Goal: Task Accomplishment & Management: Manage account settings

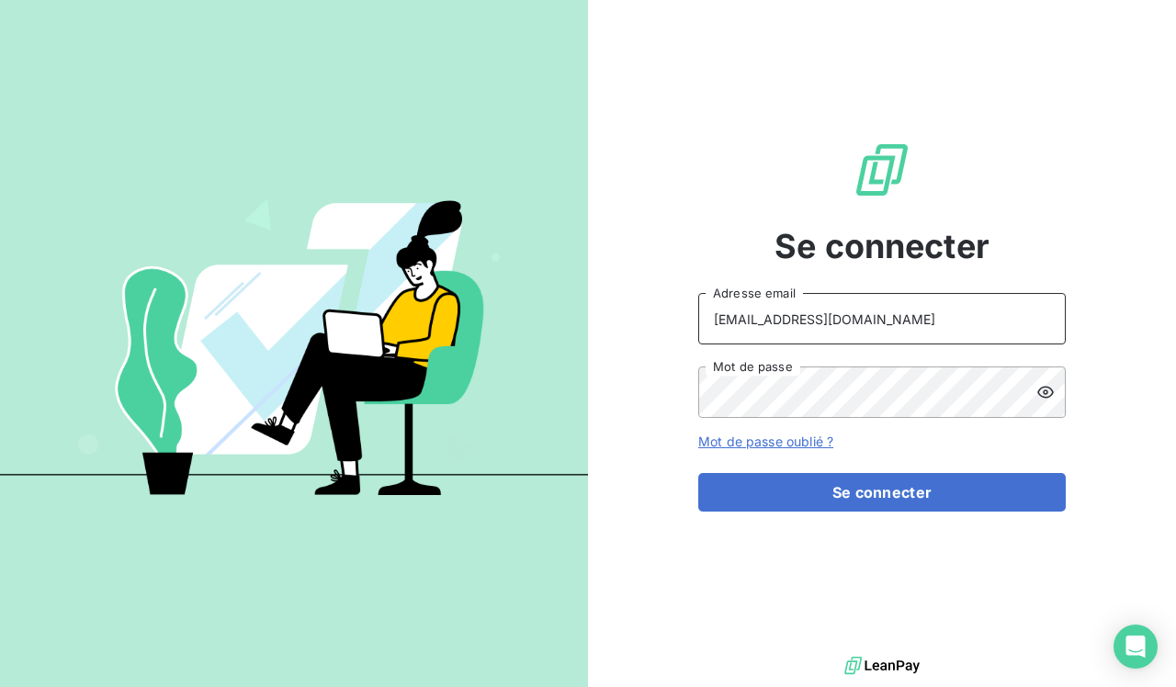
type input "[EMAIL_ADDRESS][DOMAIN_NAME]"
click at [1045, 394] on icon at bounding box center [1046, 393] width 17 height 12
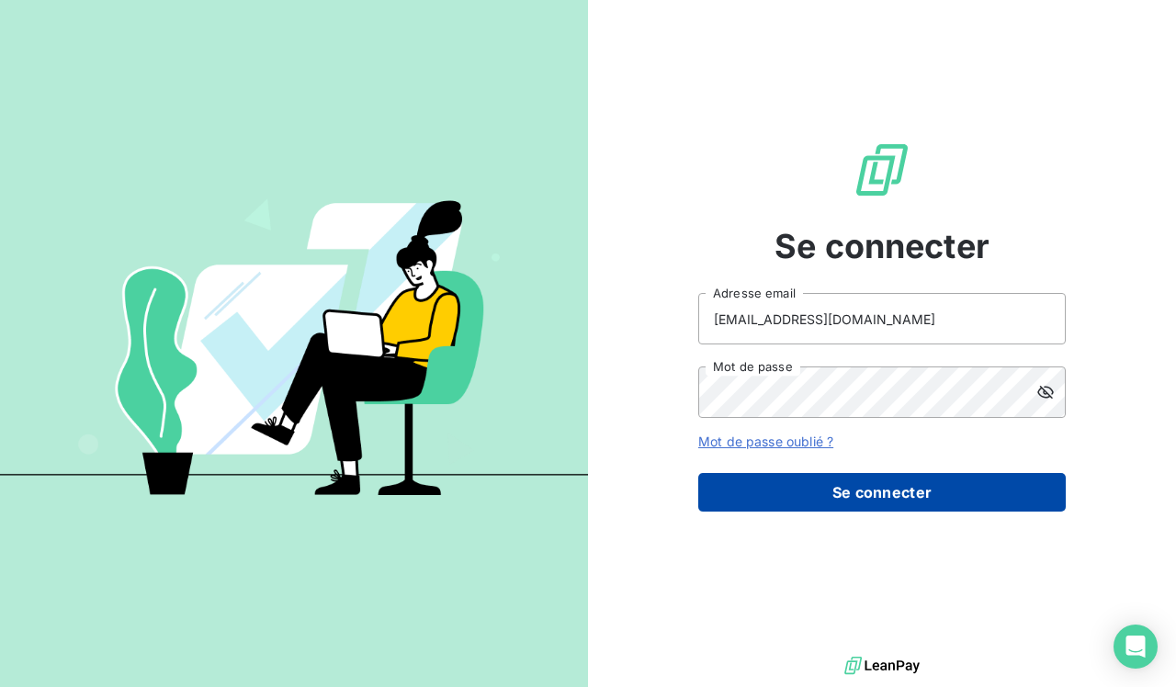
click at [804, 491] on button "Se connecter" at bounding box center [882, 492] width 368 height 39
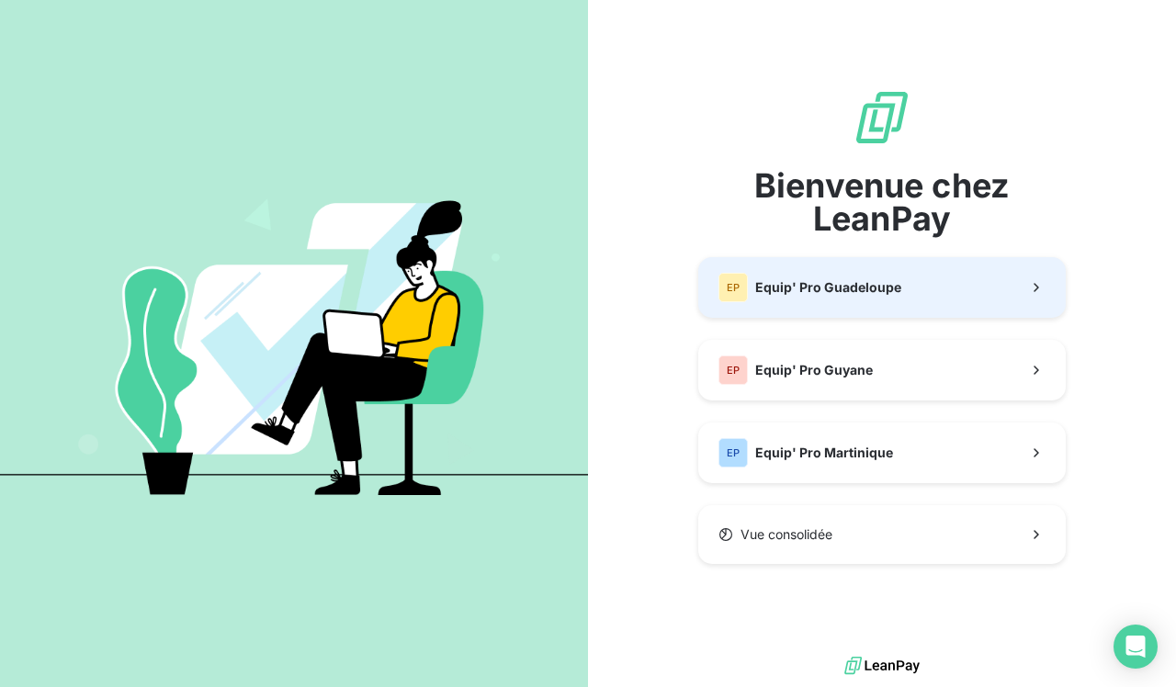
click at [888, 296] on span "Equip' Pro Guadeloupe" at bounding box center [828, 287] width 146 height 18
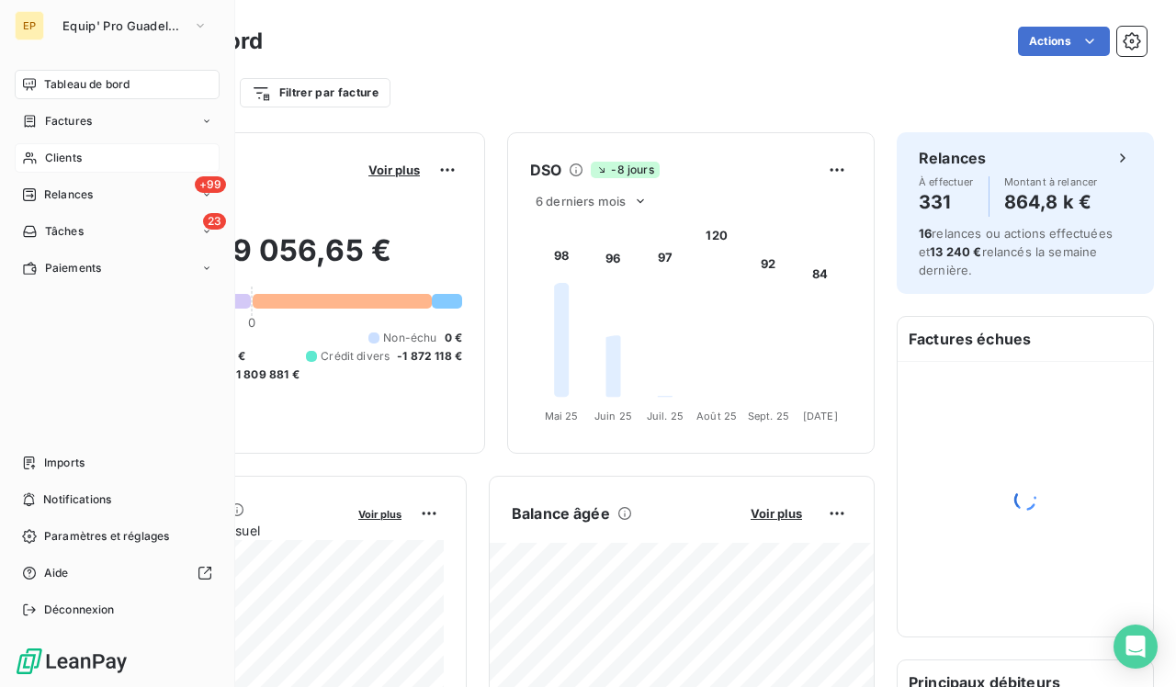
click at [29, 157] on icon at bounding box center [30, 158] width 16 height 15
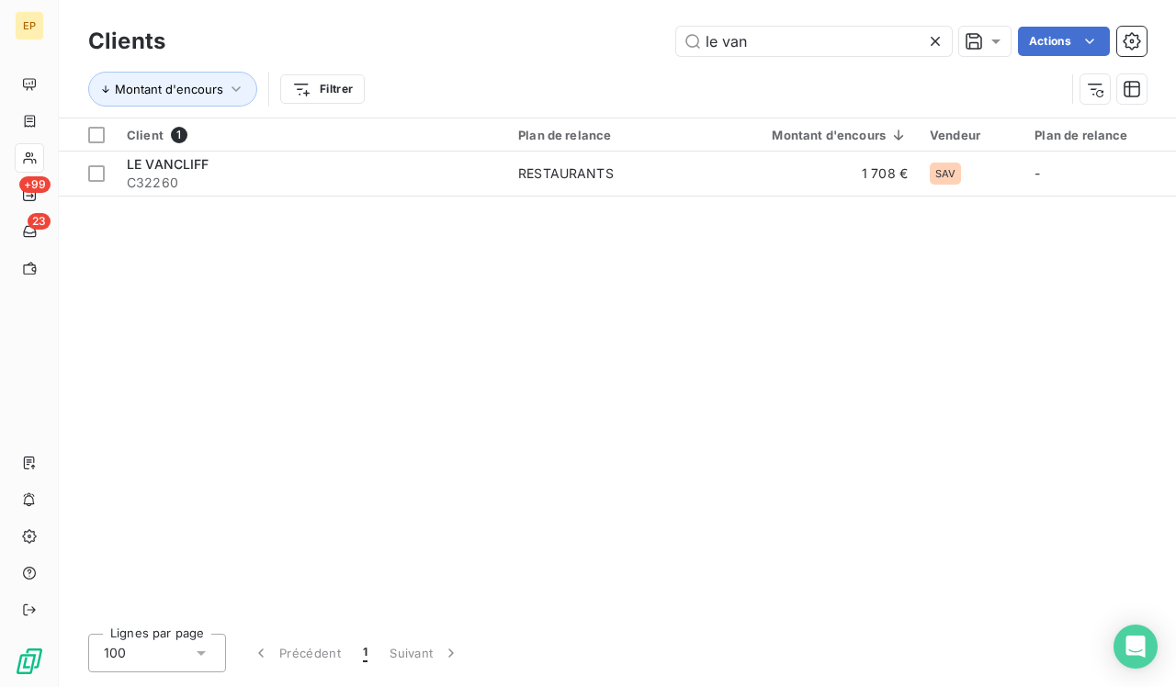
type input "le van"
click at [231, 186] on span "C32260" at bounding box center [311, 183] width 369 height 18
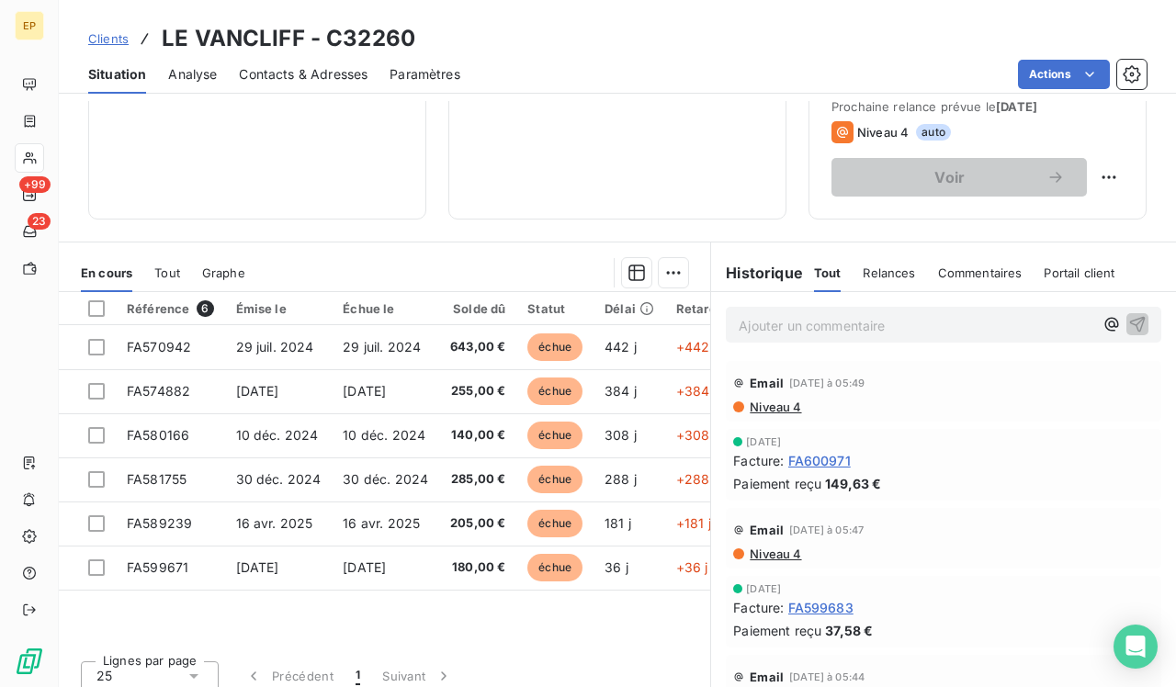
scroll to position [288, 0]
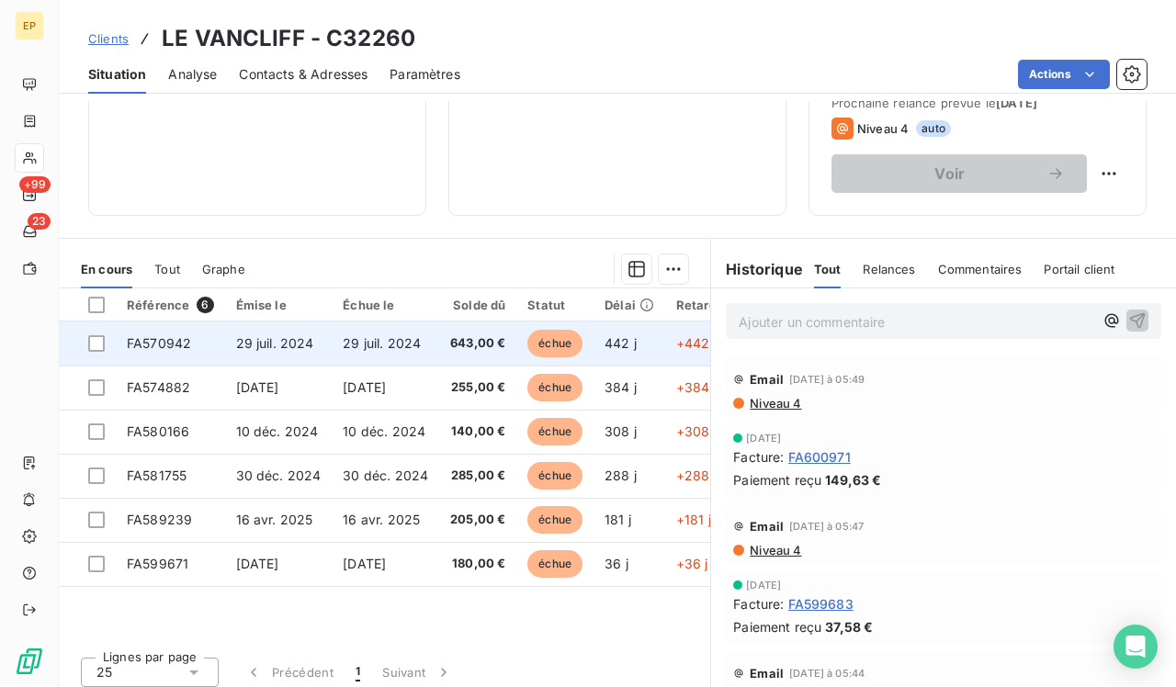
click at [379, 337] on span "29 juil. 2024" at bounding box center [382, 343] width 78 height 16
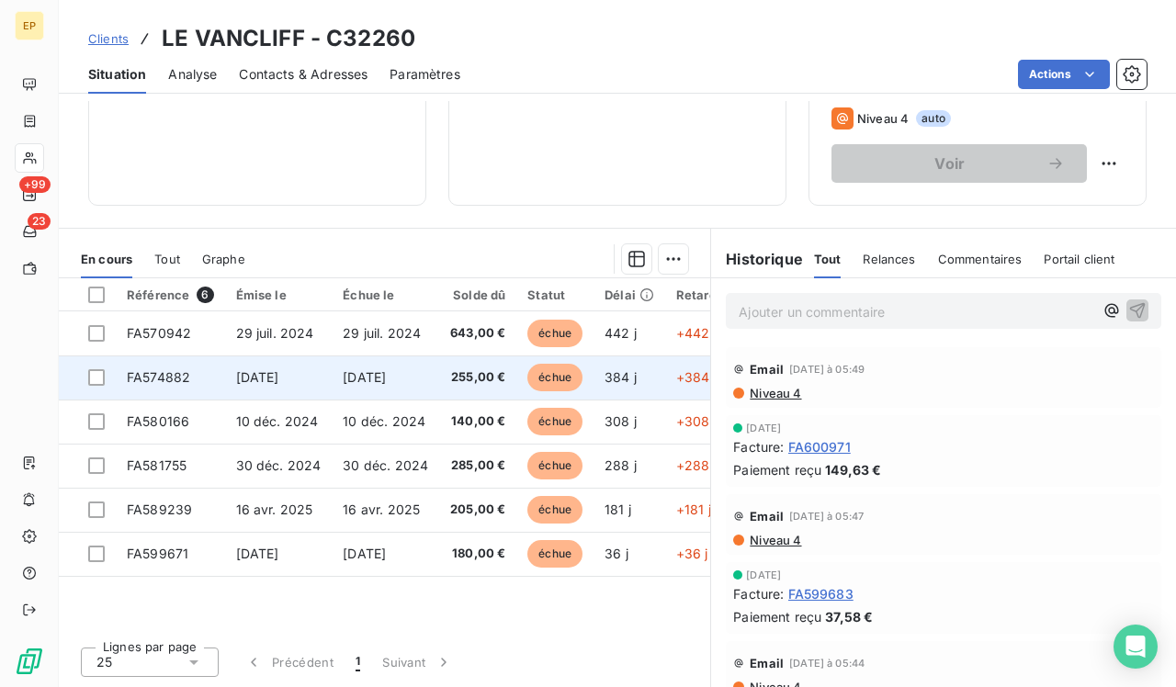
scroll to position [298, 0]
click at [213, 367] on td "FA574882" at bounding box center [170, 378] width 109 height 44
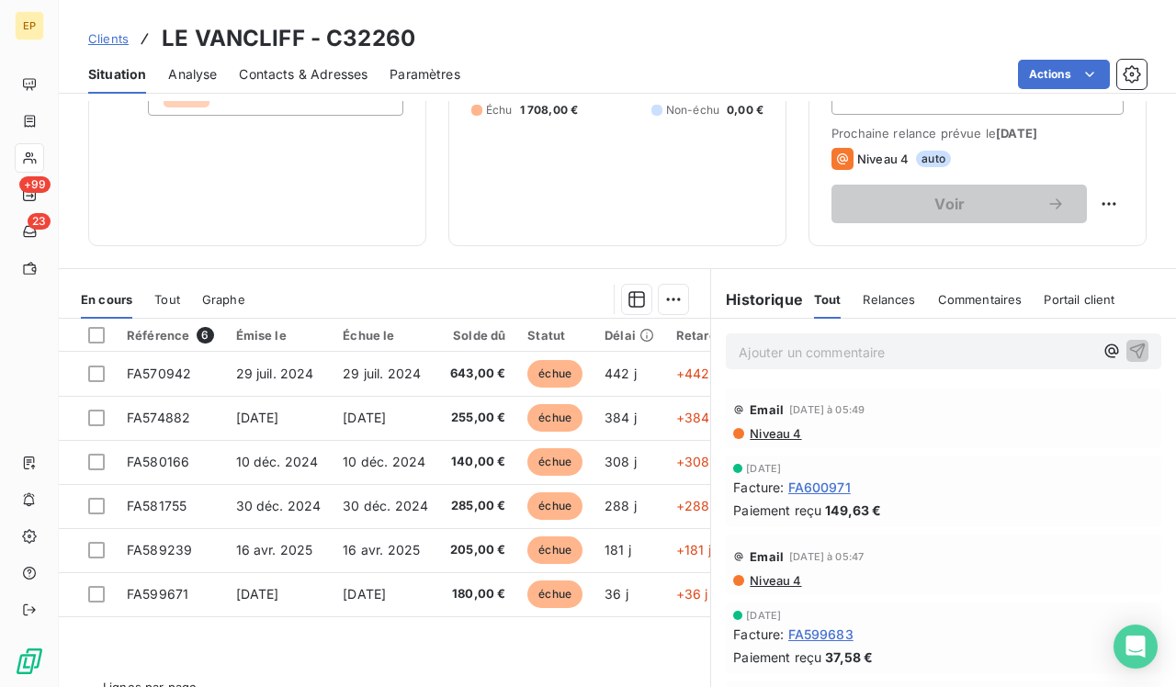
scroll to position [297, 0]
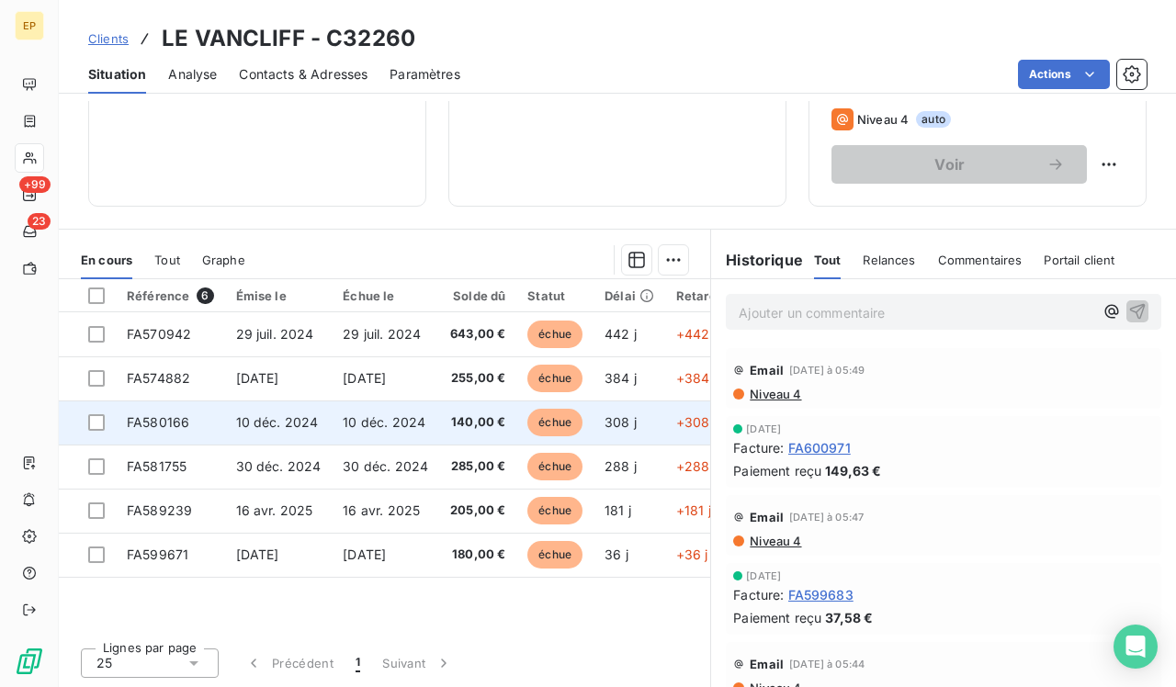
click at [267, 426] on span "10 déc. 2024" at bounding box center [277, 422] width 83 height 16
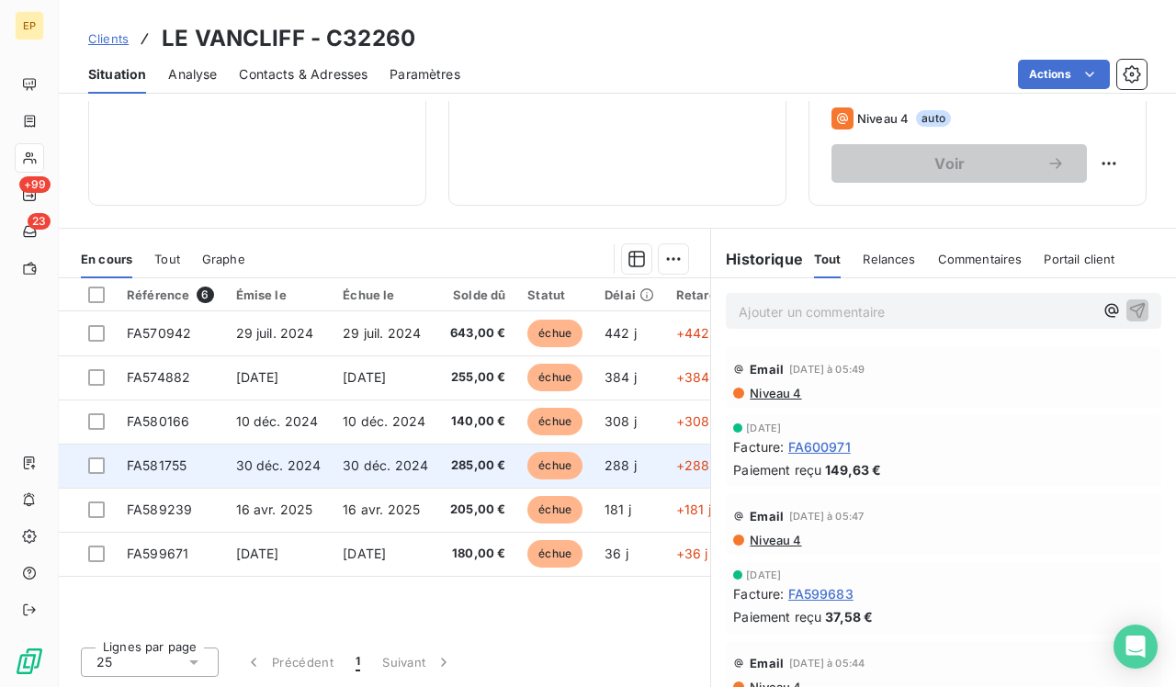
click at [294, 476] on td "30 déc. 2024" at bounding box center [279, 466] width 108 height 44
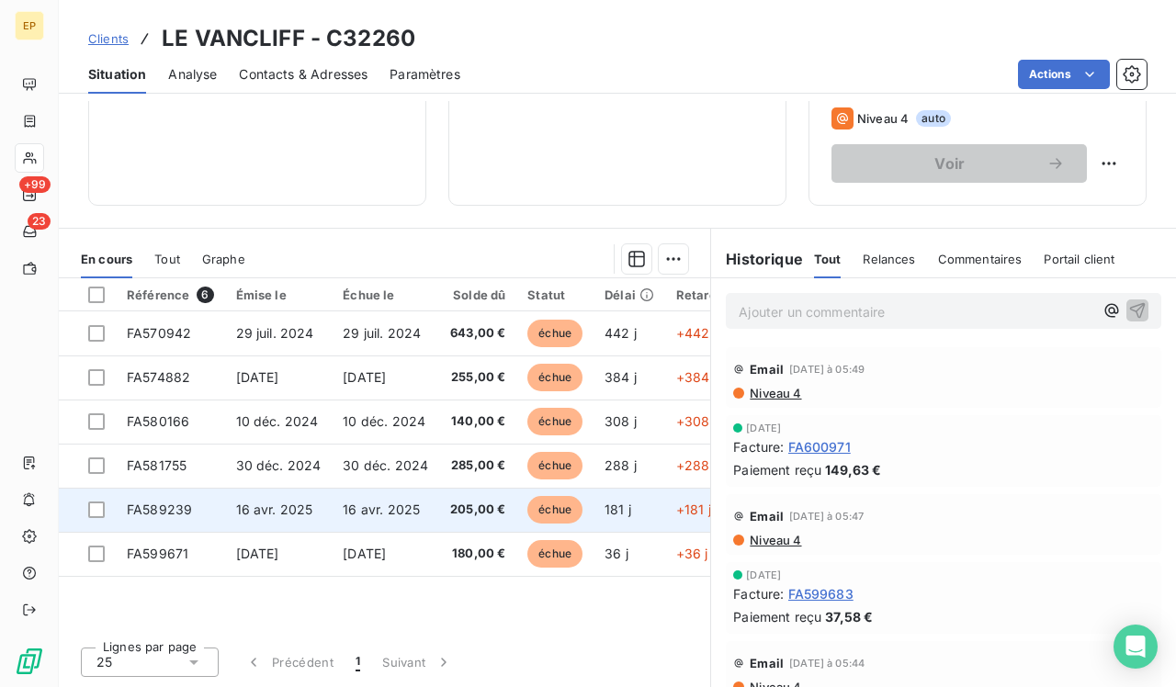
scroll to position [298, 0]
click at [237, 491] on td "16 avr. 2025" at bounding box center [279, 510] width 108 height 44
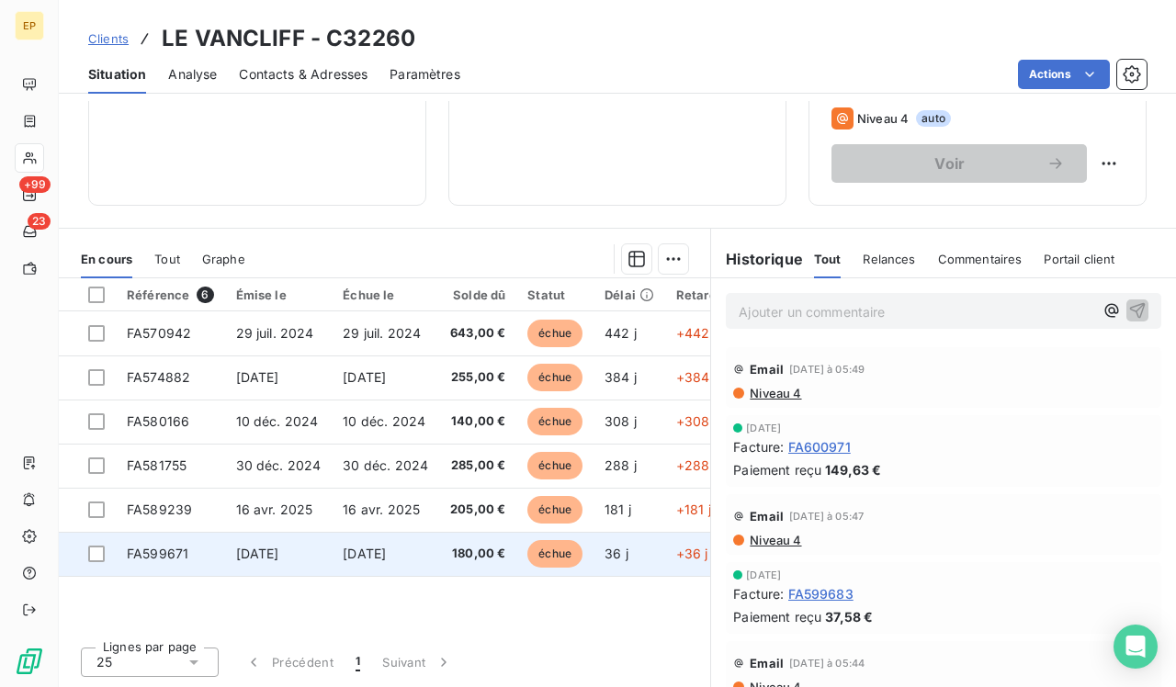
click at [217, 546] on td "FA599671" at bounding box center [170, 554] width 109 height 44
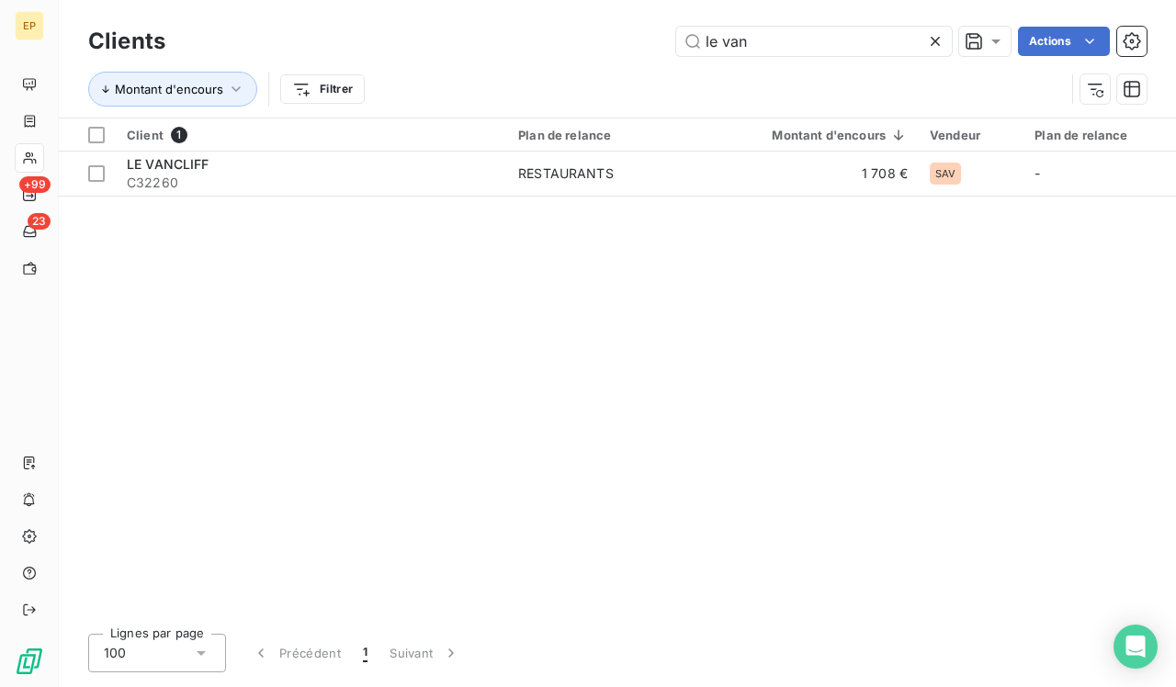
click at [936, 40] on icon at bounding box center [935, 41] width 9 height 9
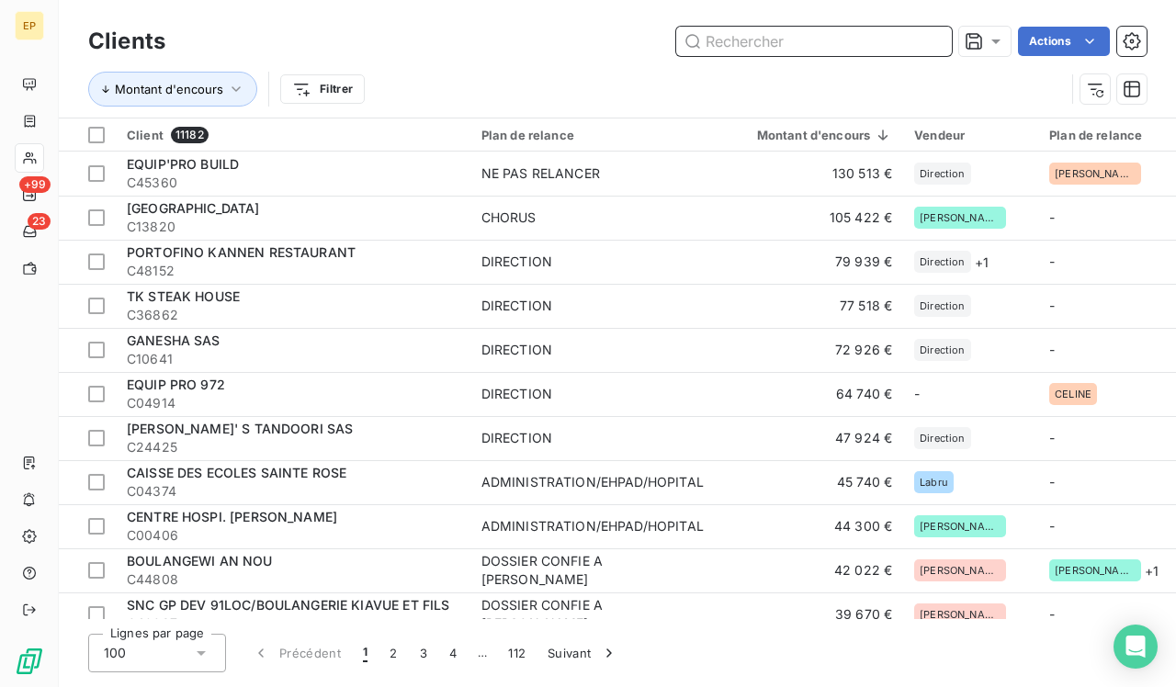
click at [936, 39] on input "text" at bounding box center [814, 41] width 276 height 29
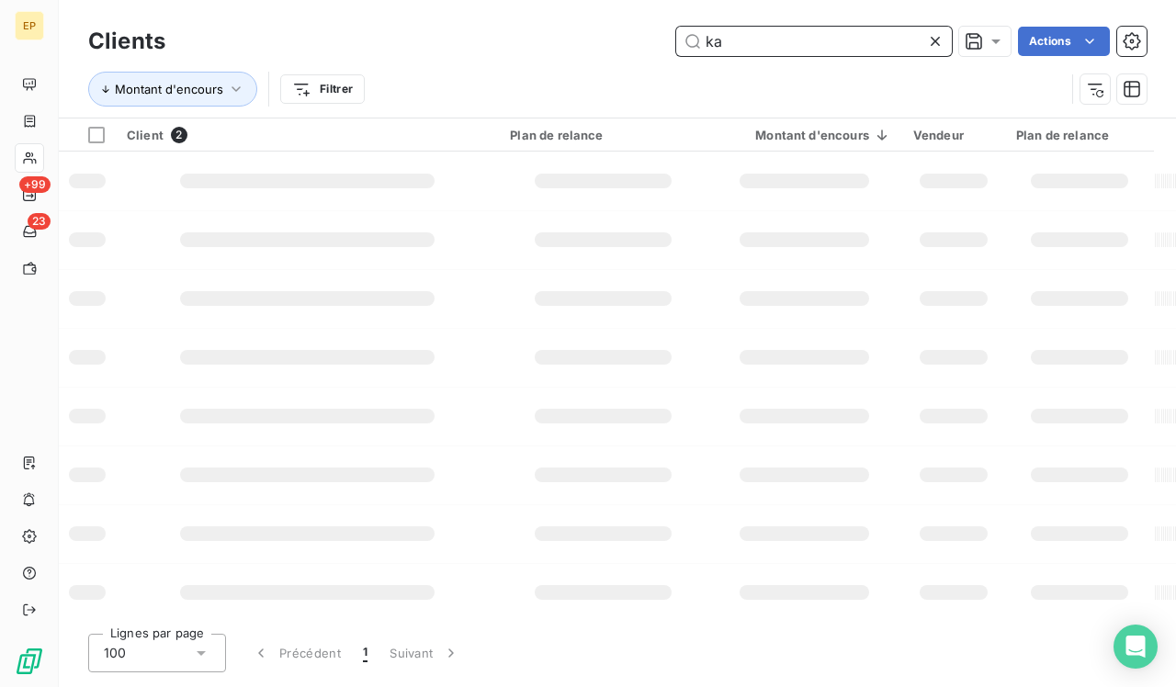
type input "k"
type input "t"
type input "j"
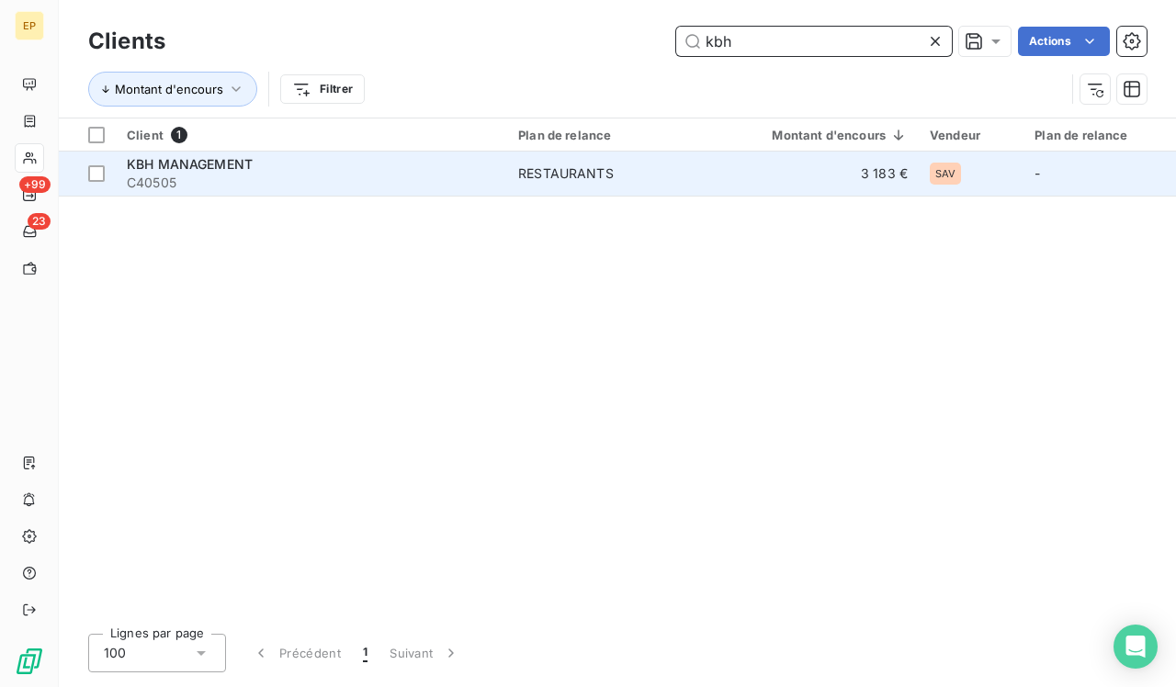
type input "kbh"
click at [267, 191] on td "KBH MANAGEMENT C40505" at bounding box center [312, 174] width 392 height 44
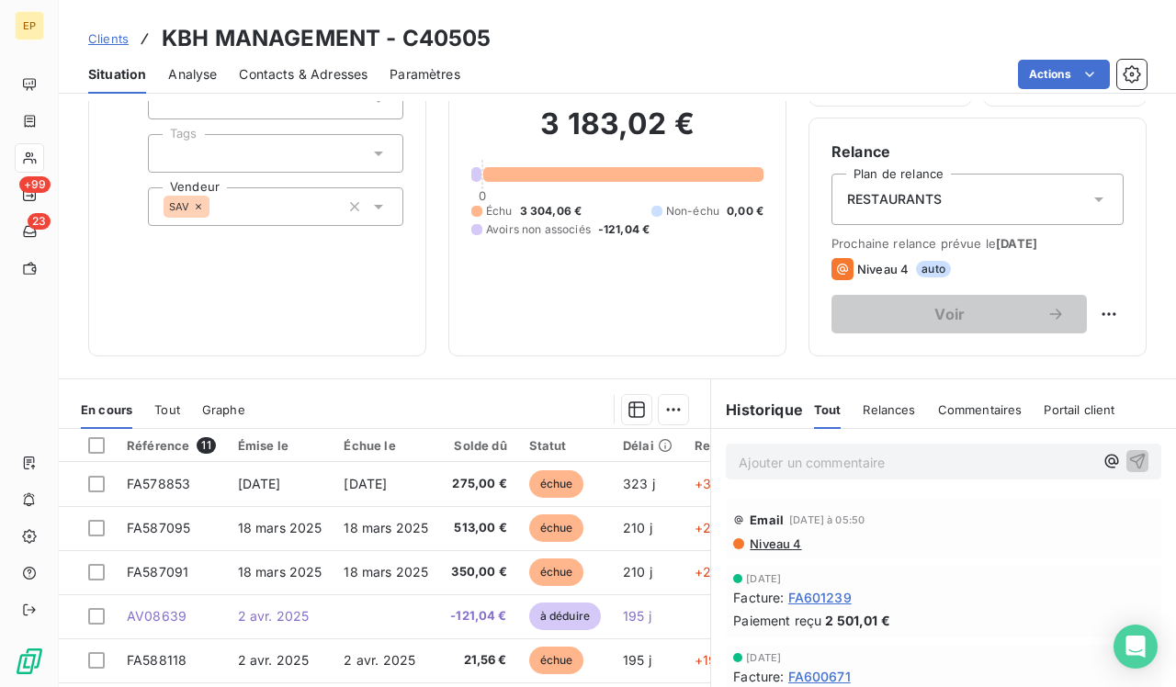
scroll to position [146, 0]
click at [941, 199] on span "RESTAURANTS" at bounding box center [895, 200] width 96 height 18
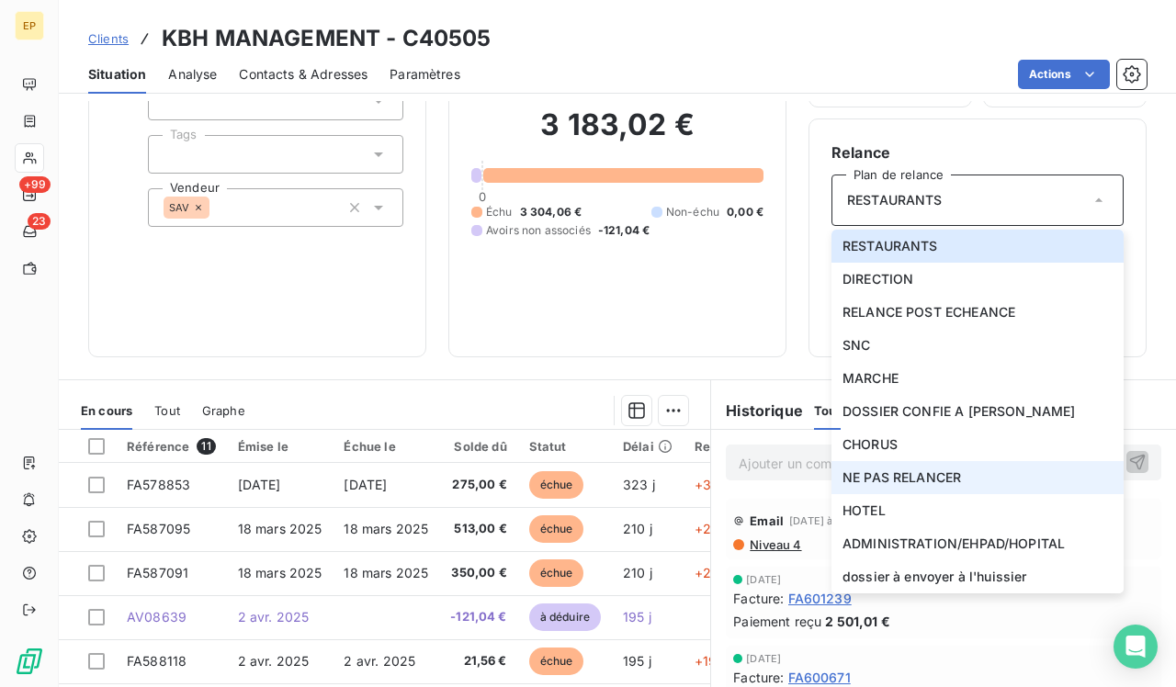
click at [910, 480] on span "NE PAS RELANCER" at bounding box center [902, 478] width 119 height 18
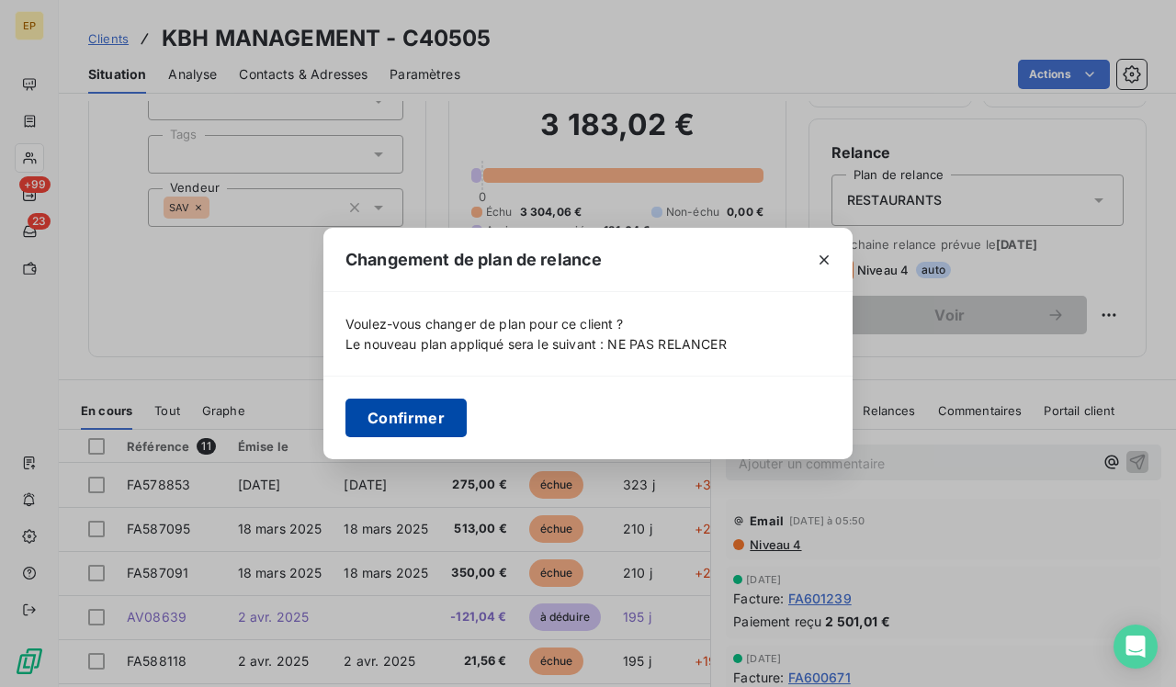
click at [443, 426] on button "Confirmer" at bounding box center [406, 418] width 121 height 39
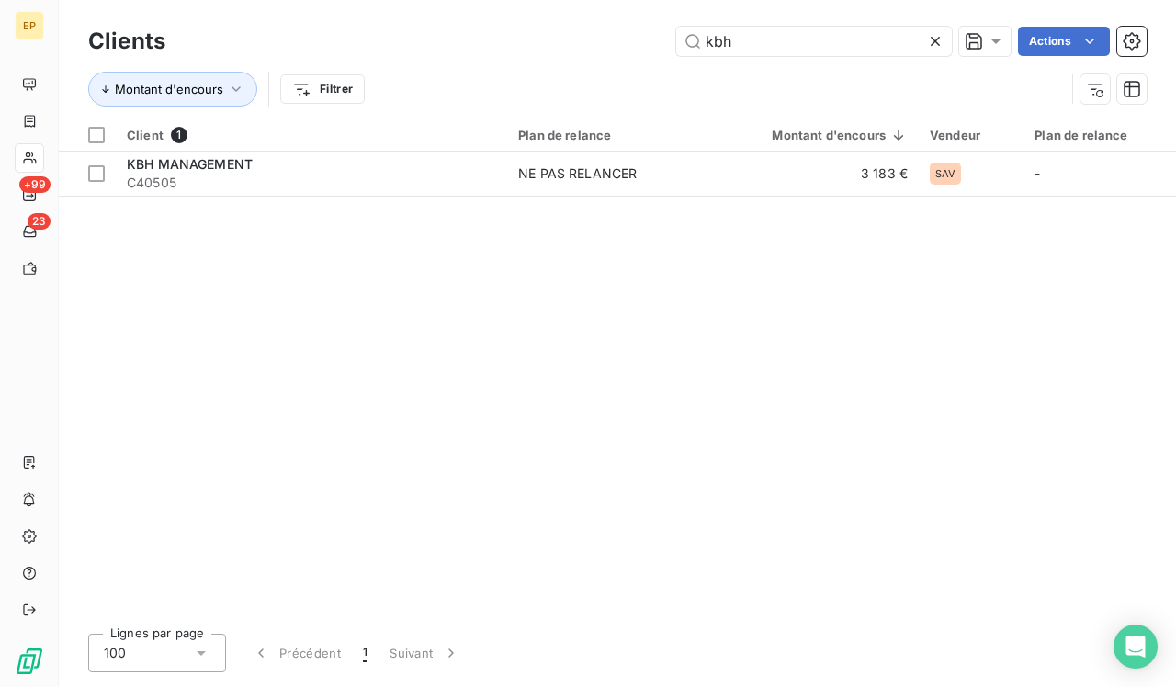
click at [939, 42] on icon at bounding box center [935, 41] width 18 height 18
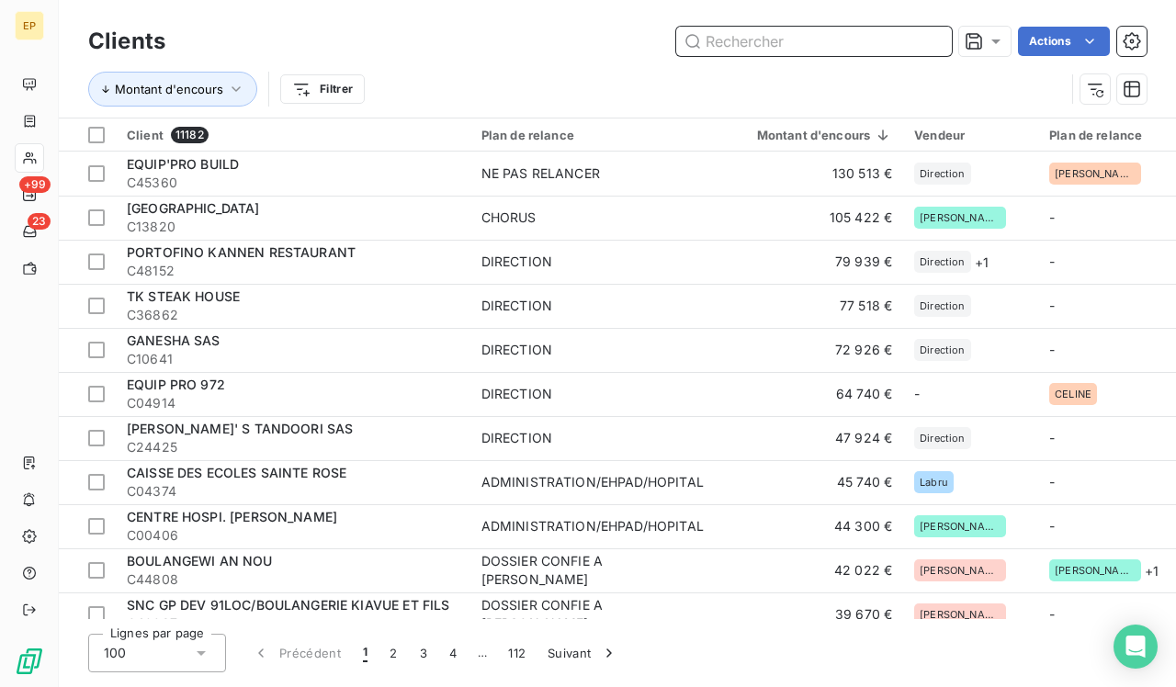
click at [916, 49] on input "text" at bounding box center [814, 41] width 276 height 29
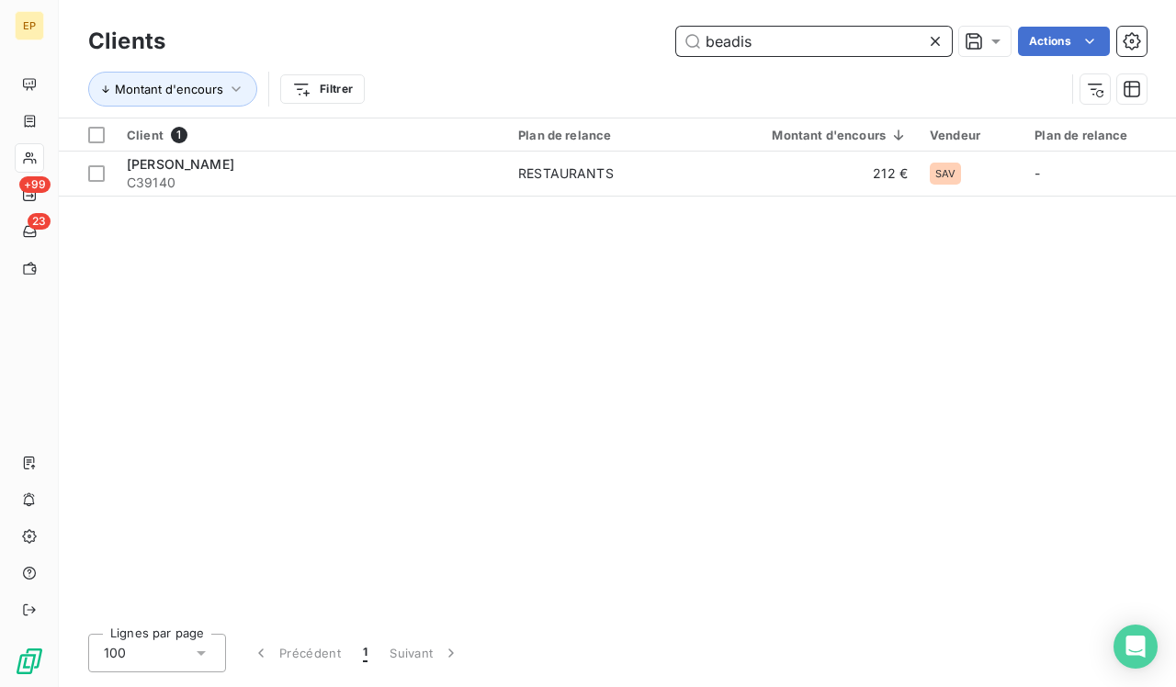
type input "beadis"
click at [346, 195] on div "Client 1 Plan de relance Montant d'encours Vendeur Plan de relance BEADIS SARL …" at bounding box center [618, 369] width 1118 height 501
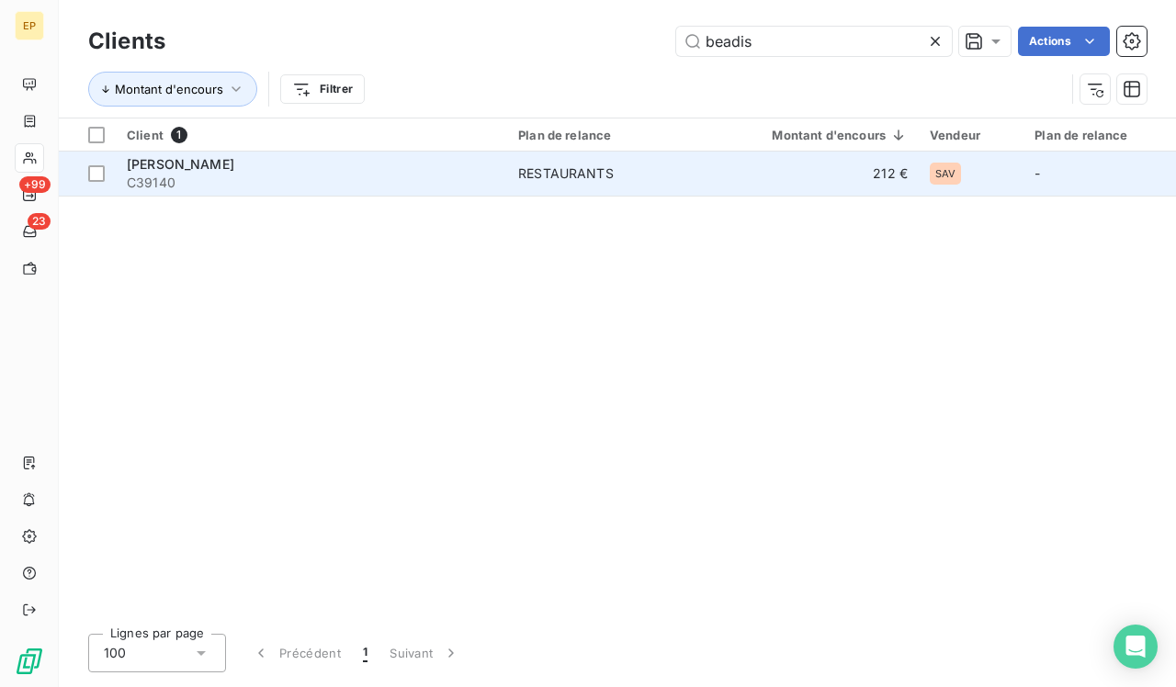
click at [345, 179] on span "C39140" at bounding box center [311, 183] width 369 height 18
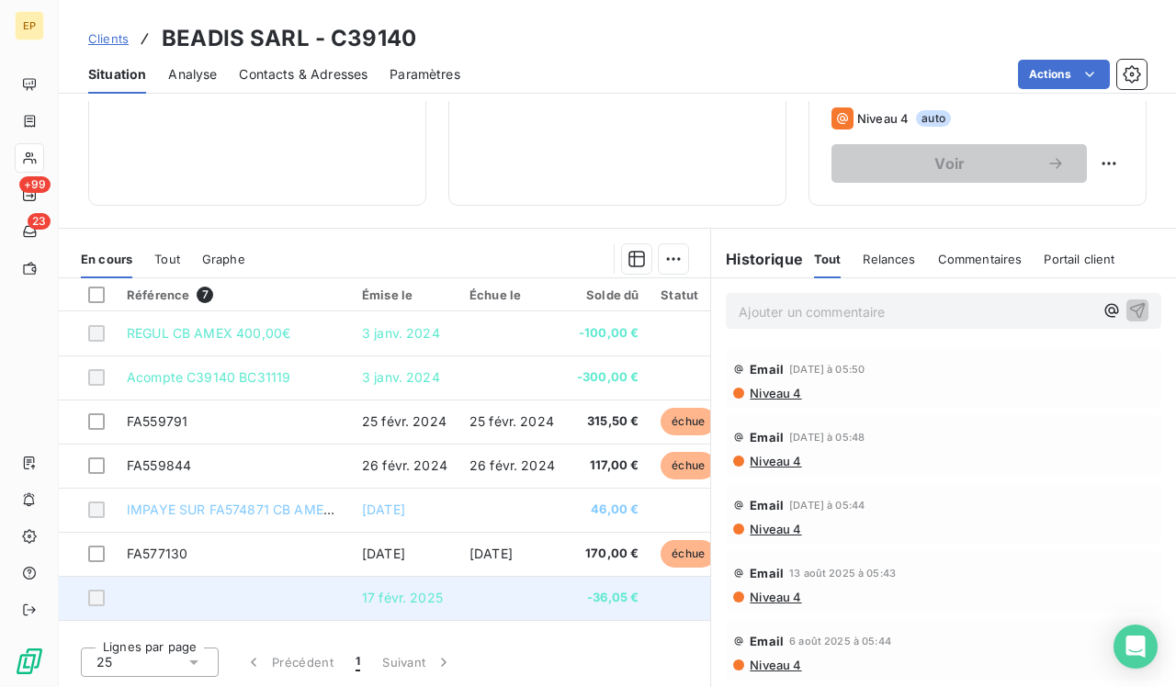
scroll to position [298, 0]
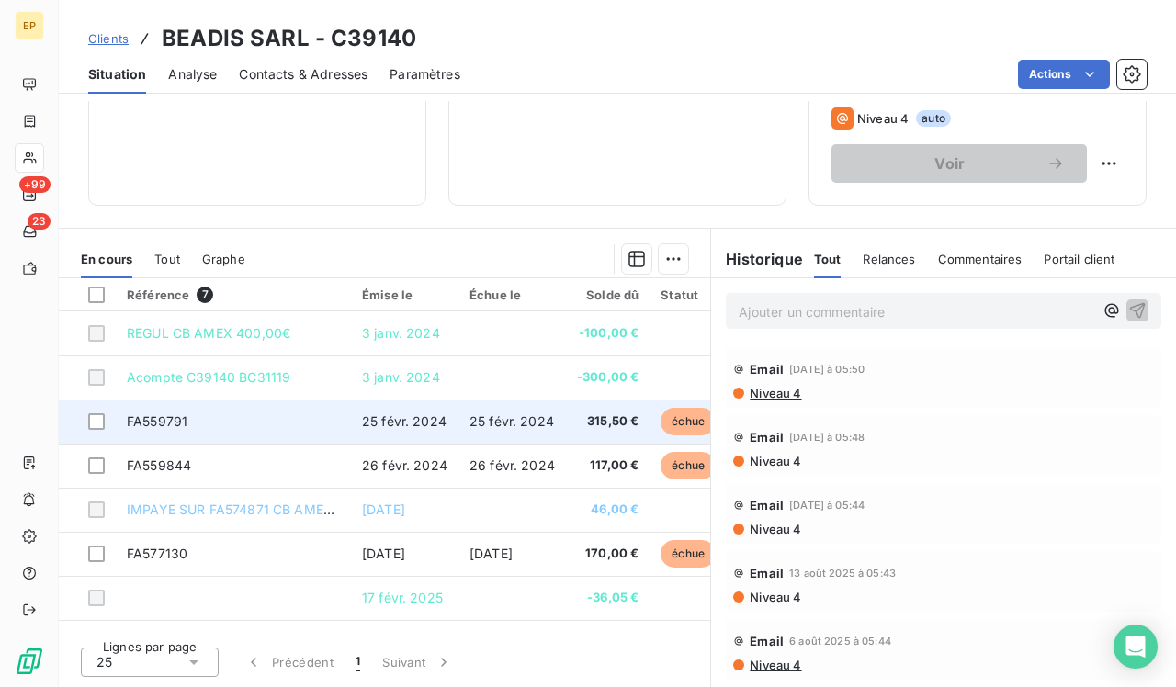
click at [482, 417] on span "25 févr. 2024" at bounding box center [512, 422] width 85 height 16
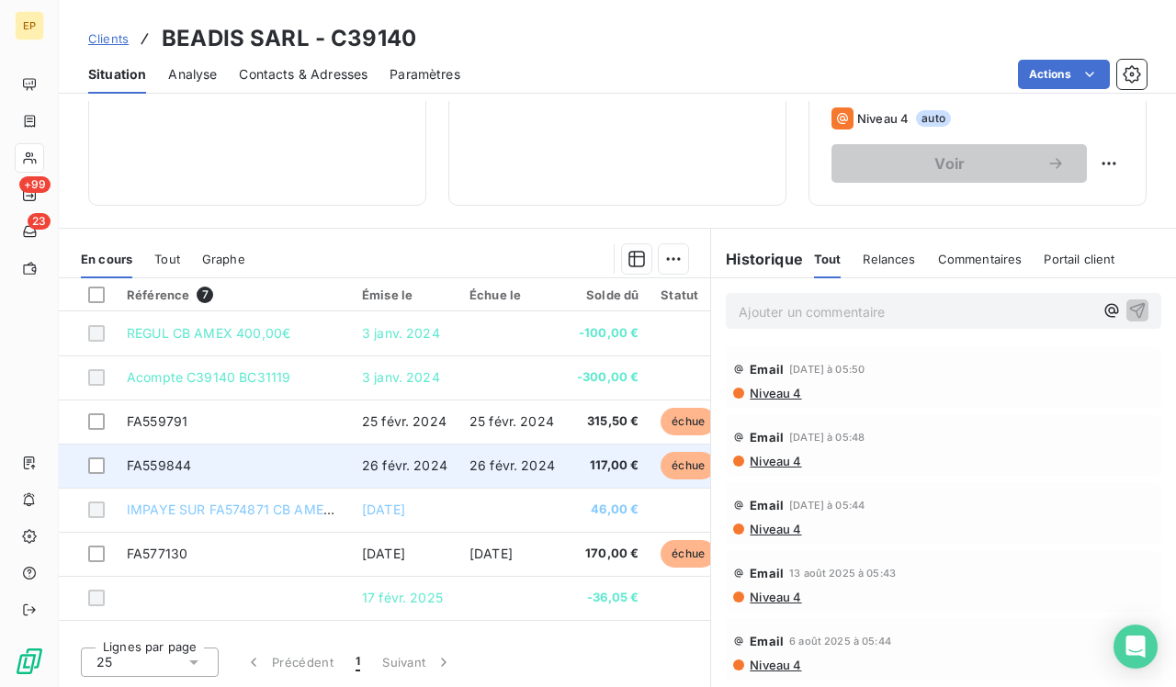
click at [307, 471] on td "FA559844" at bounding box center [233, 466] width 235 height 44
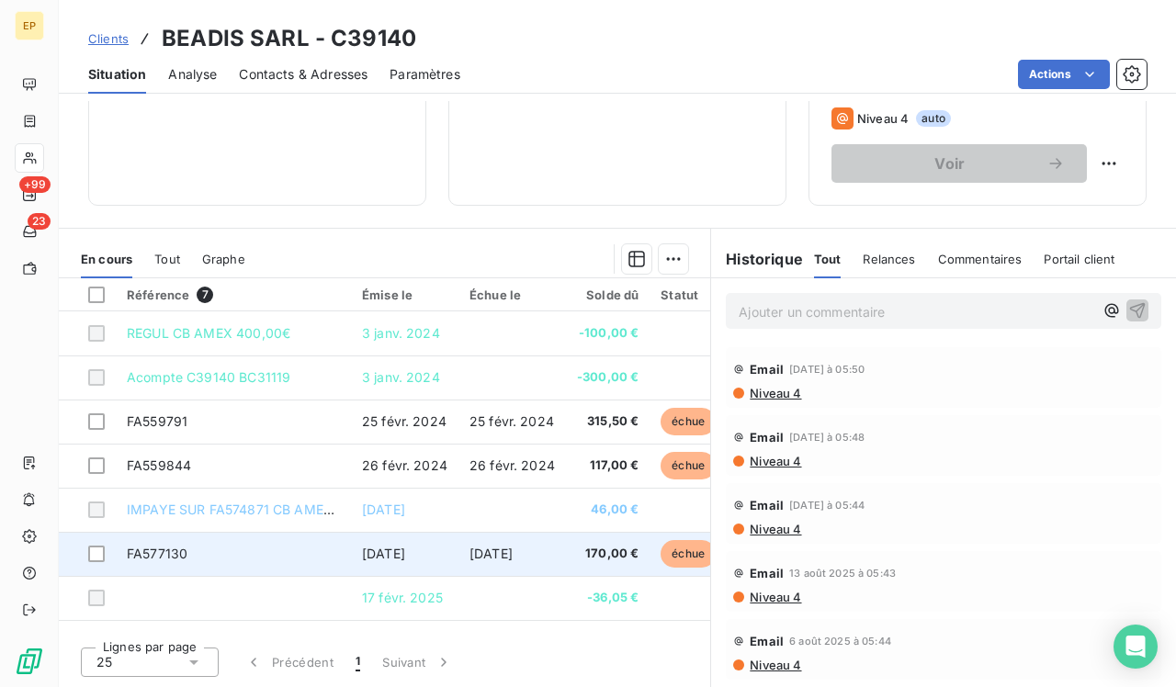
scroll to position [298, 0]
click at [274, 541] on td "FA577130" at bounding box center [233, 554] width 235 height 44
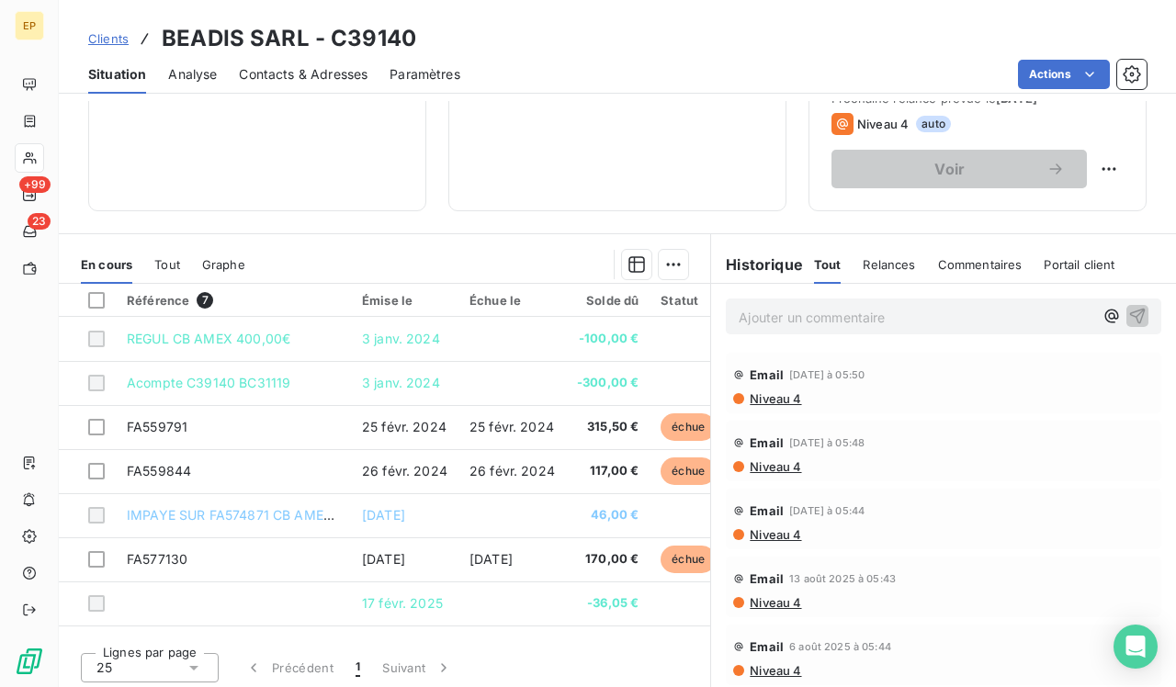
scroll to position [293, 0]
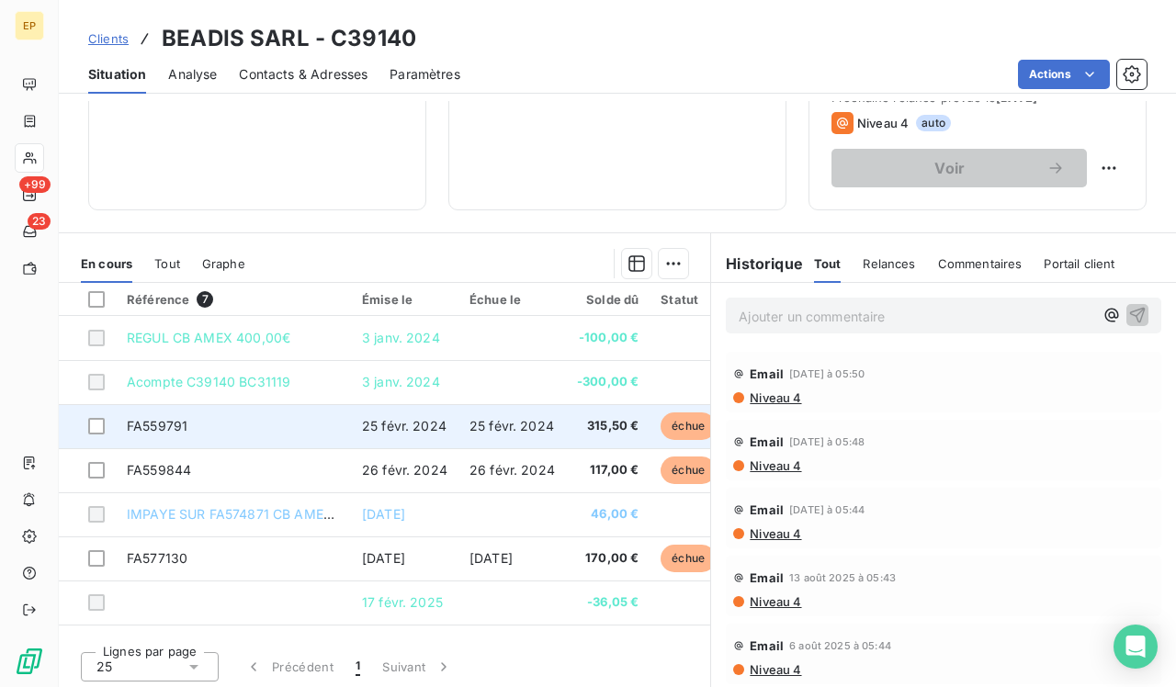
click at [495, 431] on span "25 févr. 2024" at bounding box center [512, 426] width 85 height 16
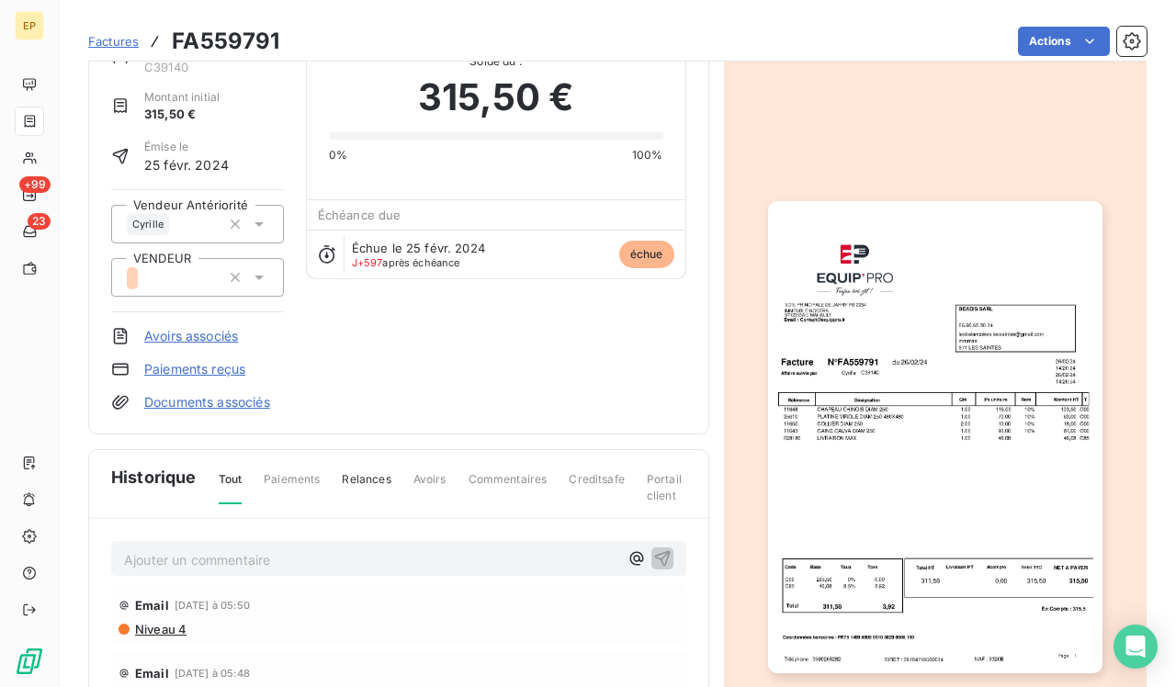
scroll to position [59, 0]
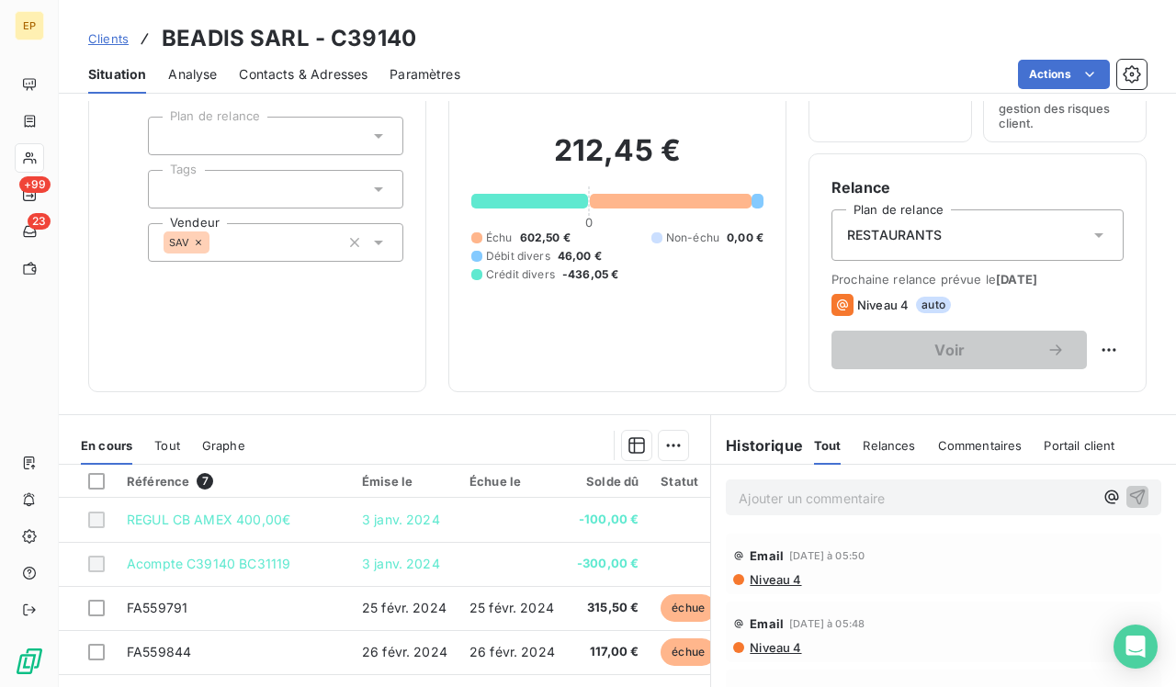
scroll to position [166, 0]
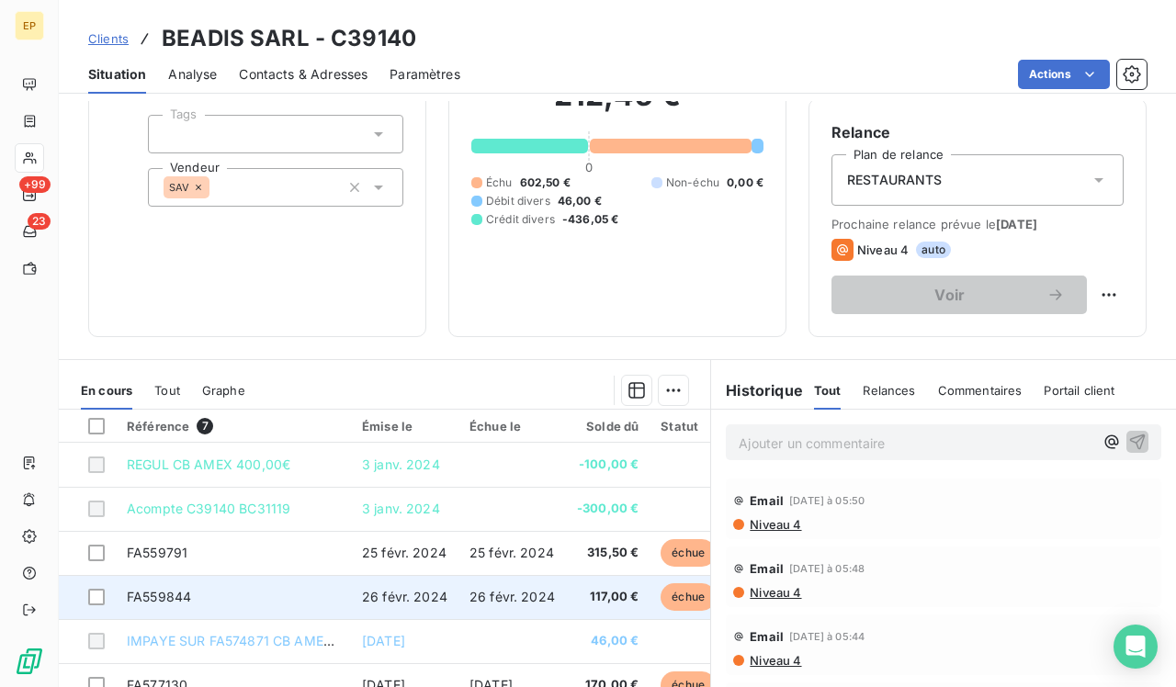
click at [368, 594] on span "26 févr. 2024" at bounding box center [404, 597] width 85 height 16
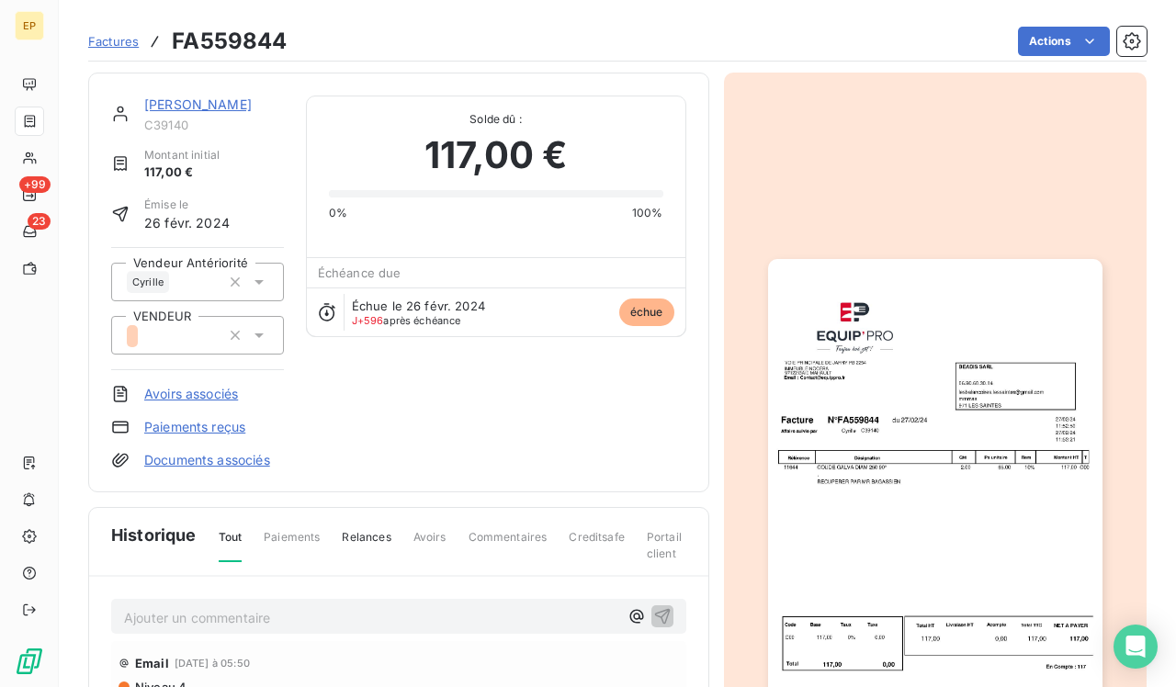
scroll to position [85, 0]
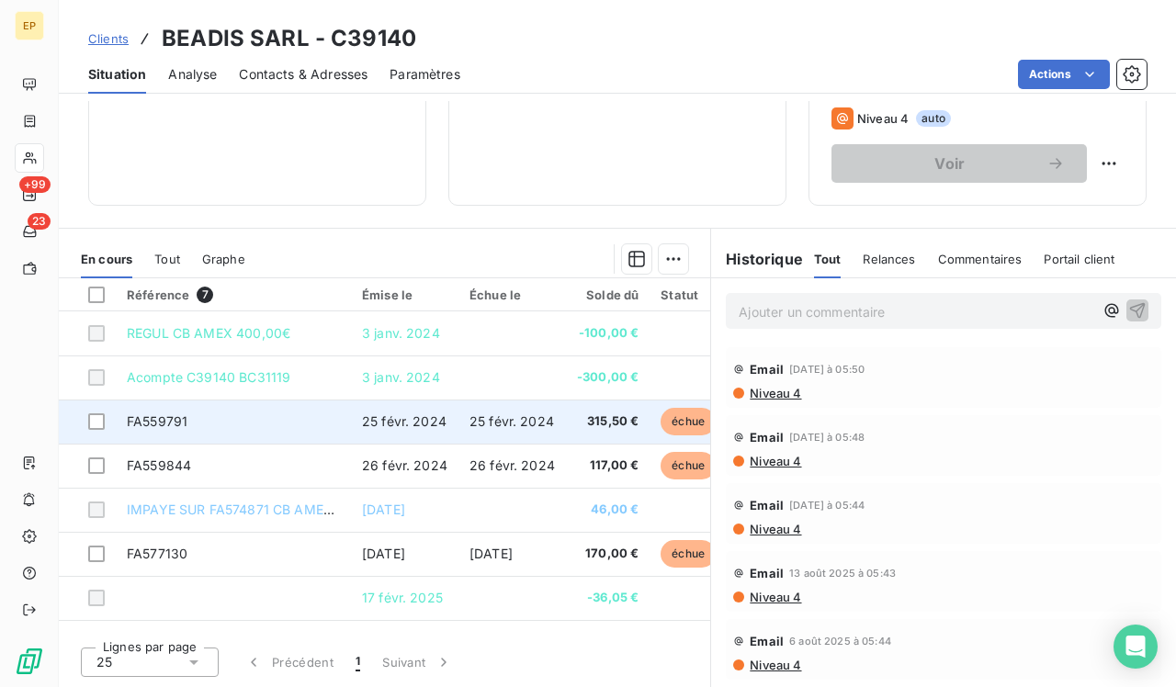
scroll to position [298, 0]
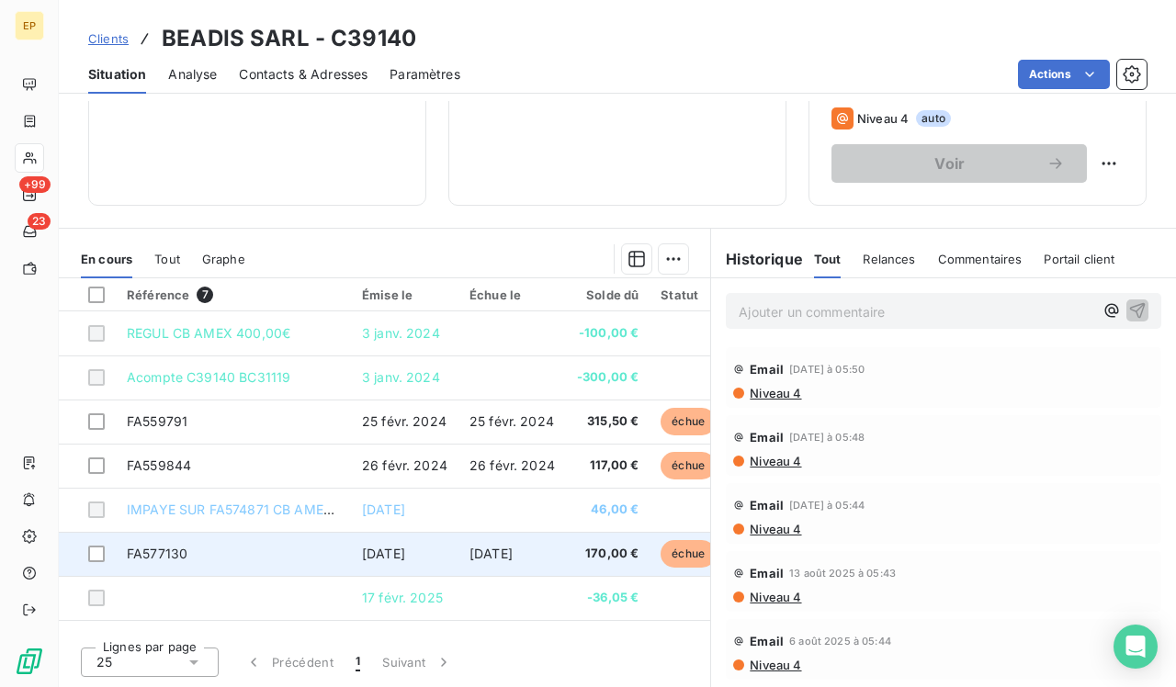
click at [477, 557] on span "30 oct. 2024" at bounding box center [491, 554] width 43 height 16
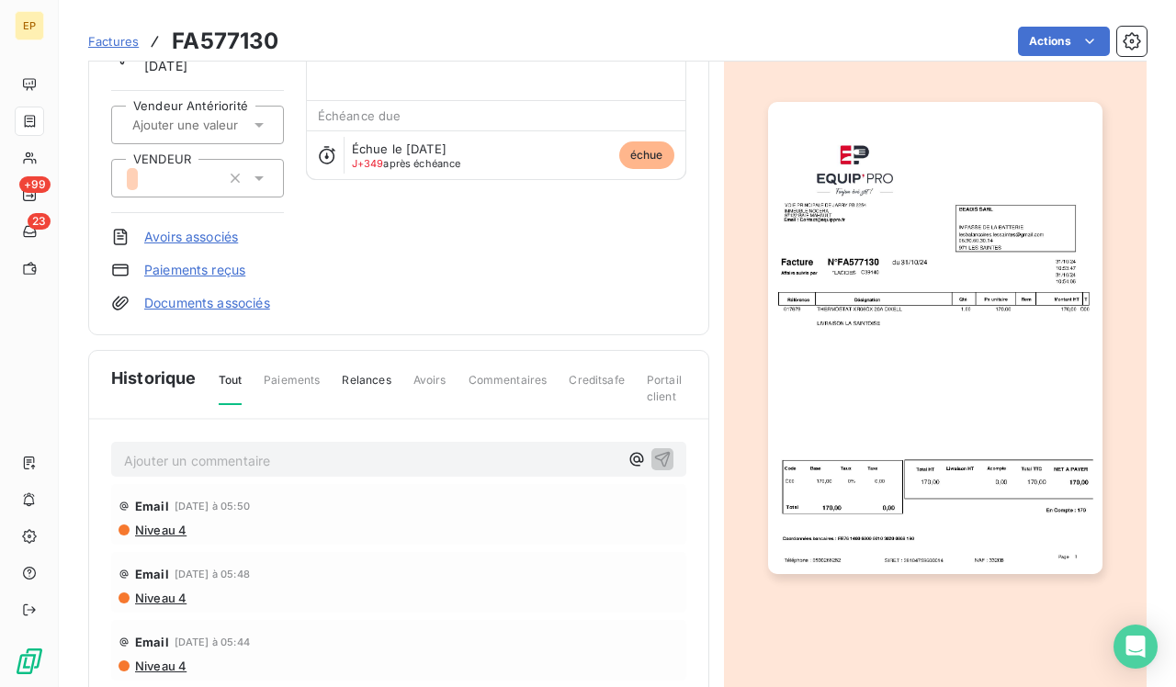
scroll to position [160, 0]
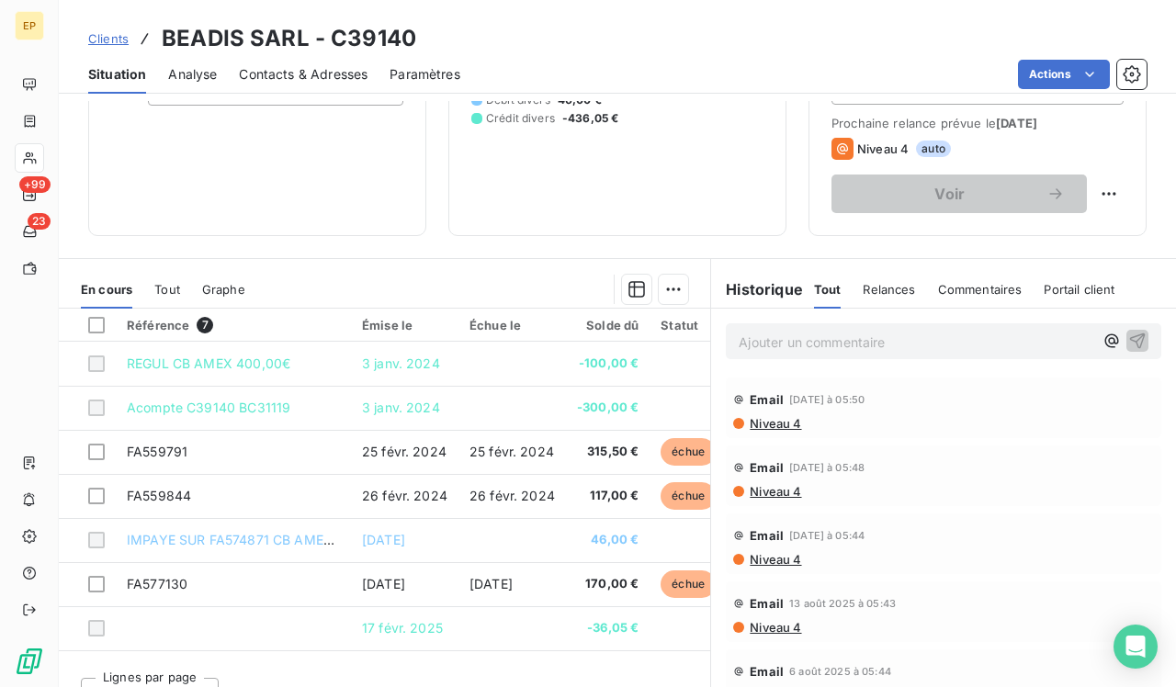
scroll to position [268, 0]
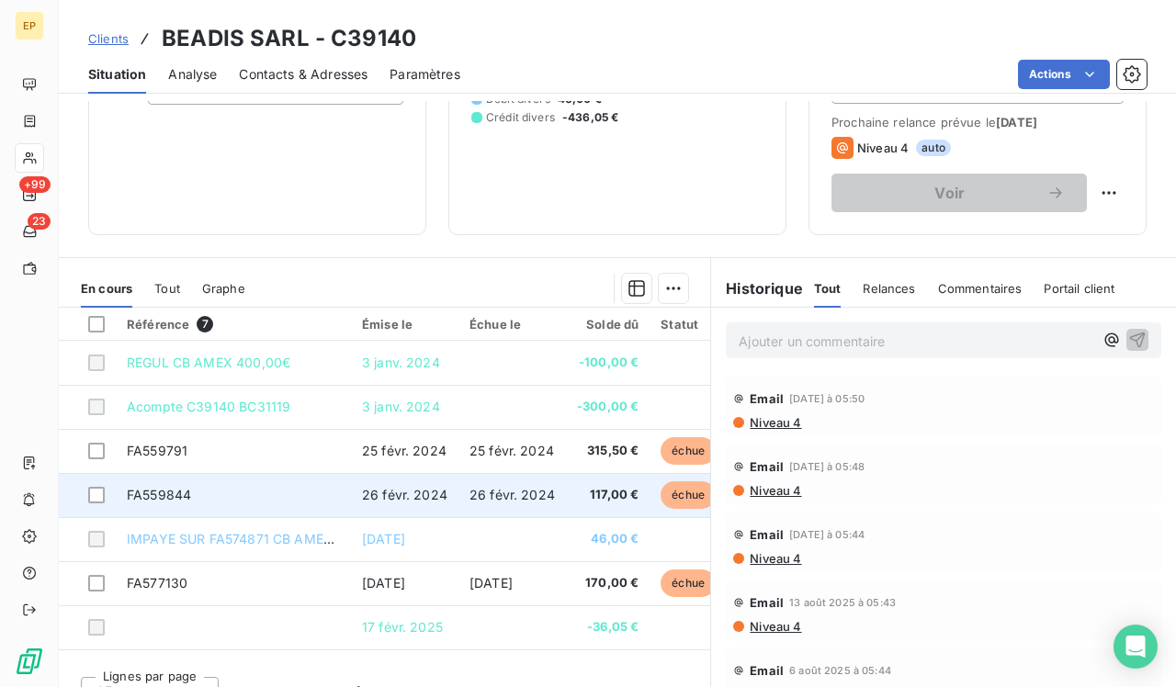
click at [397, 498] on span "26 févr. 2024" at bounding box center [404, 495] width 85 height 16
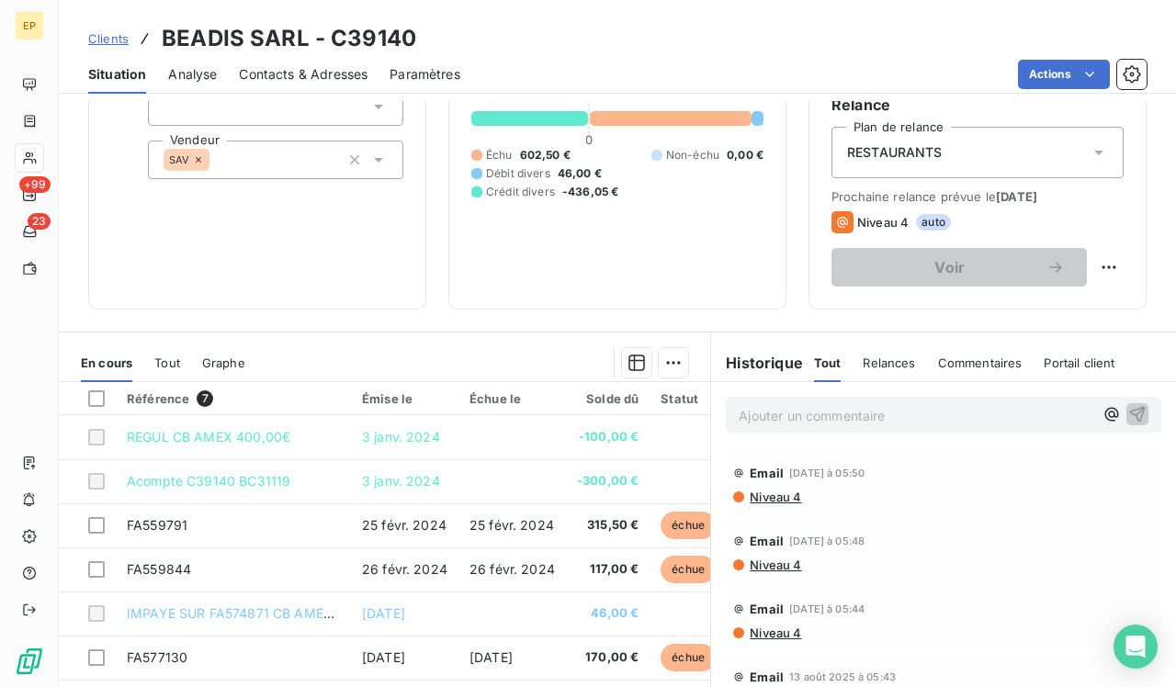
scroll to position [195, 0]
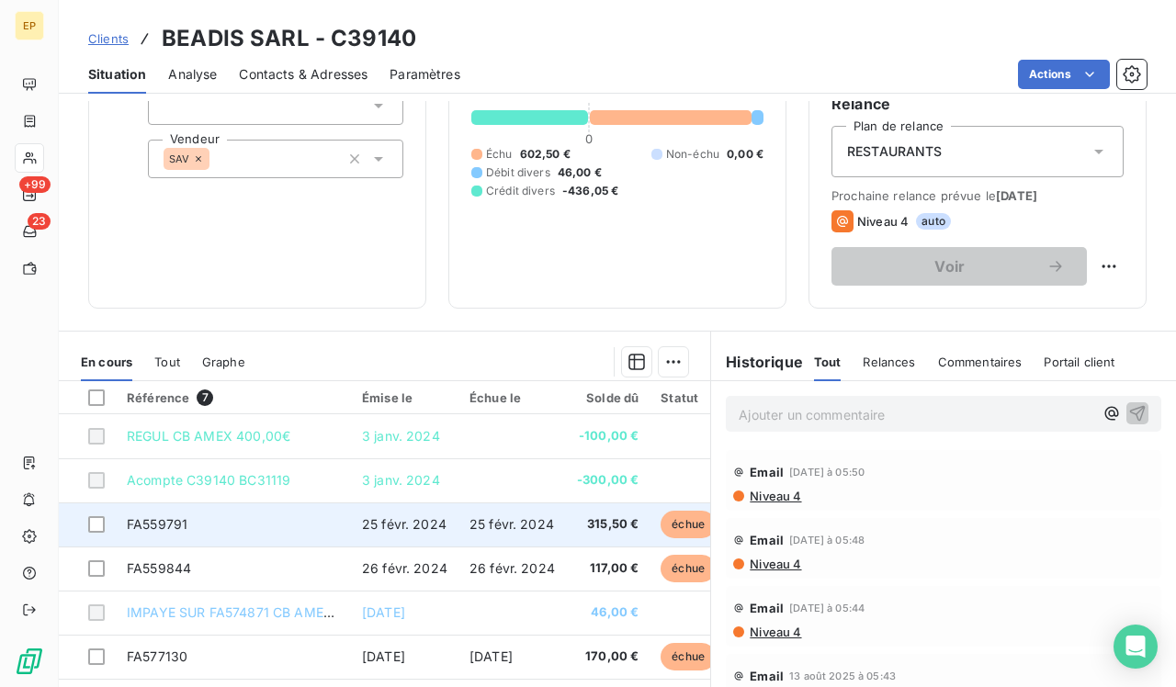
click at [461, 518] on td "25 févr. 2024" at bounding box center [513, 525] width 108 height 44
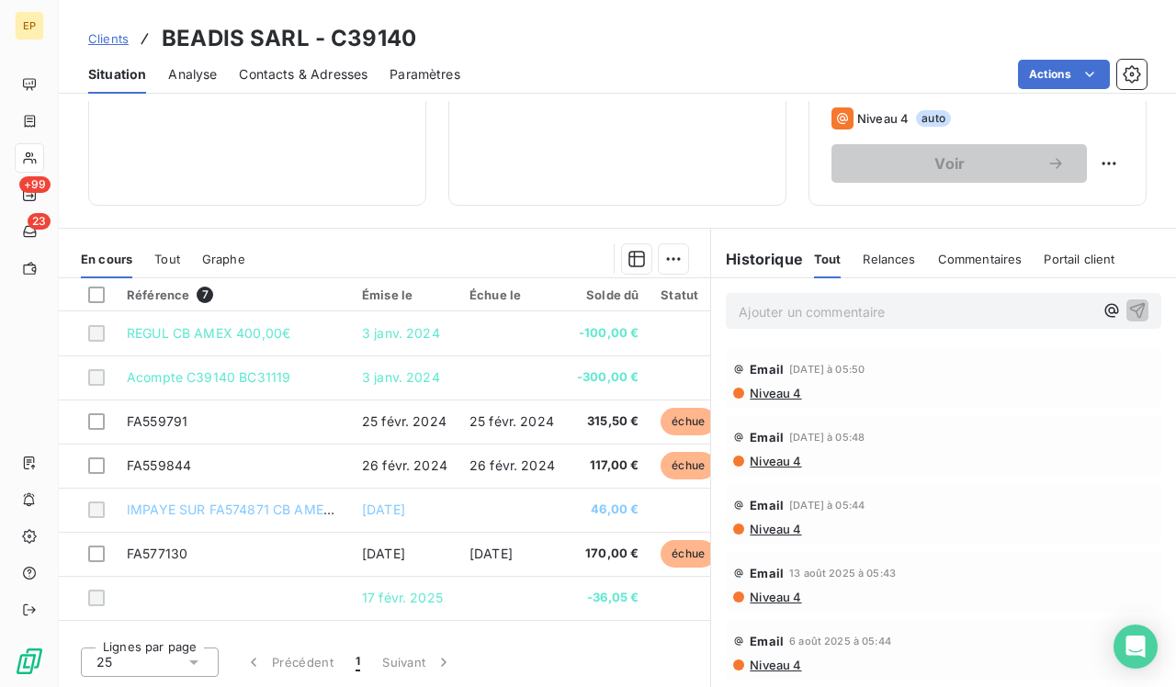
scroll to position [298, 0]
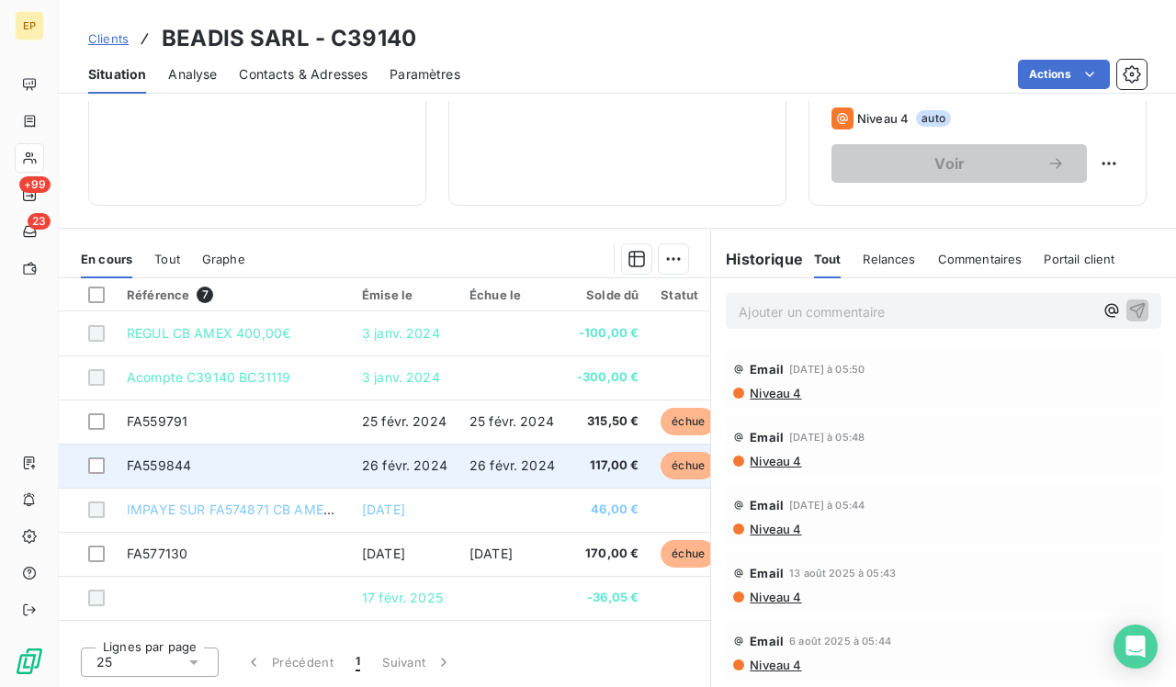
click at [561, 471] on td "26 févr. 2024" at bounding box center [513, 466] width 108 height 44
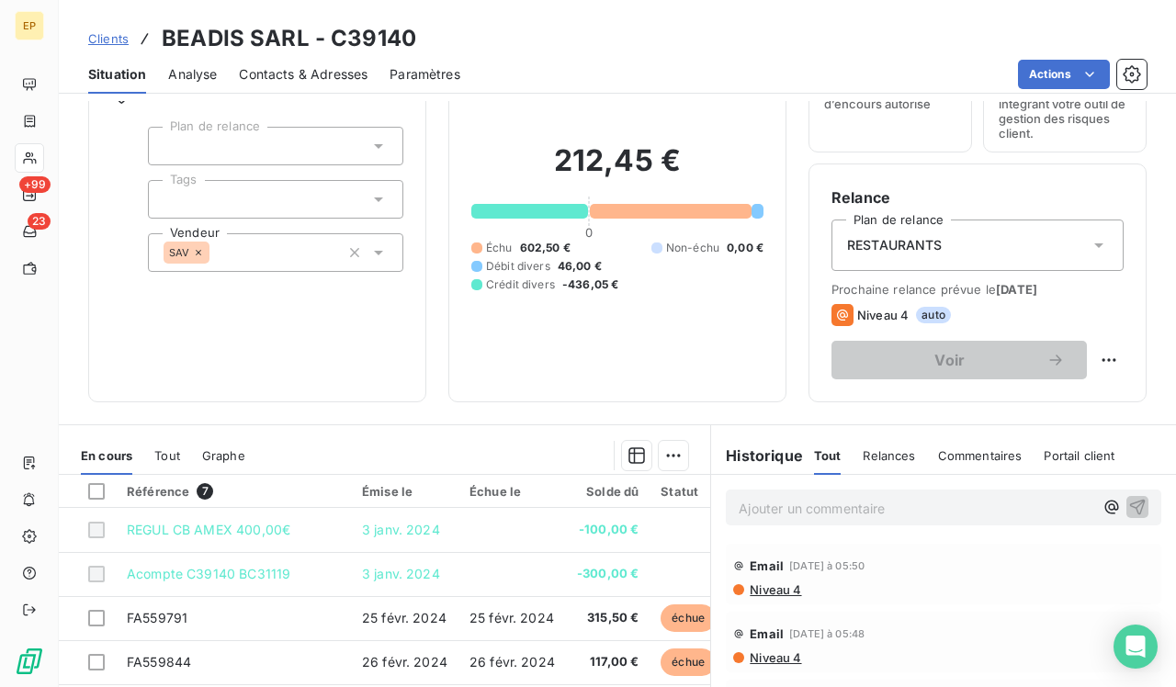
scroll to position [102, 0]
click at [904, 258] on div "RESTAURANTS" at bounding box center [978, 244] width 292 height 51
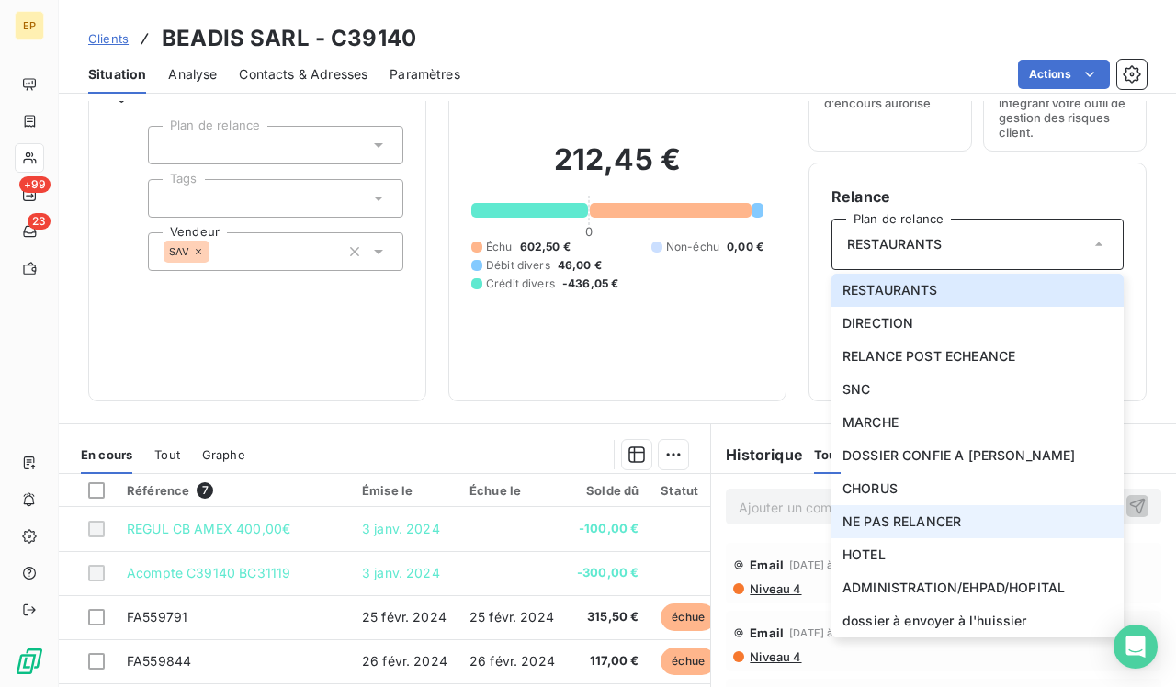
click at [884, 531] on li "NE PAS RELANCER" at bounding box center [978, 521] width 292 height 33
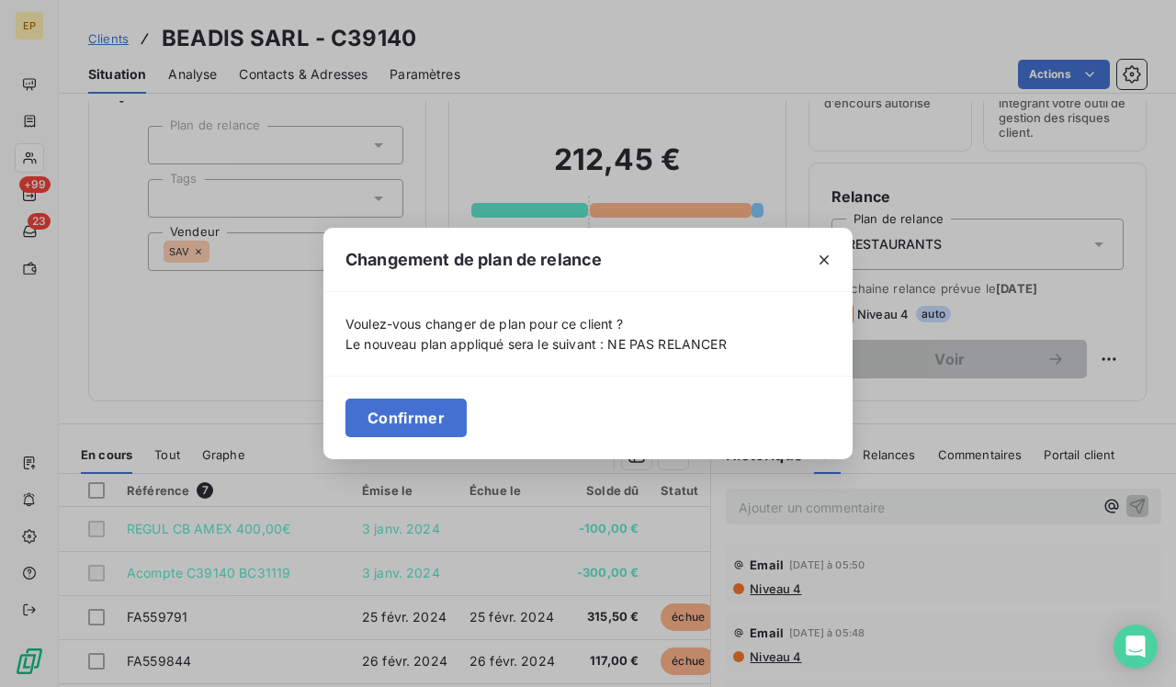
click at [404, 415] on button "Confirmer" at bounding box center [406, 418] width 121 height 39
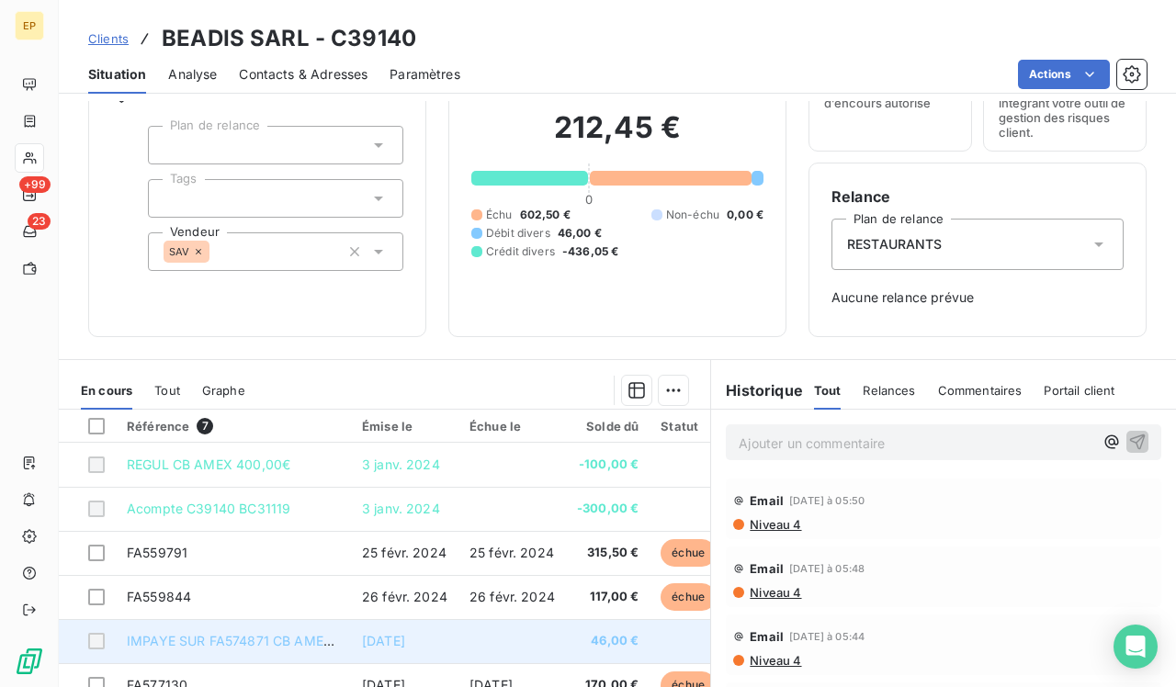
scroll to position [192, 0]
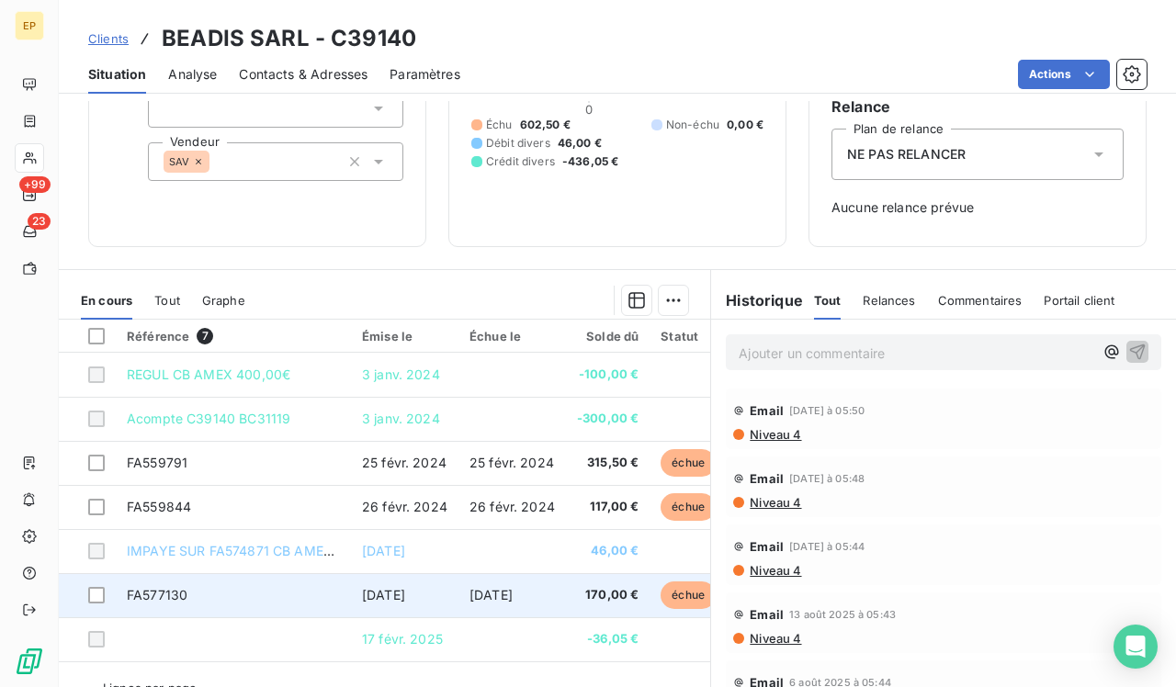
click at [474, 594] on span "30 oct. 2024" at bounding box center [491, 595] width 43 height 16
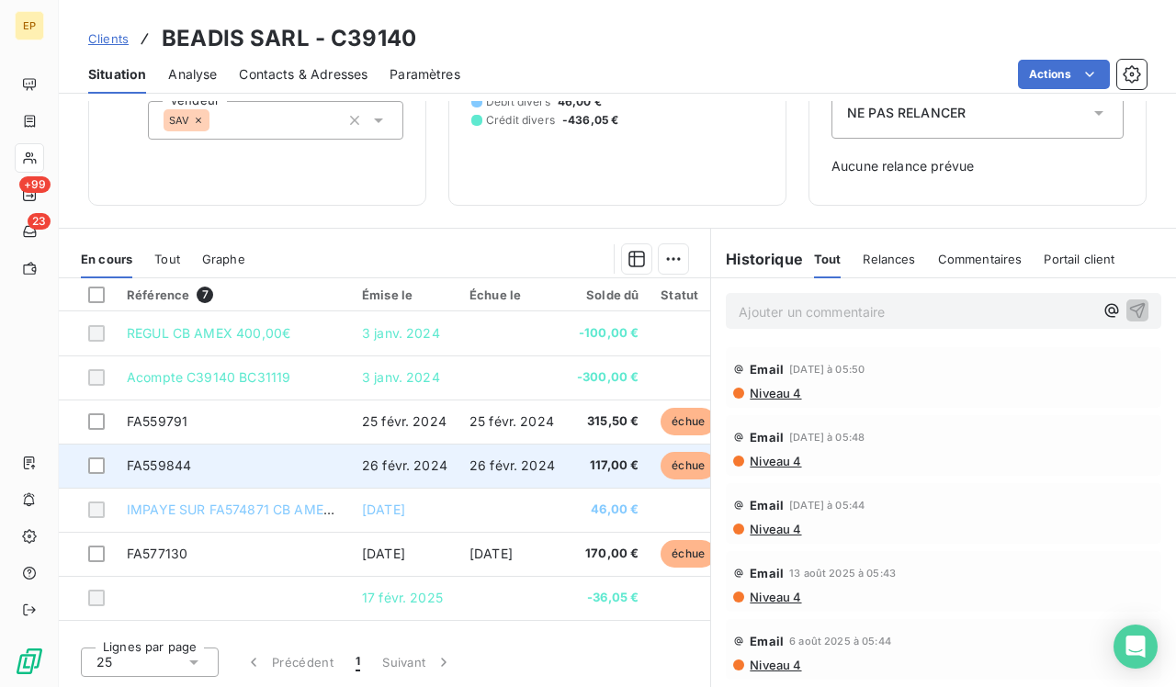
scroll to position [233, 0]
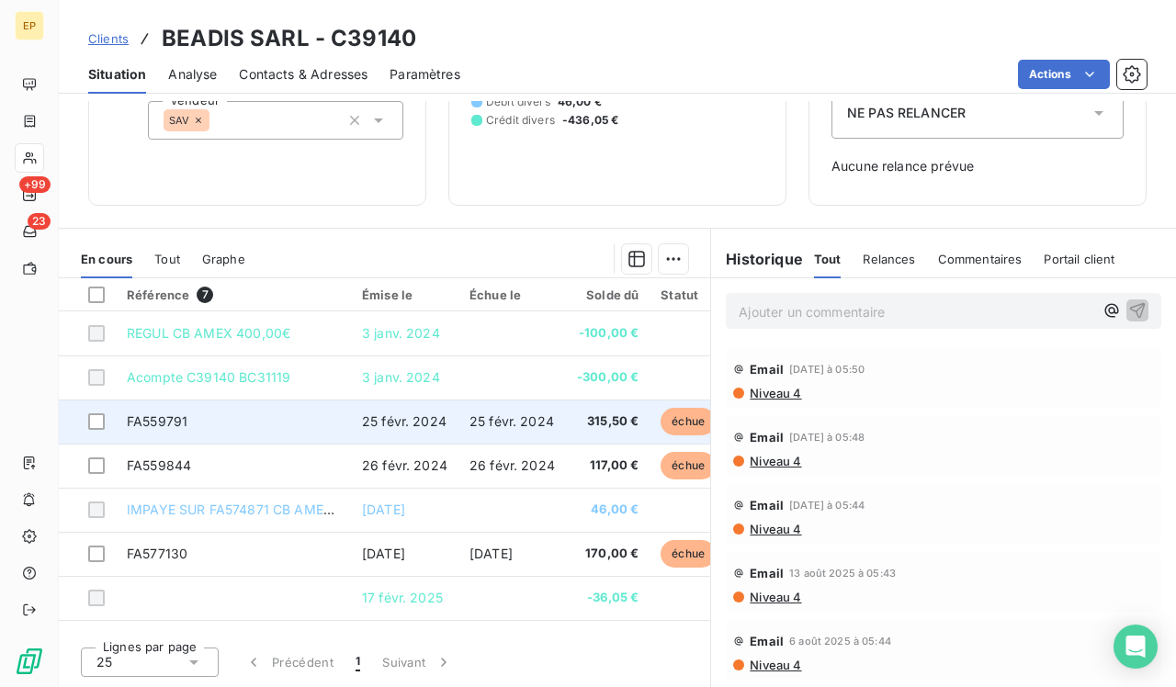
click at [545, 429] on td "25 févr. 2024" at bounding box center [513, 422] width 108 height 44
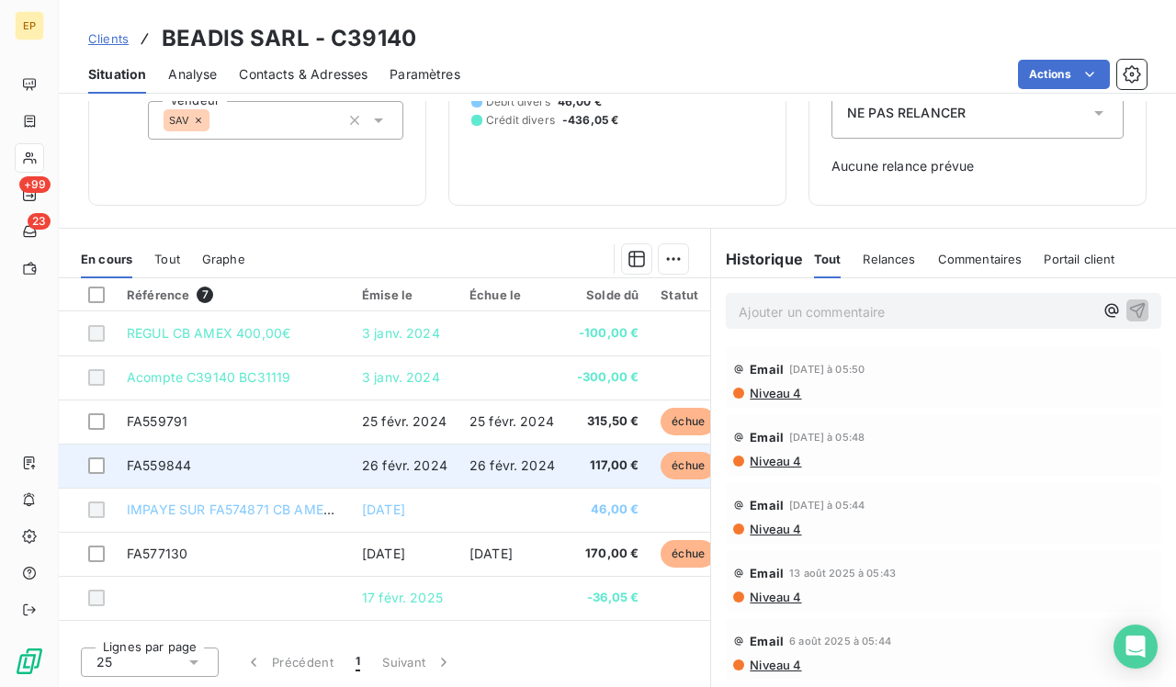
click at [335, 459] on td "FA559844" at bounding box center [233, 466] width 235 height 44
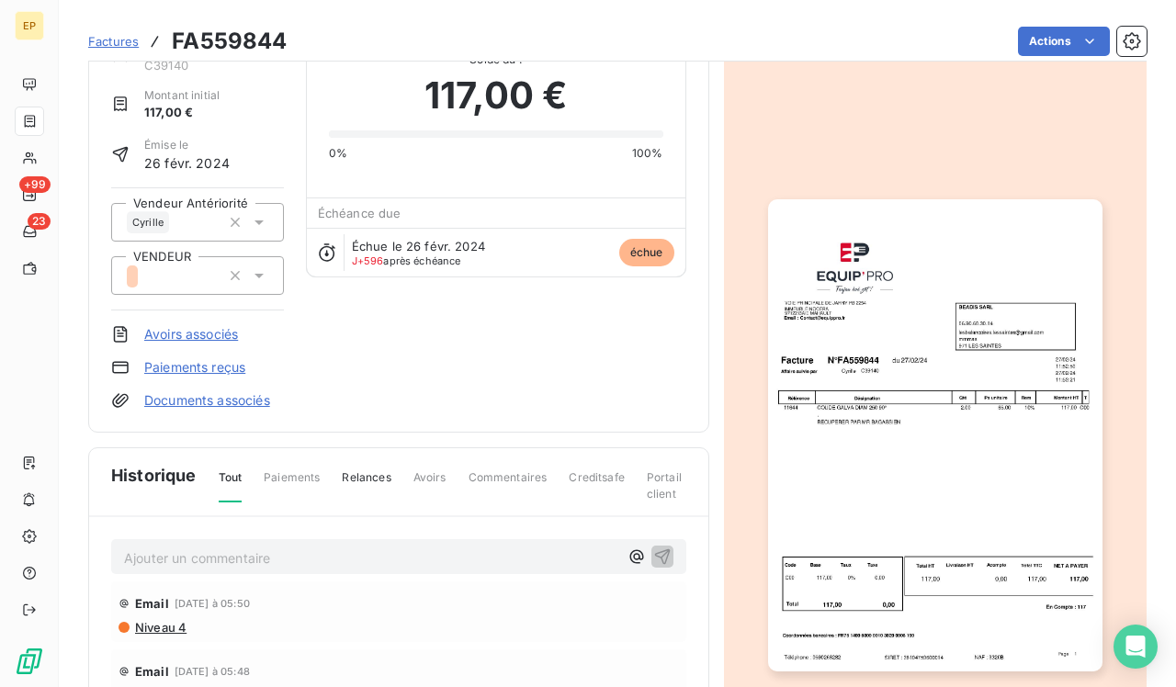
scroll to position [61, 0]
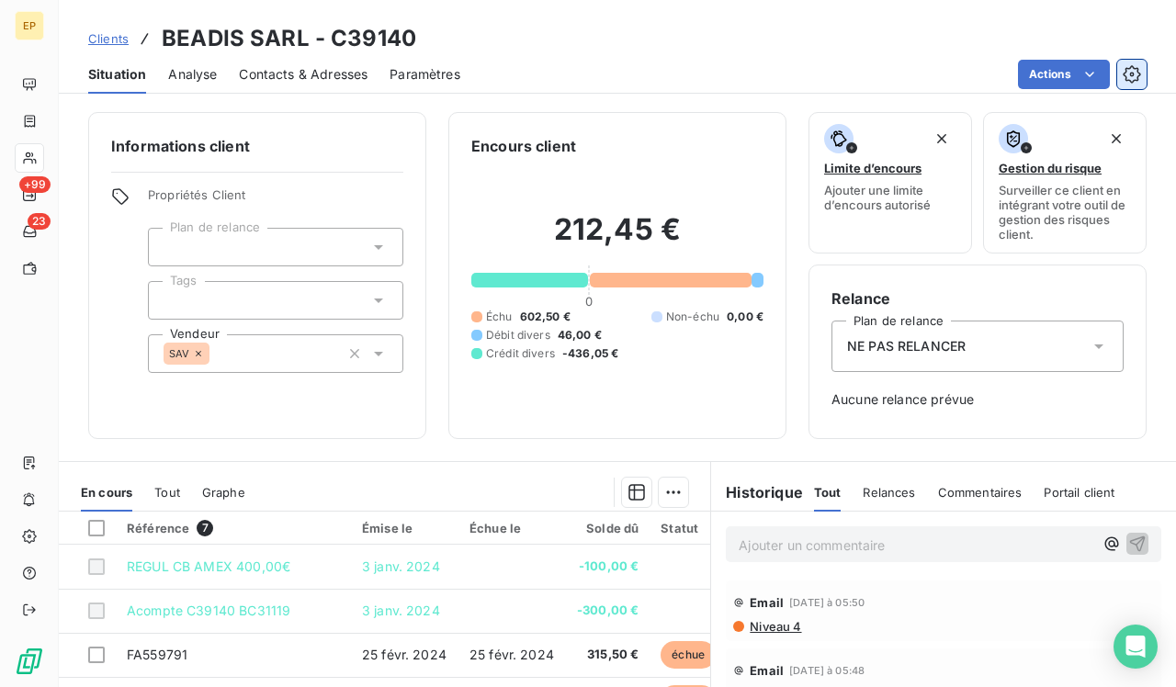
click at [1126, 72] on icon "button" at bounding box center [1132, 74] width 18 height 18
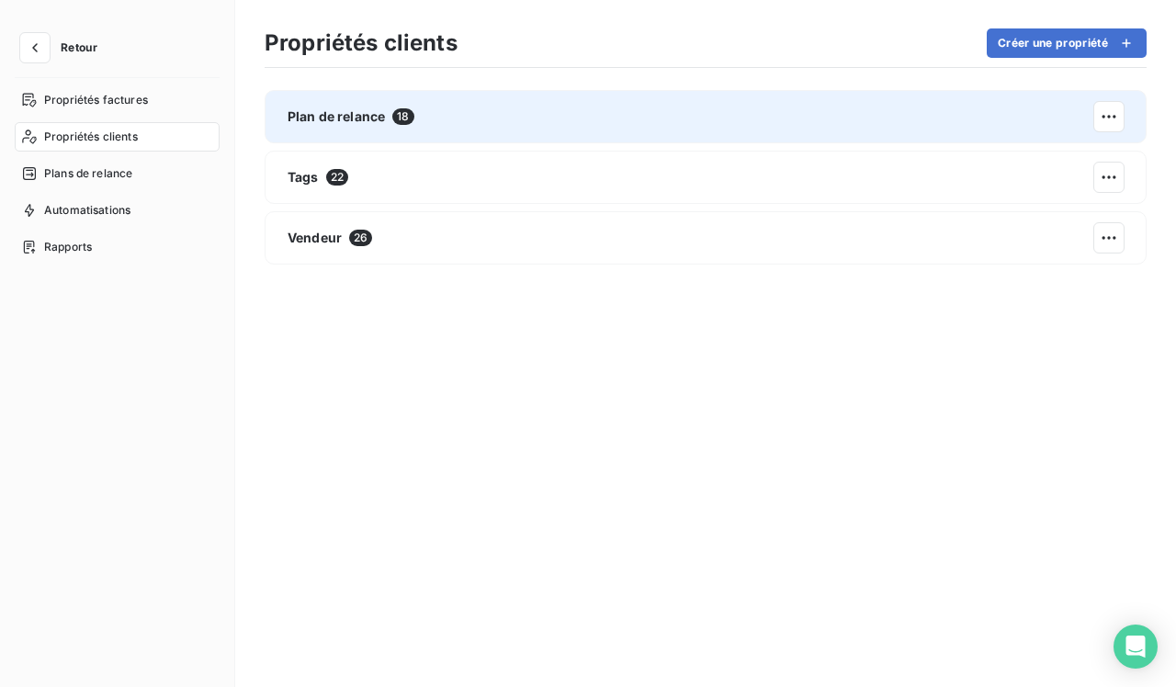
click at [514, 112] on div "Plan de relance 18" at bounding box center [706, 116] width 882 height 53
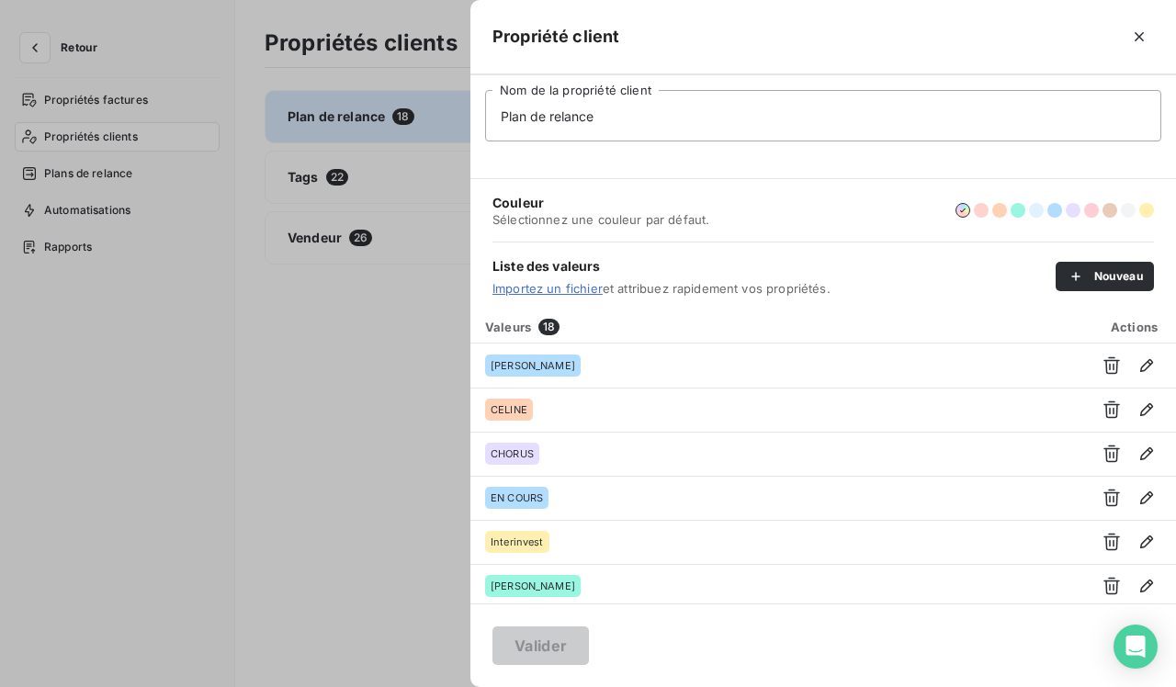
click at [375, 339] on div at bounding box center [588, 343] width 1176 height 687
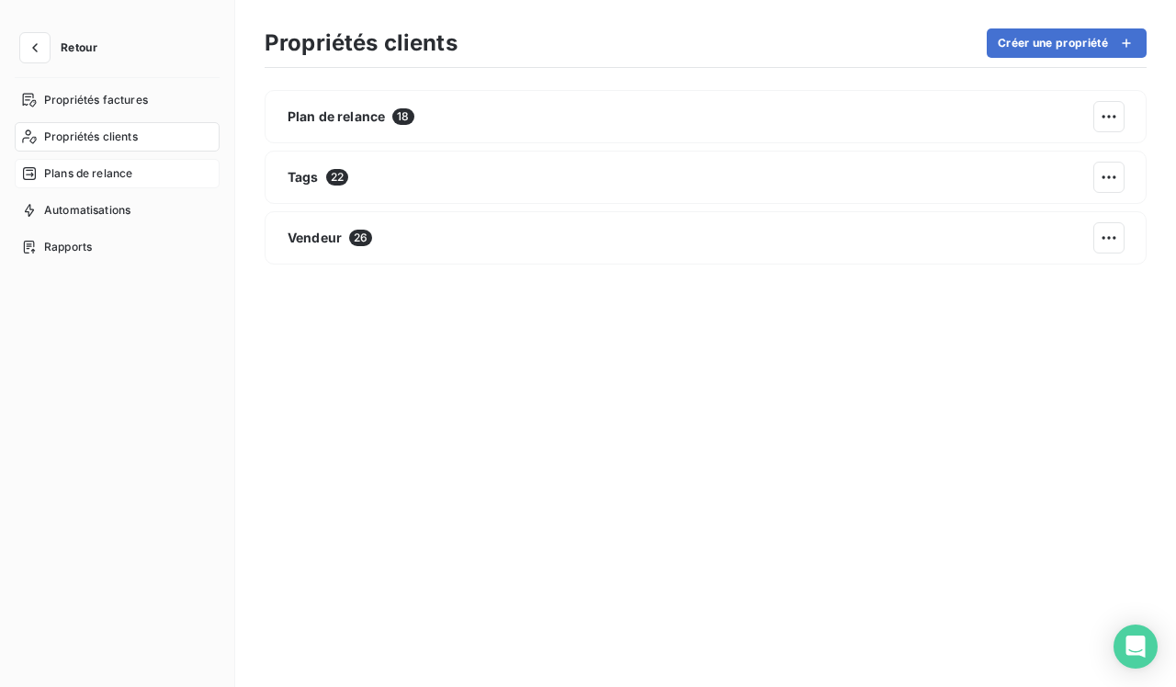
click at [62, 173] on span "Plans de relance" at bounding box center [88, 173] width 88 height 17
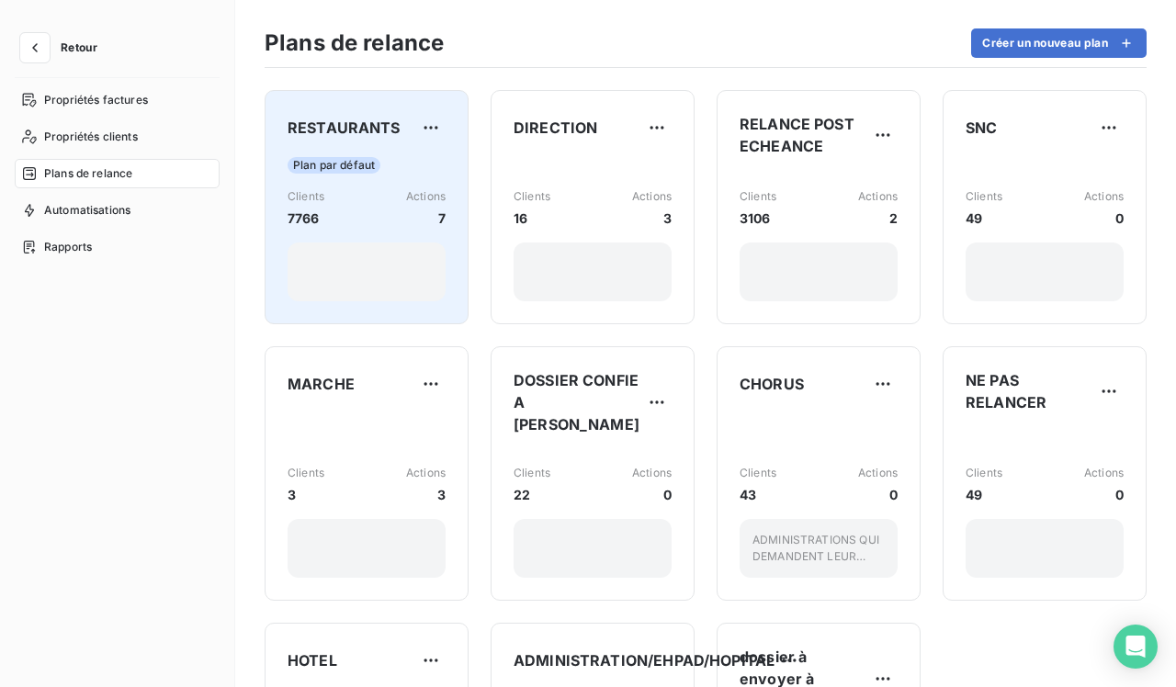
click at [425, 187] on div "Plan par défaut Clients 7766 Actions 7" at bounding box center [367, 229] width 158 height 144
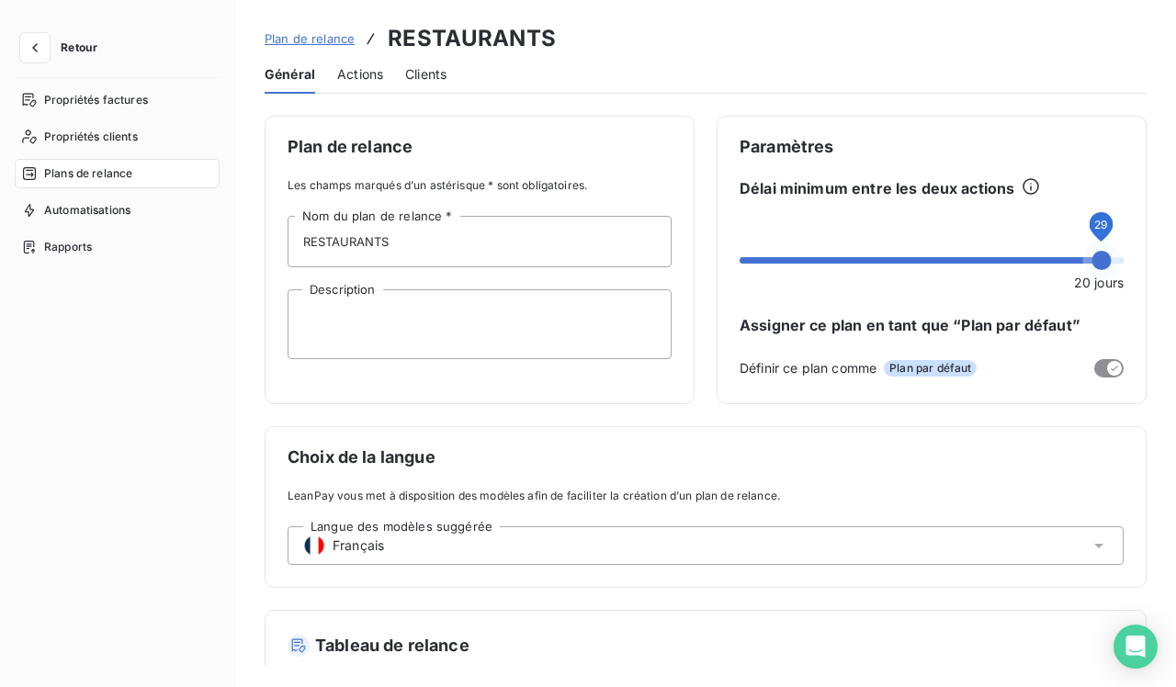
click at [1099, 261] on span at bounding box center [1101, 260] width 19 height 19
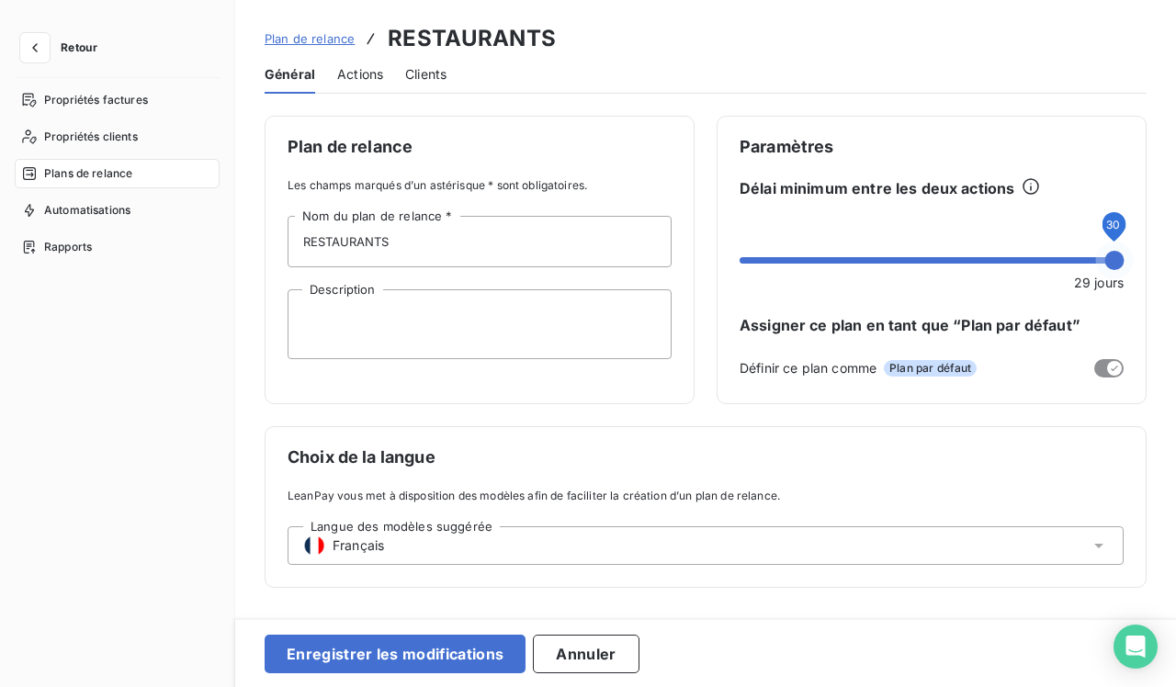
click at [1114, 260] on span at bounding box center [1114, 260] width 19 height 19
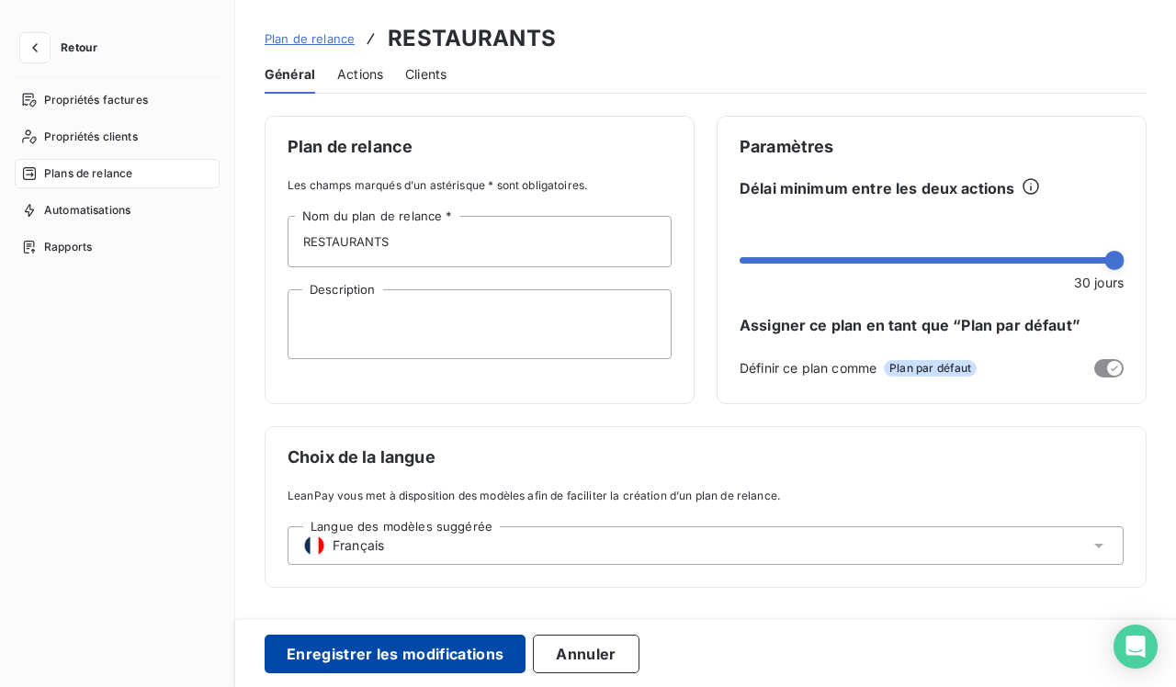
click at [424, 648] on button "Enregistrer les modifications" at bounding box center [395, 654] width 261 height 39
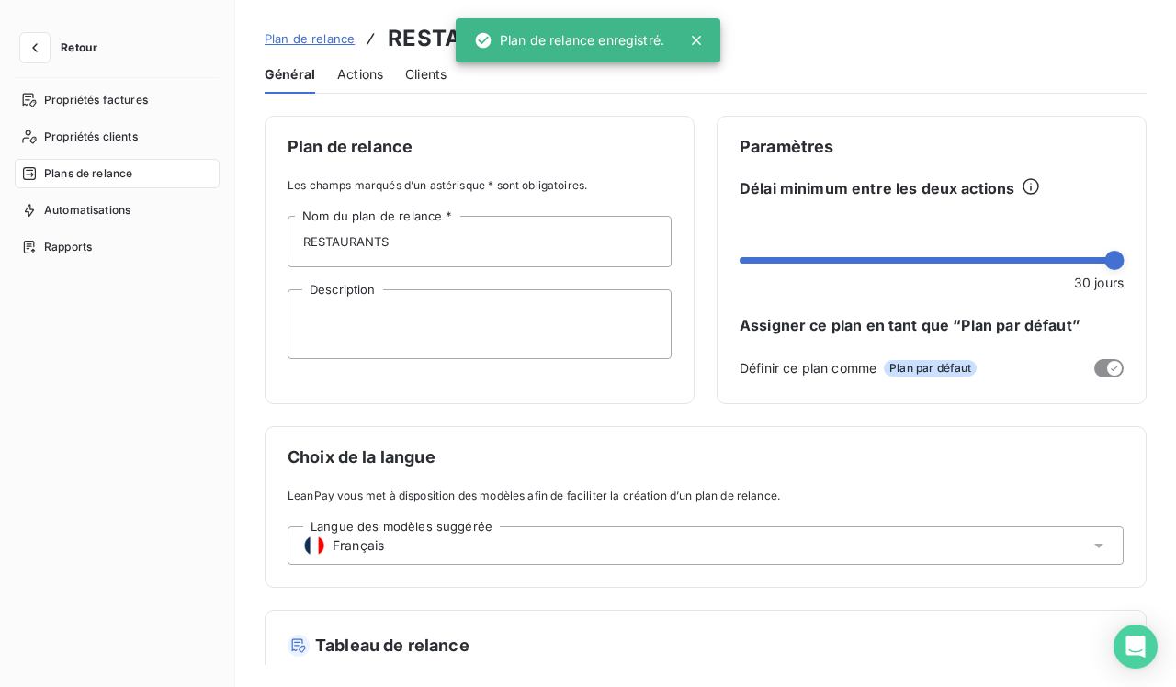
click at [58, 182] on div "Plans de relance" at bounding box center [117, 173] width 205 height 29
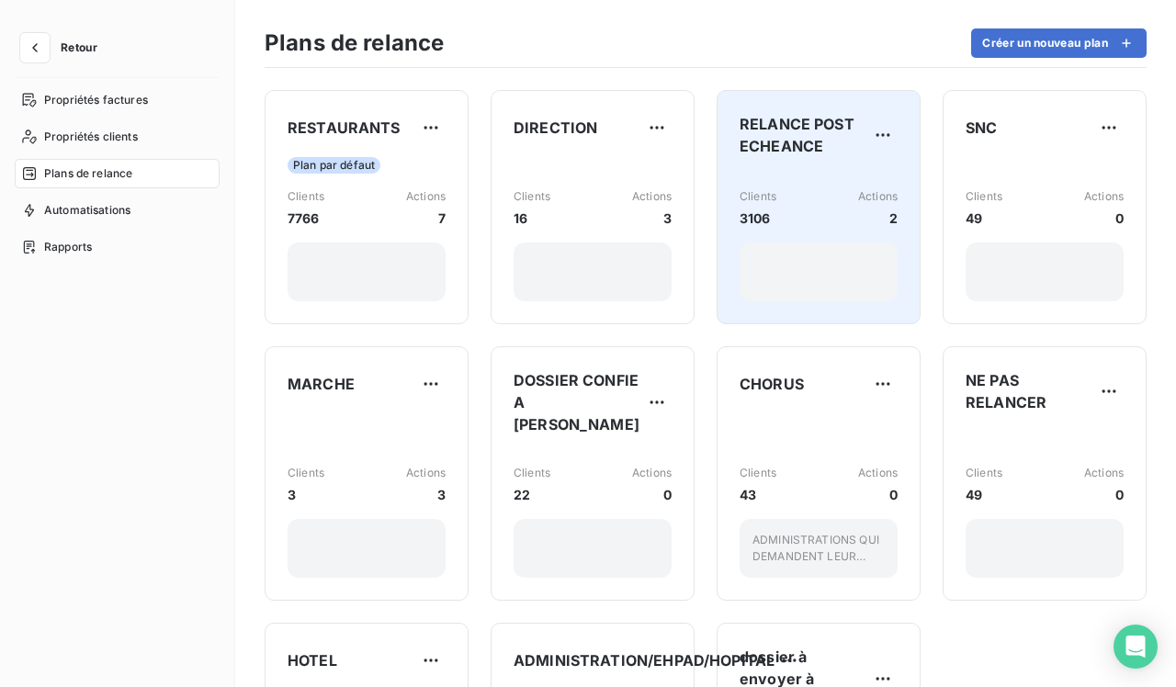
click at [870, 187] on div "Clients 3106 Actions 2" at bounding box center [819, 237] width 158 height 130
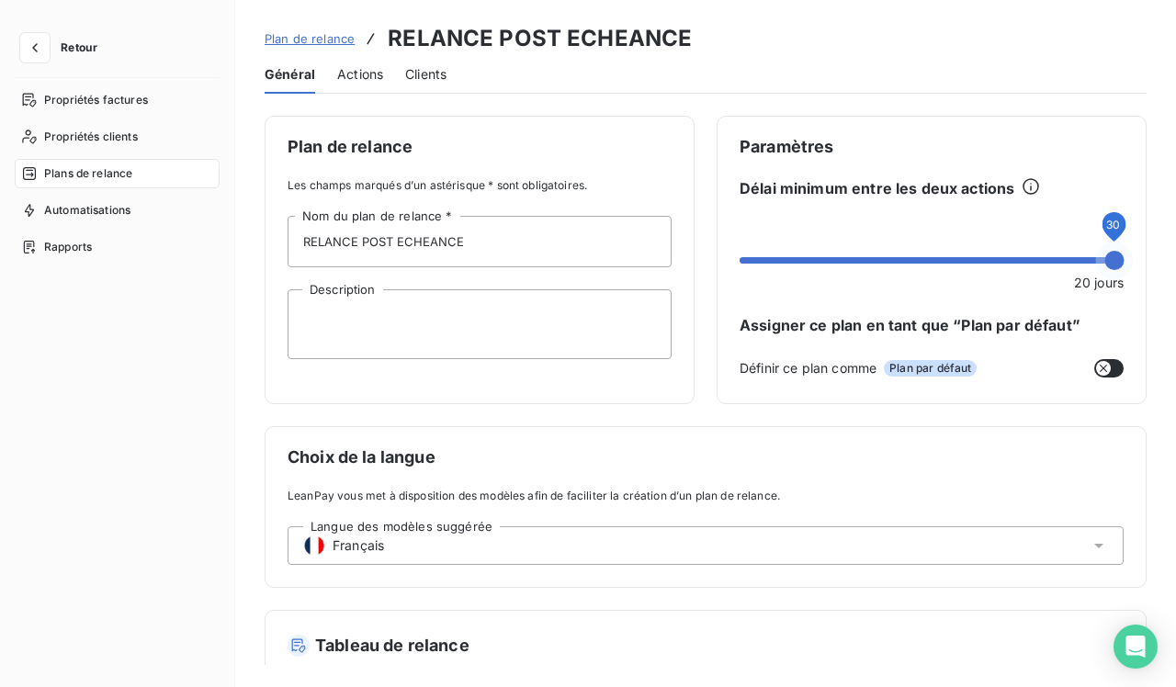
click at [1147, 258] on div "Plan de relance Les champs marqués d’un astérisque * sont obligatoires. RELANCE…" at bounding box center [705, 391] width 941 height 550
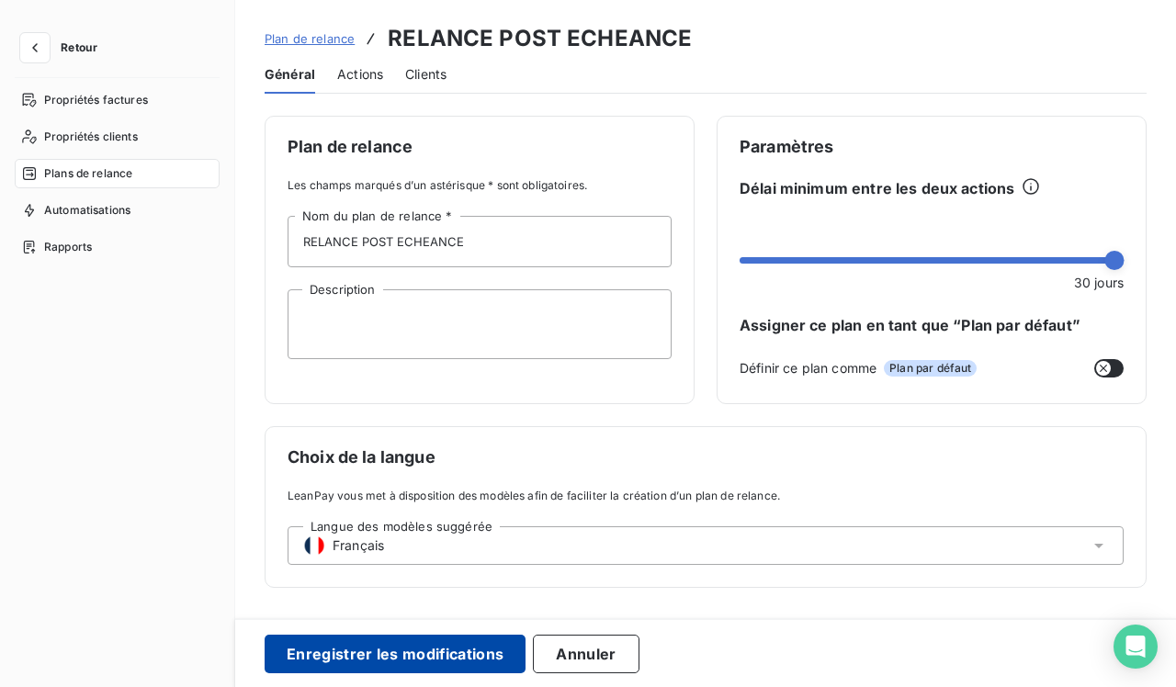
click at [422, 654] on button "Enregistrer les modifications" at bounding box center [395, 654] width 261 height 39
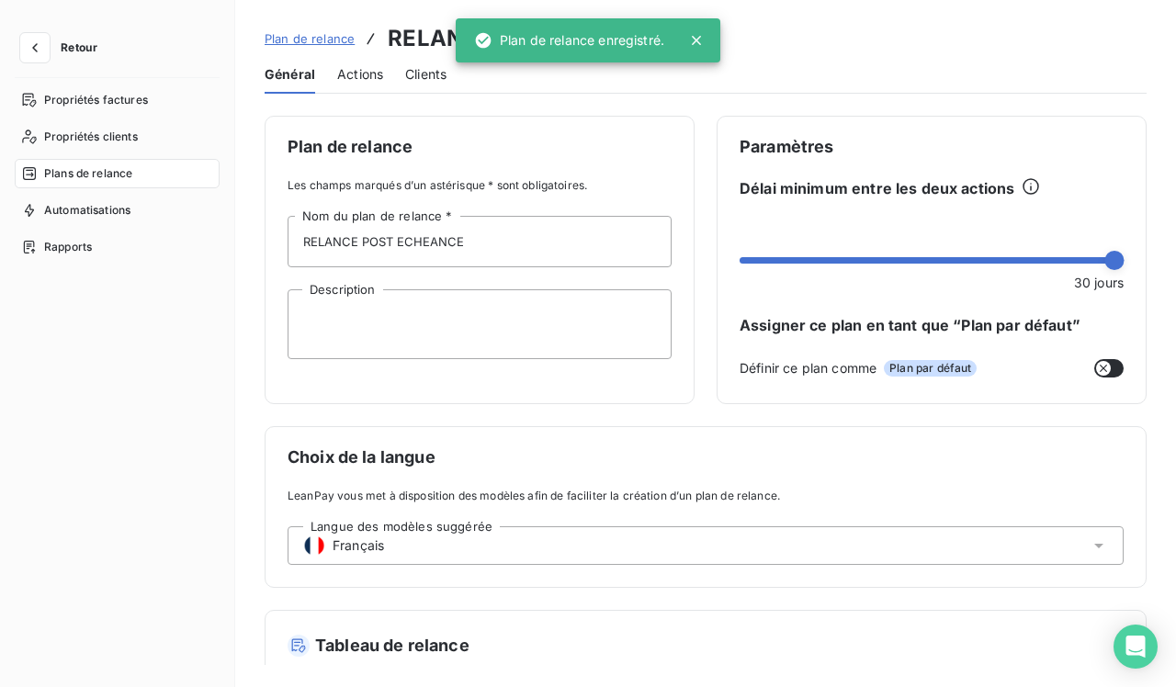
click at [48, 169] on span "Plans de relance" at bounding box center [88, 173] width 88 height 17
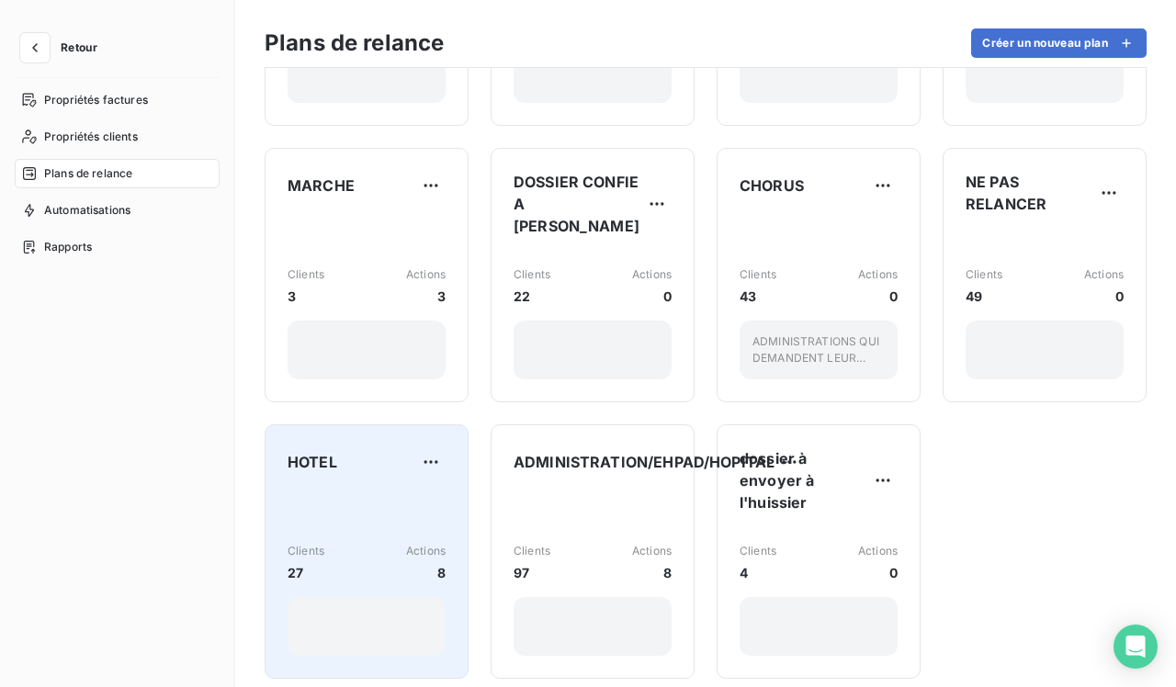
scroll to position [198, 0]
click at [353, 493] on div "Clients 27 Actions 8" at bounding box center [367, 575] width 158 height 165
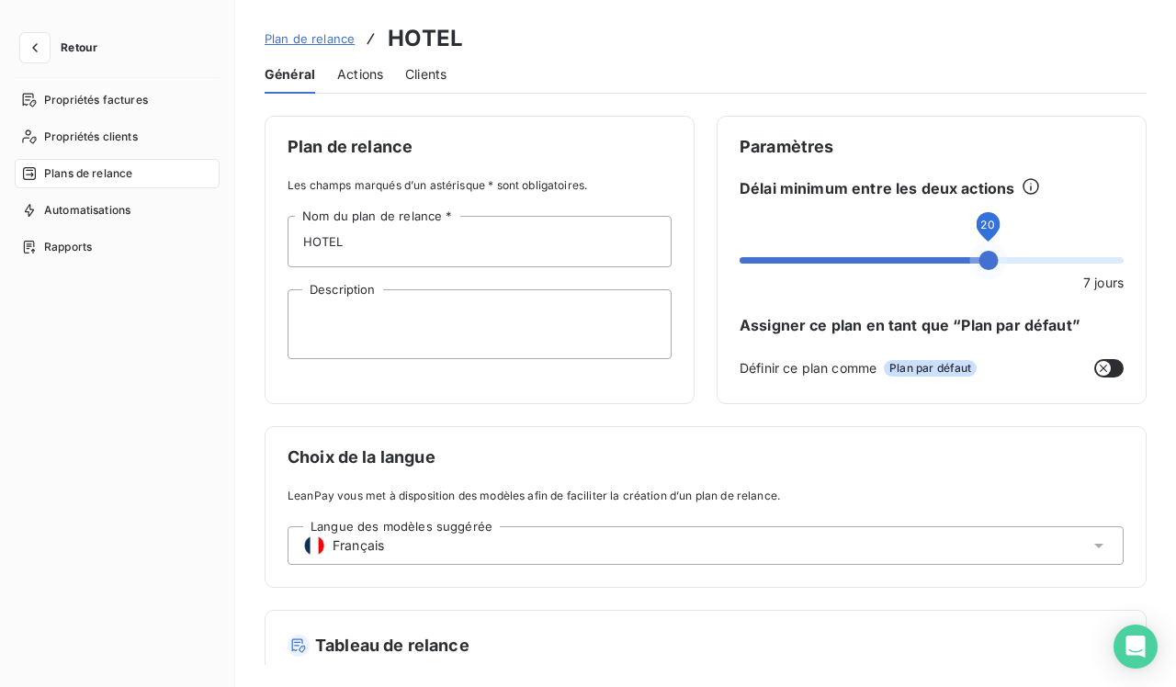
click at [980, 262] on span at bounding box center [988, 260] width 19 height 19
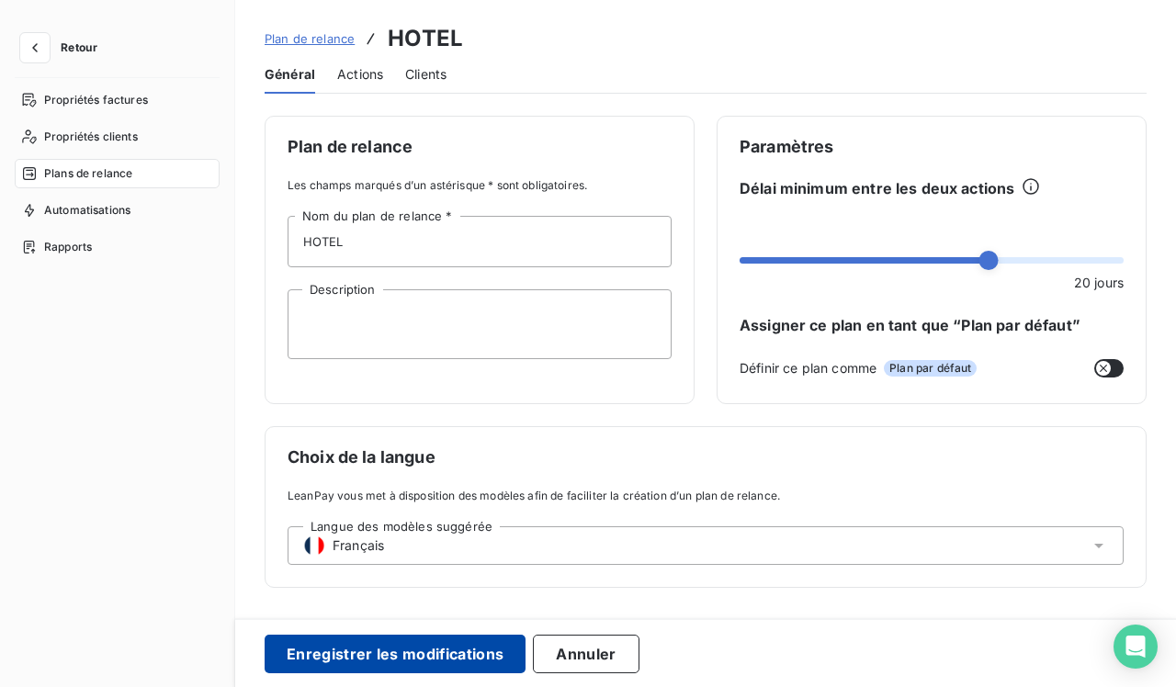
click at [427, 643] on button "Enregistrer les modifications" at bounding box center [395, 654] width 261 height 39
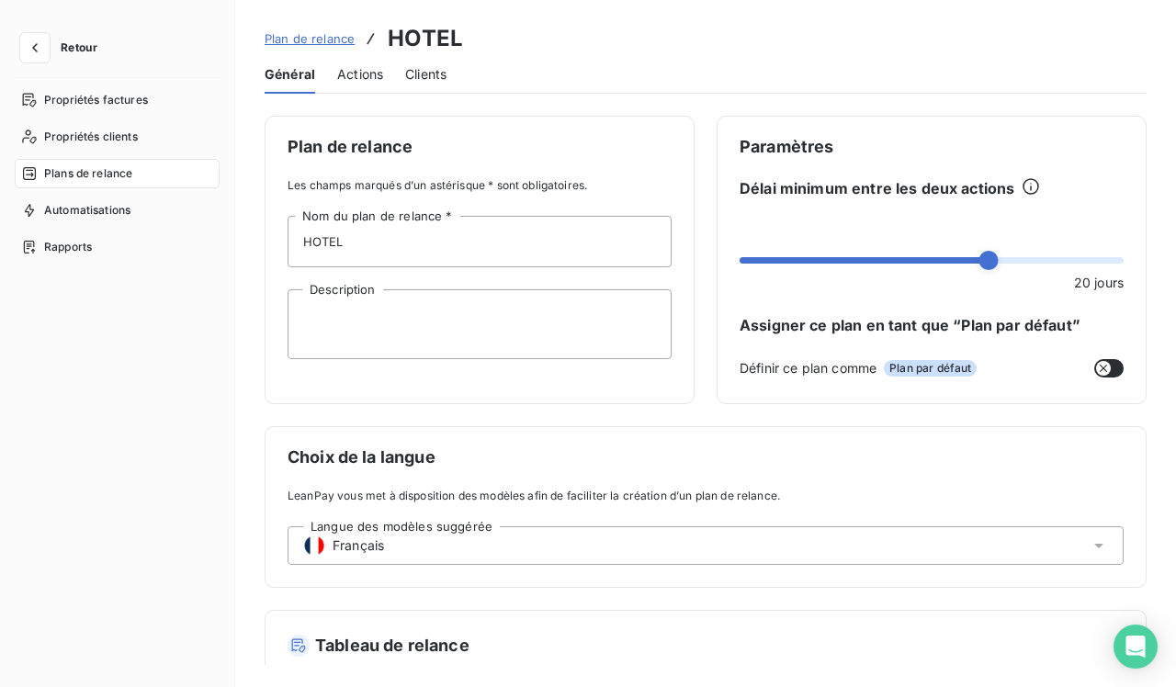
click at [79, 175] on span "Plans de relance" at bounding box center [88, 173] width 88 height 17
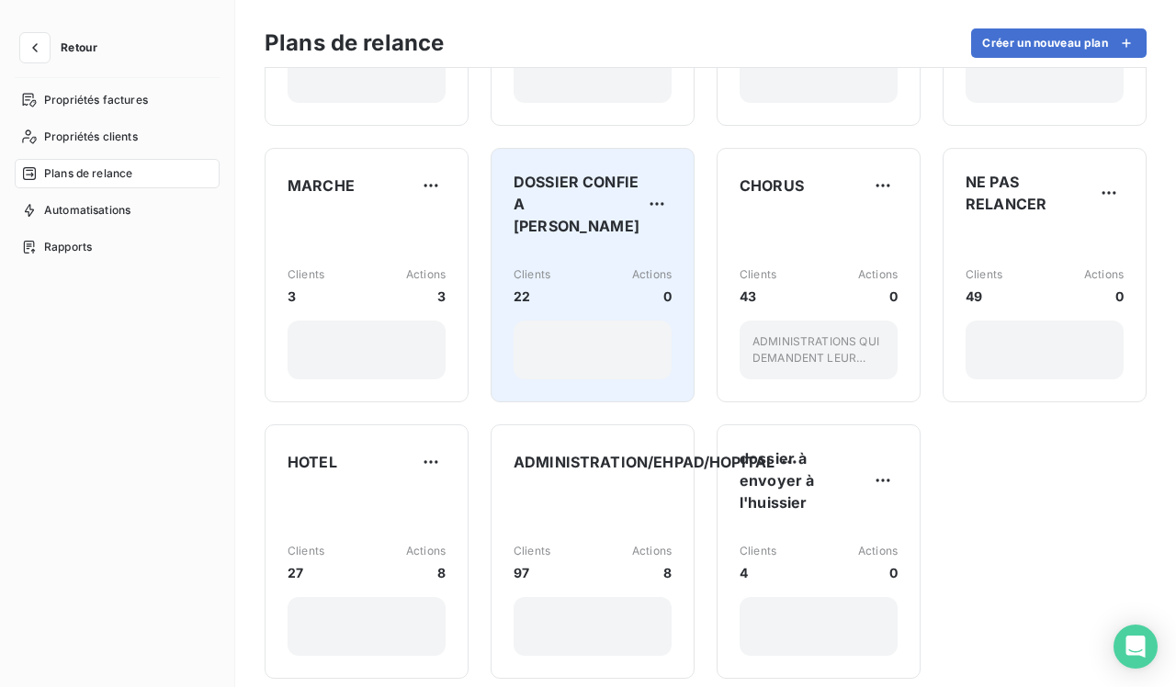
scroll to position [198, 0]
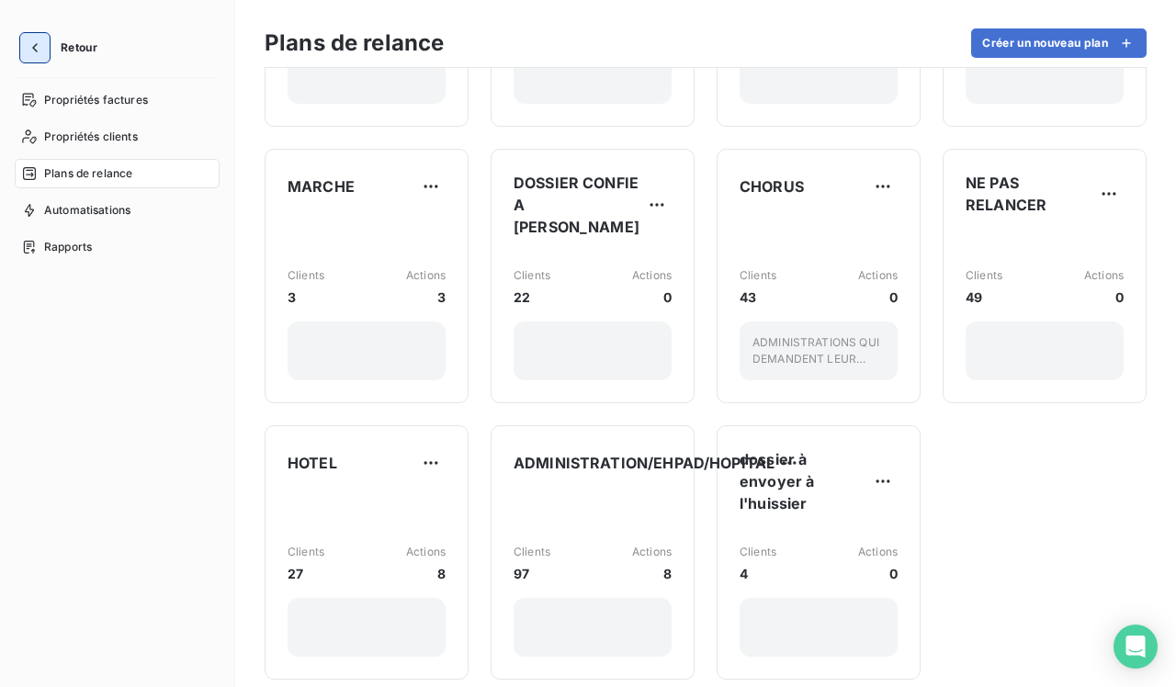
click at [37, 41] on icon "button" at bounding box center [35, 48] width 18 height 18
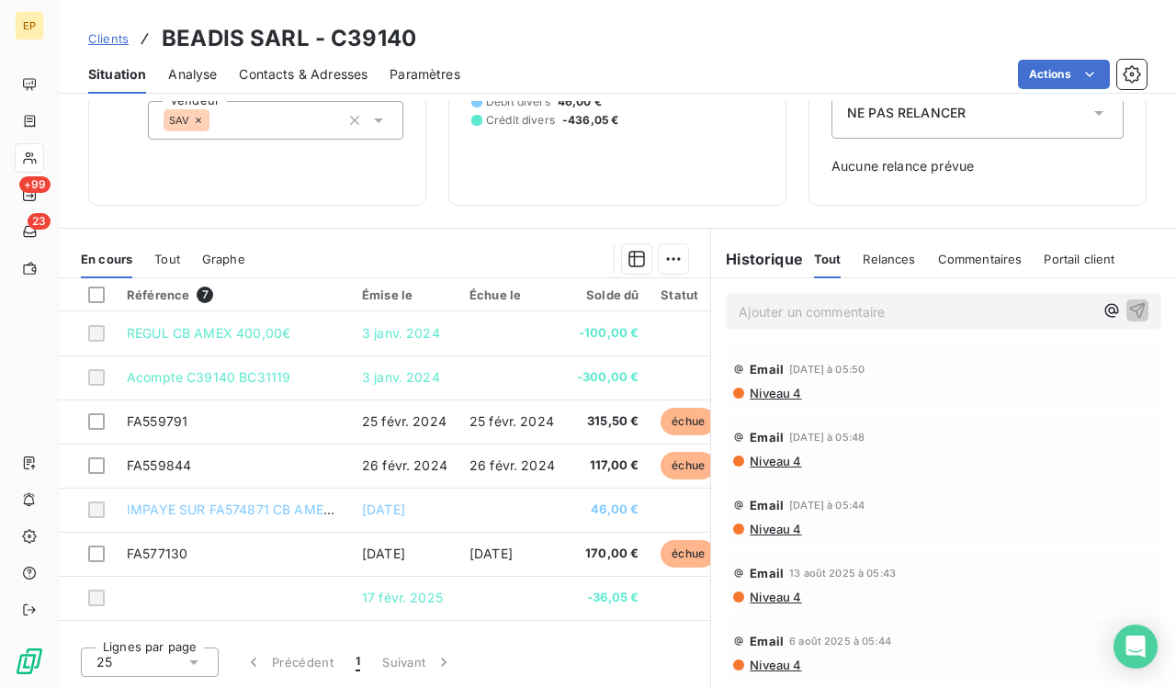
scroll to position [233, 0]
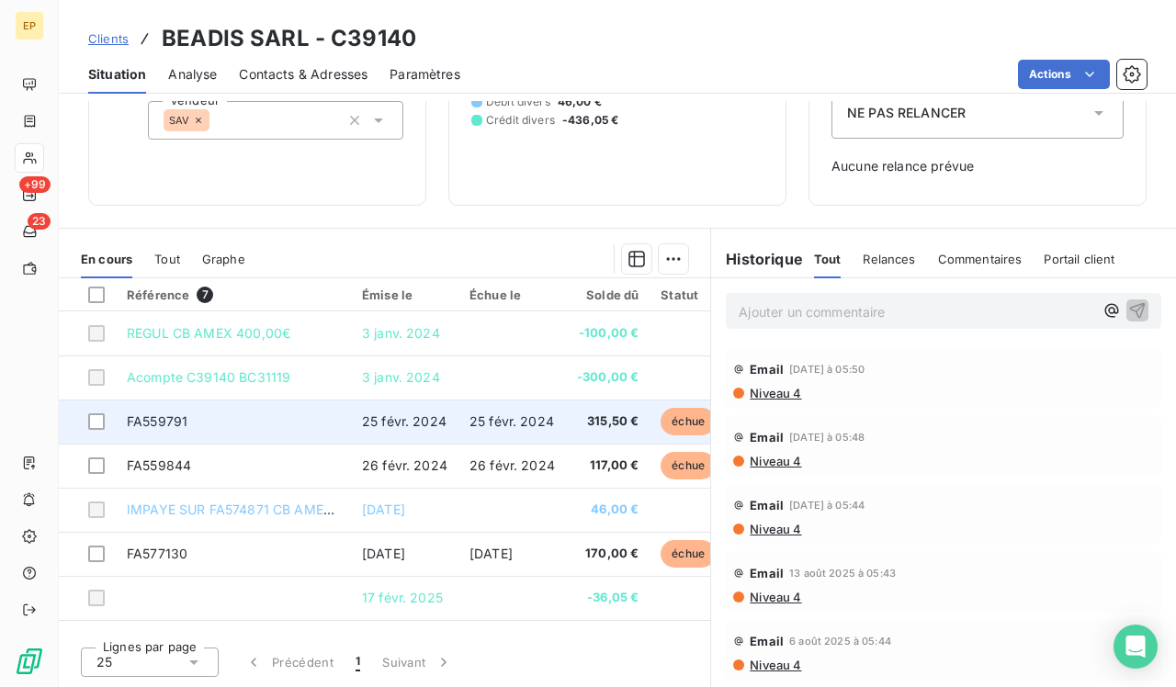
click at [291, 425] on td "FA559791" at bounding box center [233, 422] width 235 height 44
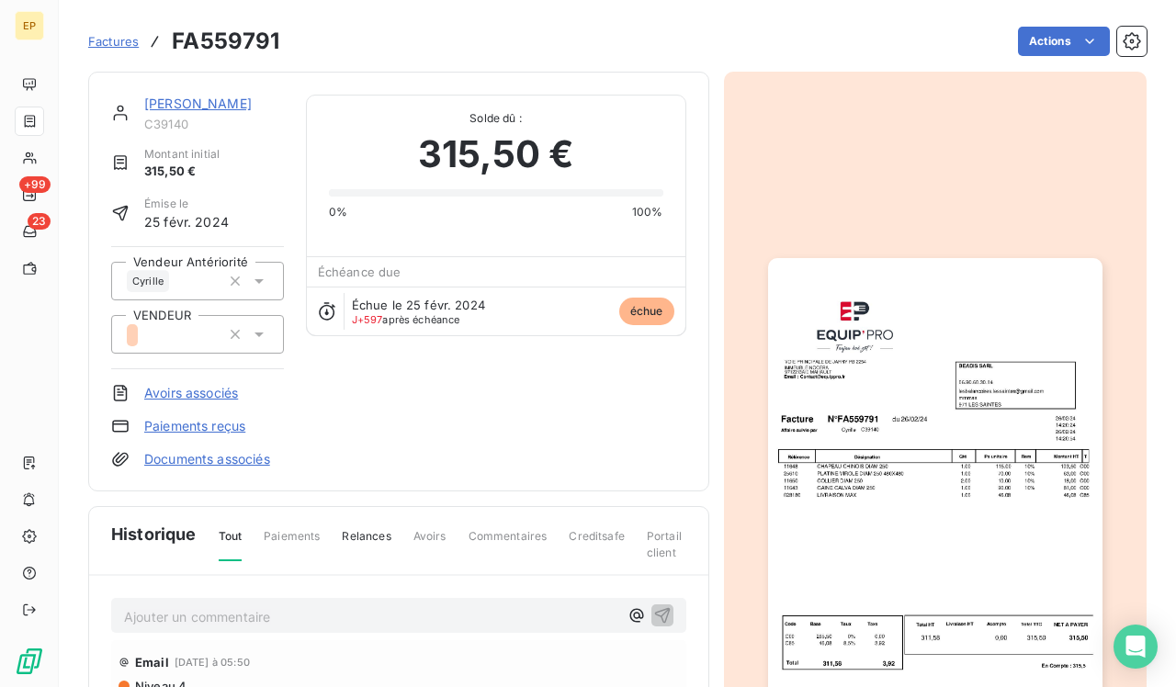
click at [969, 459] on img "button" at bounding box center [935, 494] width 335 height 472
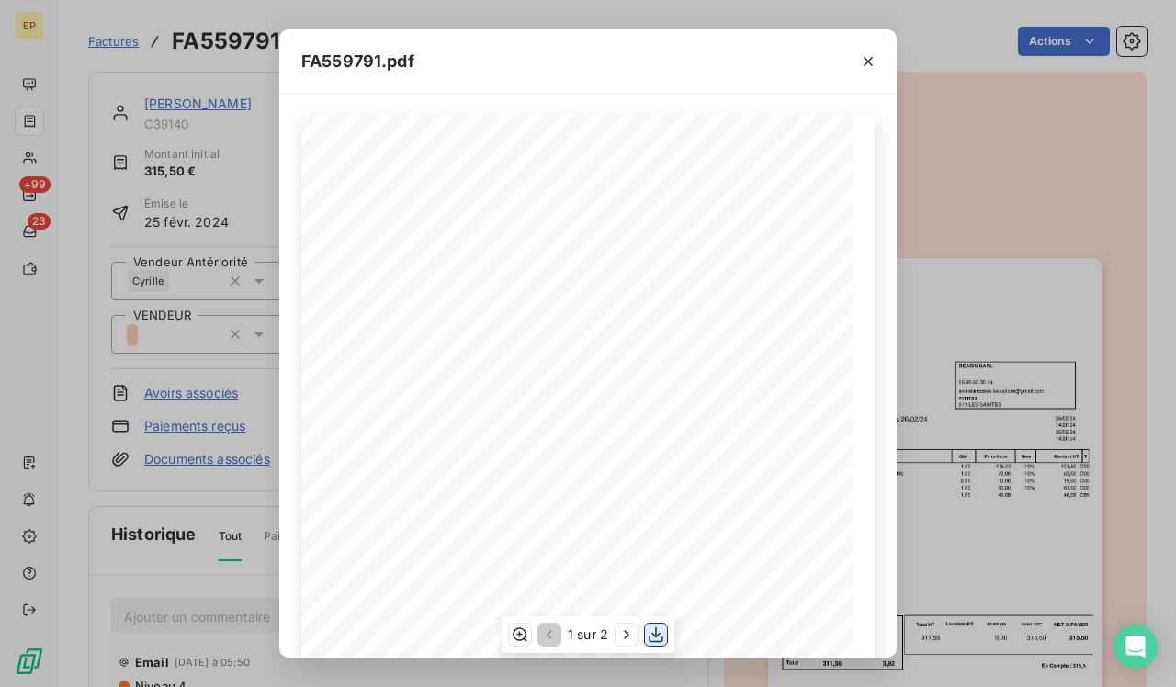
click at [657, 634] on icon "button" at bounding box center [656, 635] width 18 height 18
click at [863, 59] on icon "button" at bounding box center [868, 61] width 18 height 18
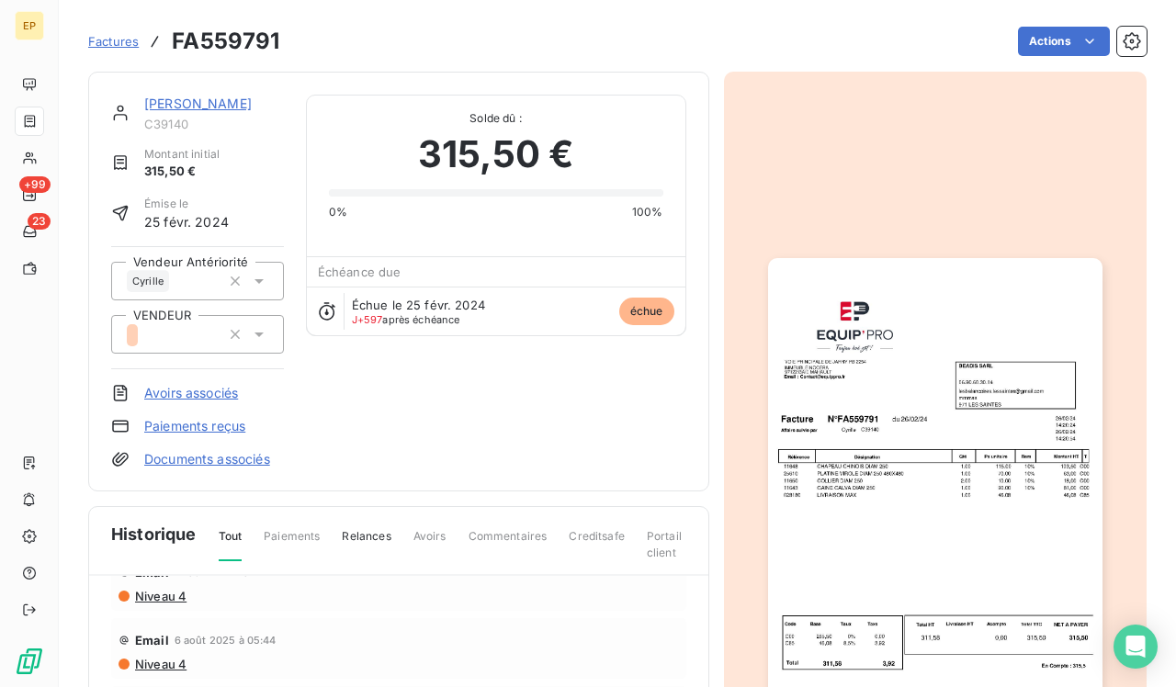
scroll to position [293, 0]
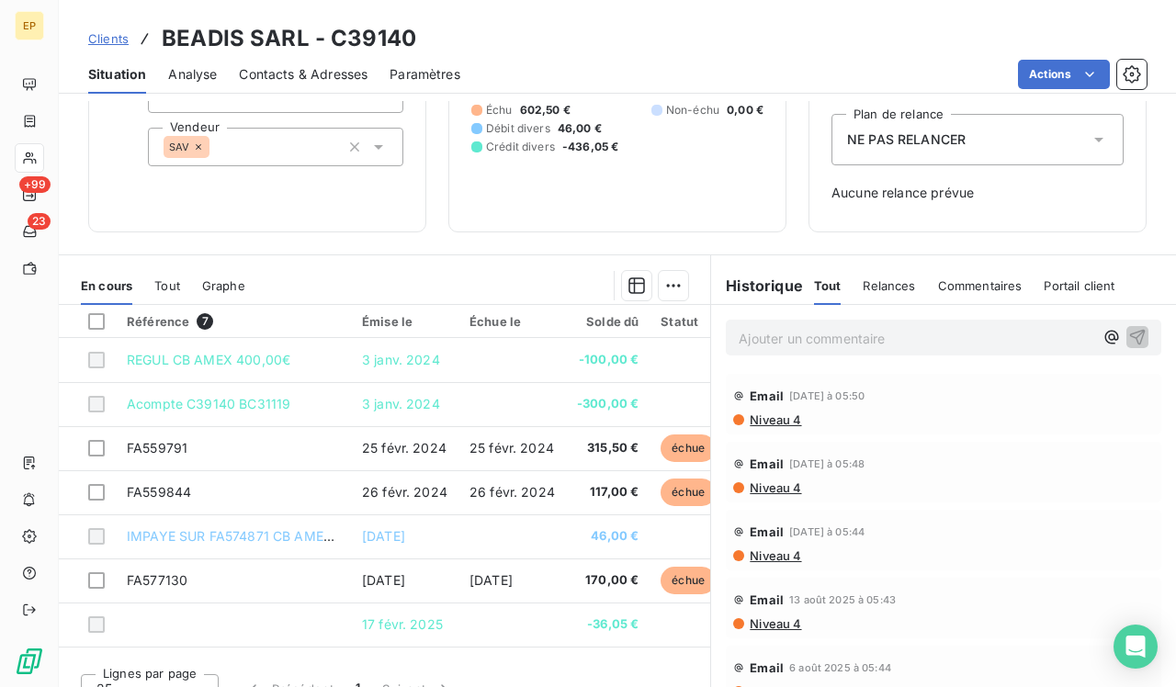
scroll to position [210, 0]
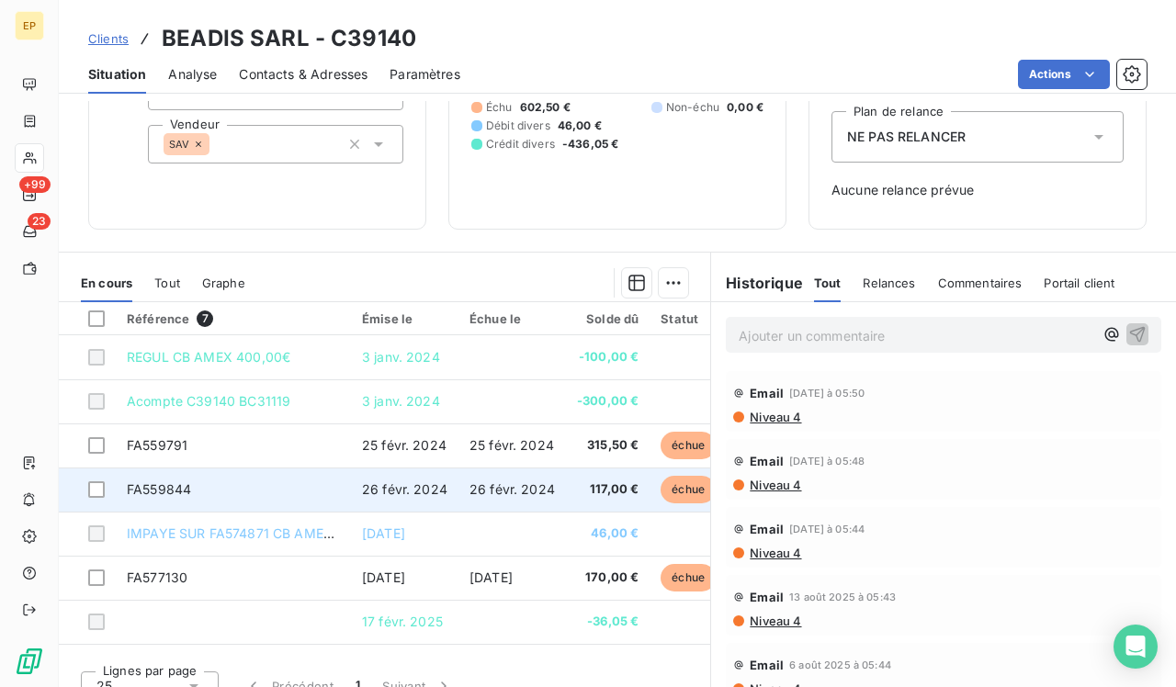
click at [246, 482] on td "FA559844" at bounding box center [233, 490] width 235 height 44
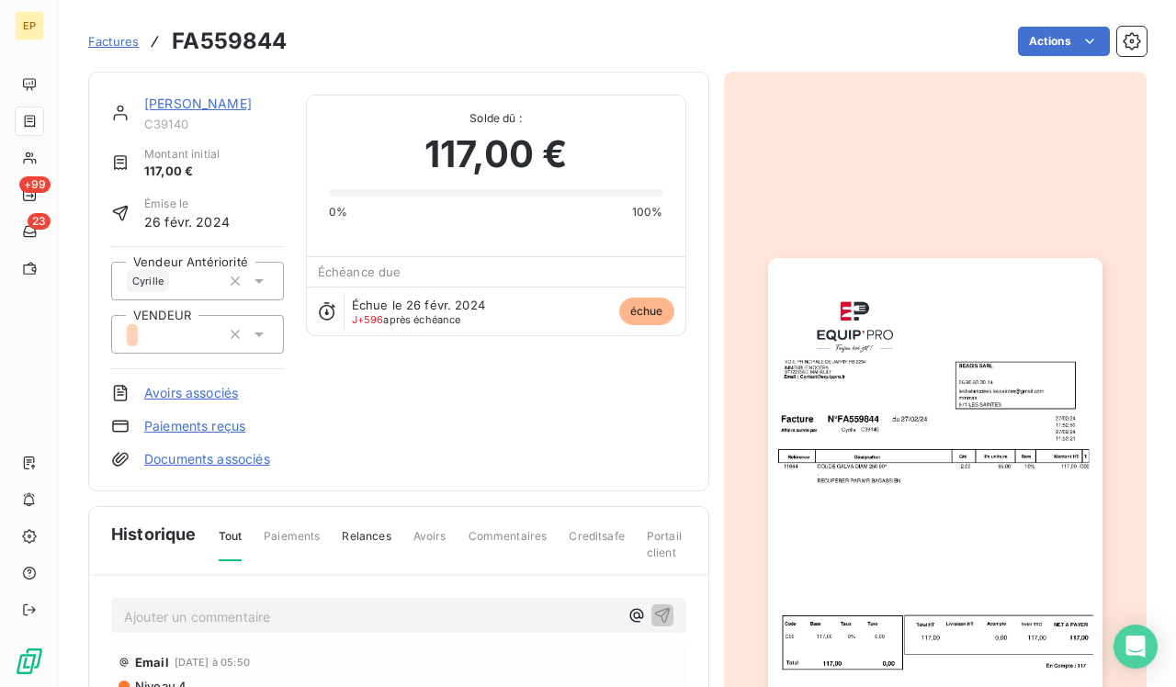
click at [959, 361] on img "button" at bounding box center [935, 494] width 335 height 472
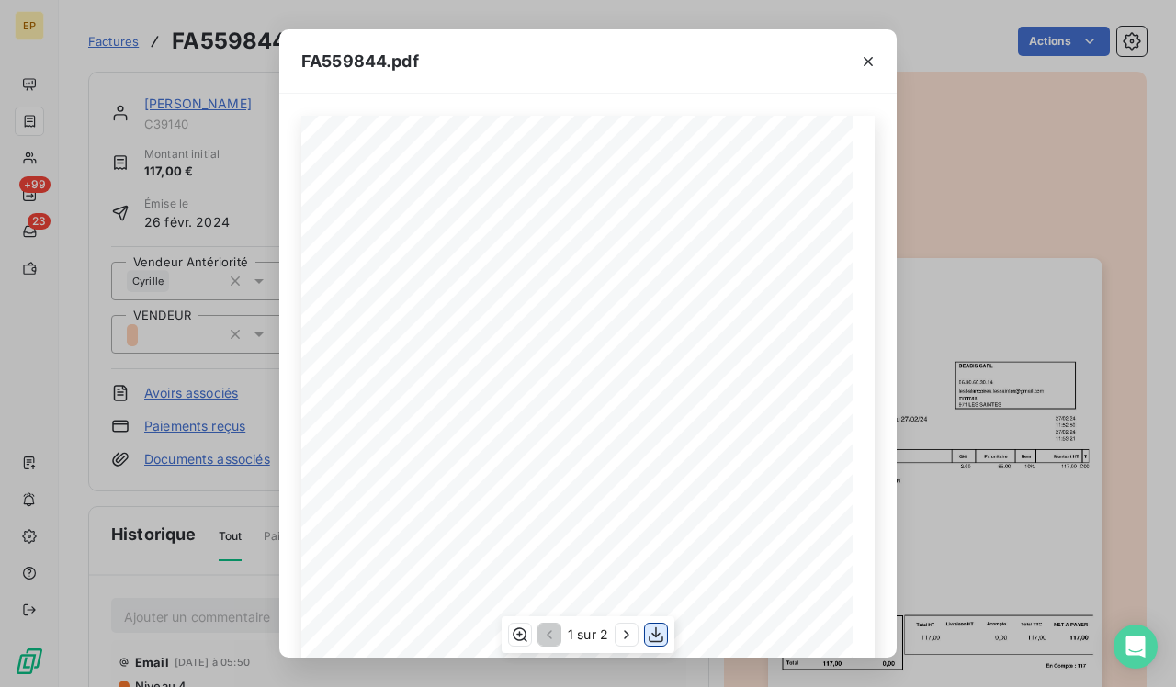
click at [656, 636] on icon "button" at bounding box center [656, 635] width 15 height 16
click at [868, 63] on icon "button" at bounding box center [868, 61] width 18 height 18
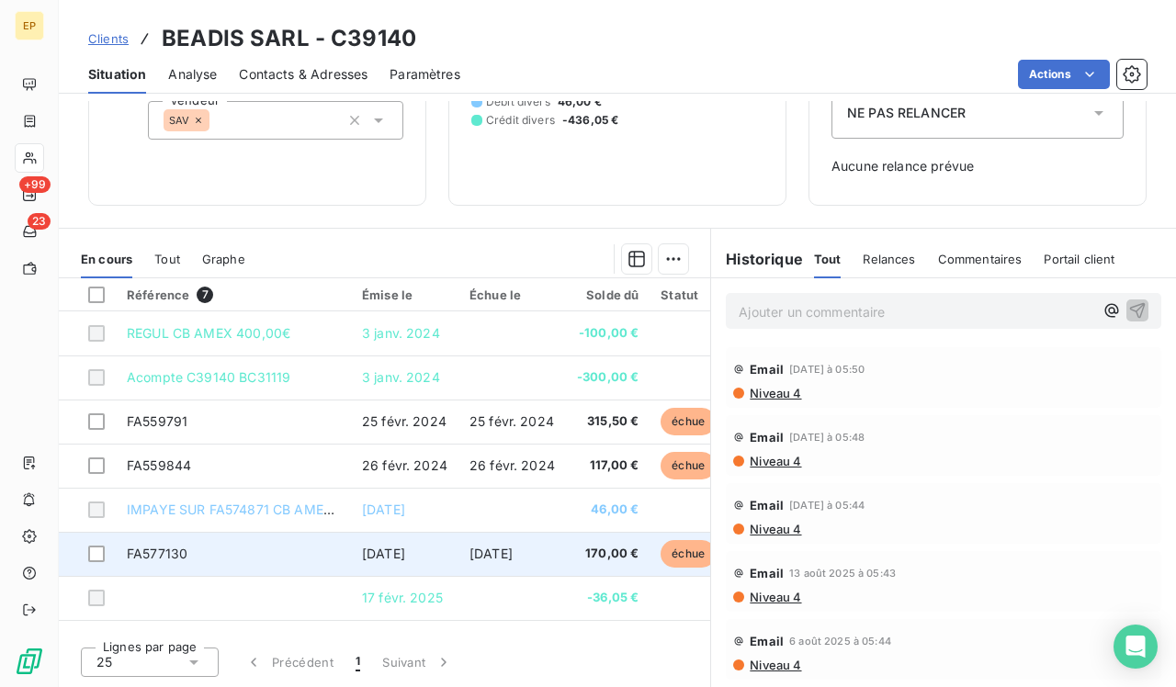
scroll to position [233, 0]
click at [388, 546] on span "30 oct. 2024" at bounding box center [383, 554] width 43 height 16
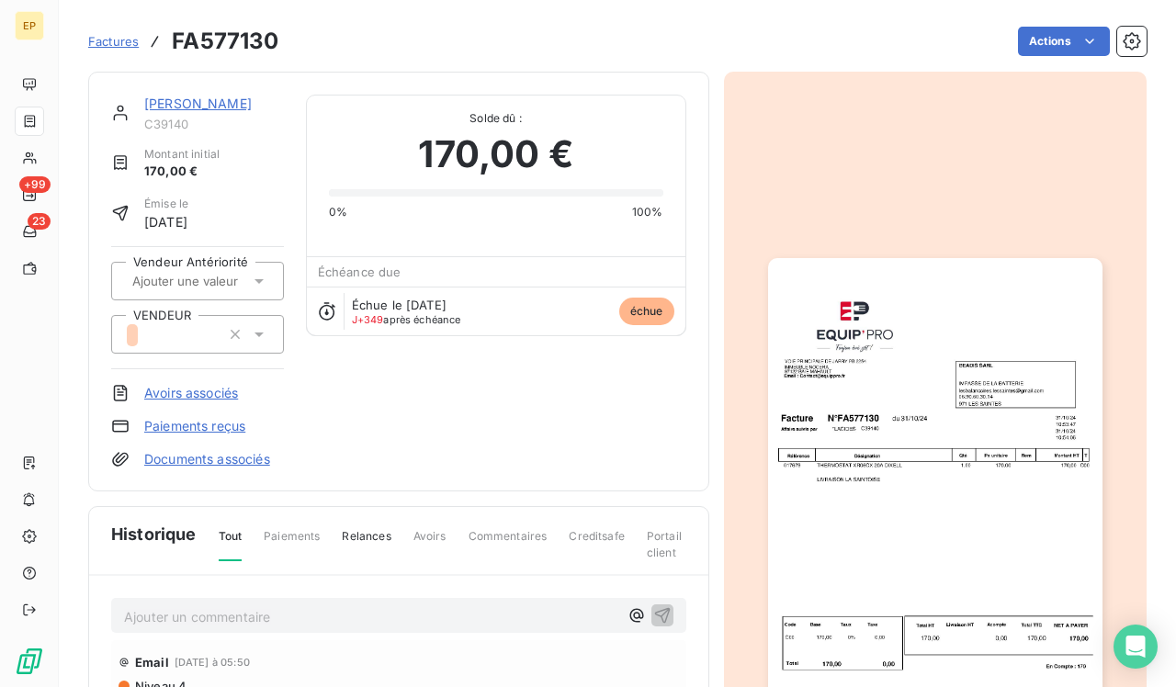
click at [912, 463] on img "button" at bounding box center [935, 494] width 335 height 472
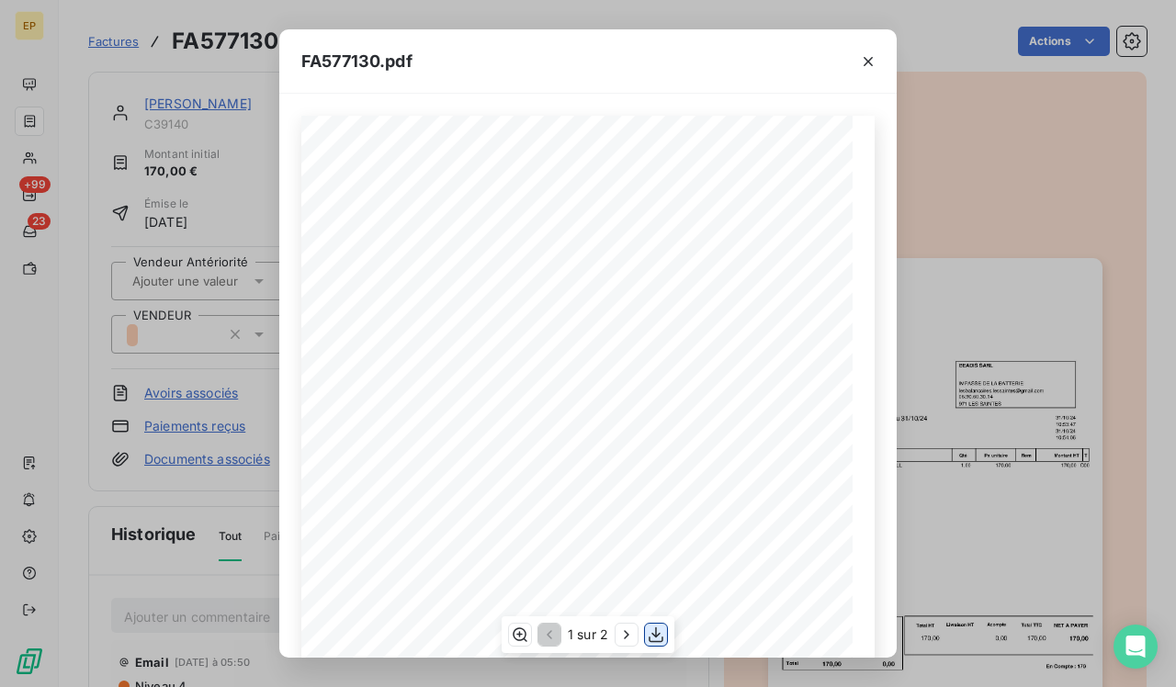
click at [652, 636] on icon "button" at bounding box center [656, 635] width 18 height 18
click at [875, 61] on icon "button" at bounding box center [868, 61] width 18 height 18
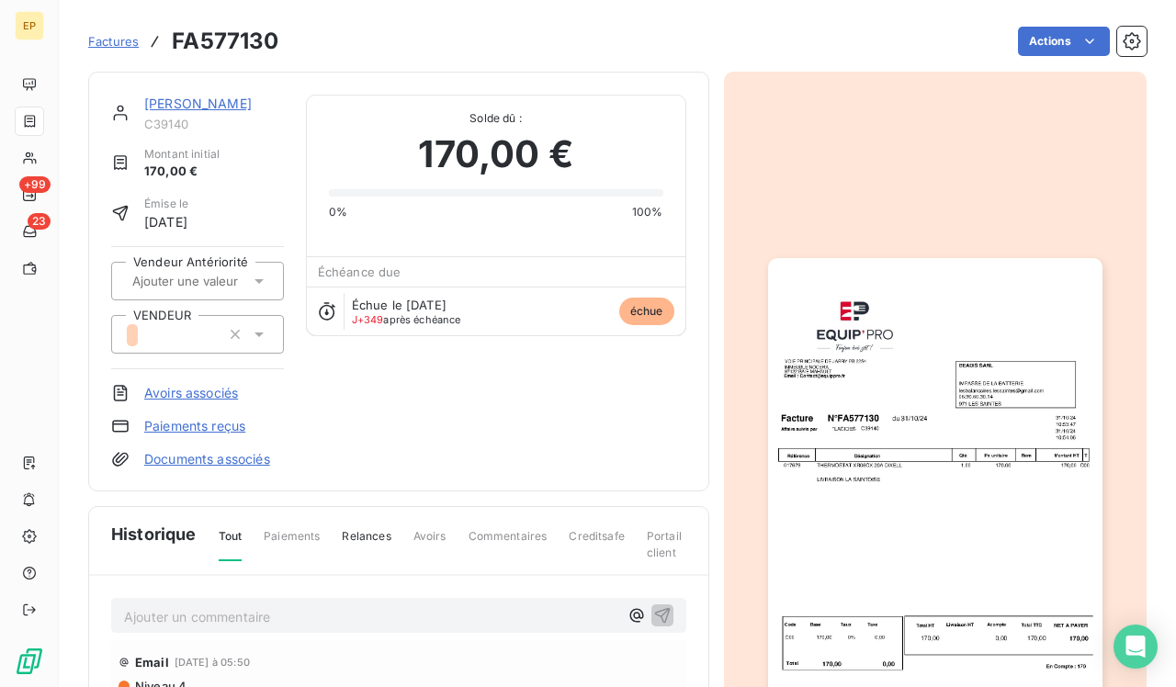
click at [948, 510] on img "button" at bounding box center [935, 494] width 335 height 472
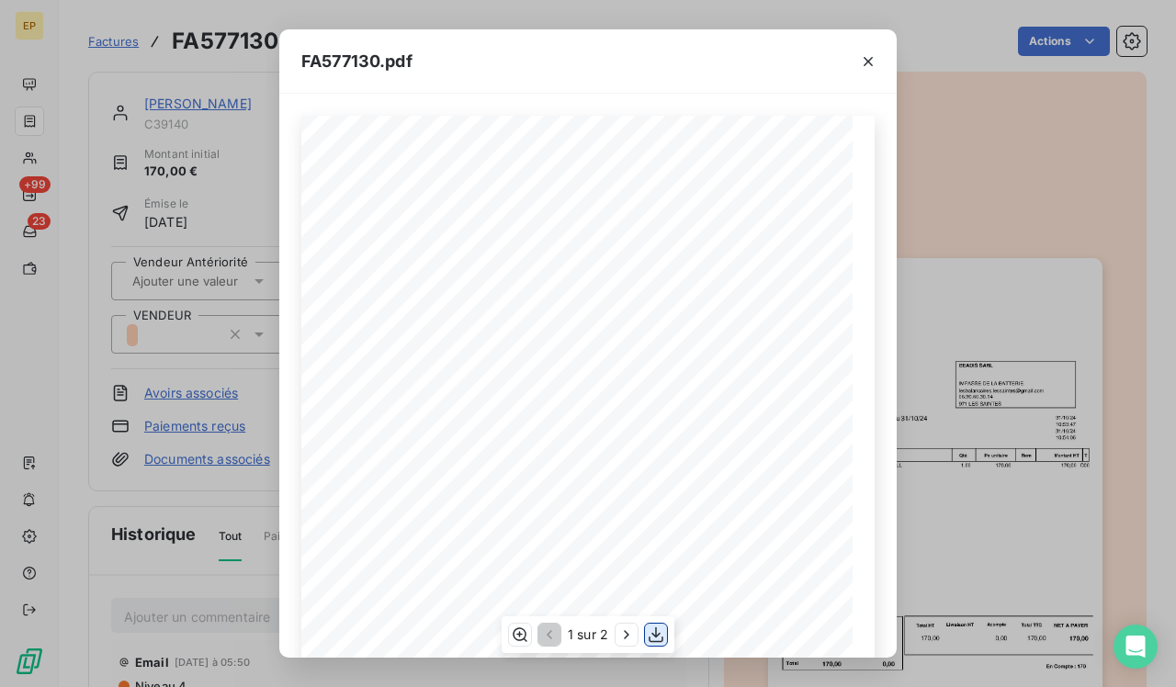
click at [663, 638] on icon "button" at bounding box center [656, 635] width 15 height 16
click at [868, 63] on icon "button" at bounding box center [868, 61] width 18 height 18
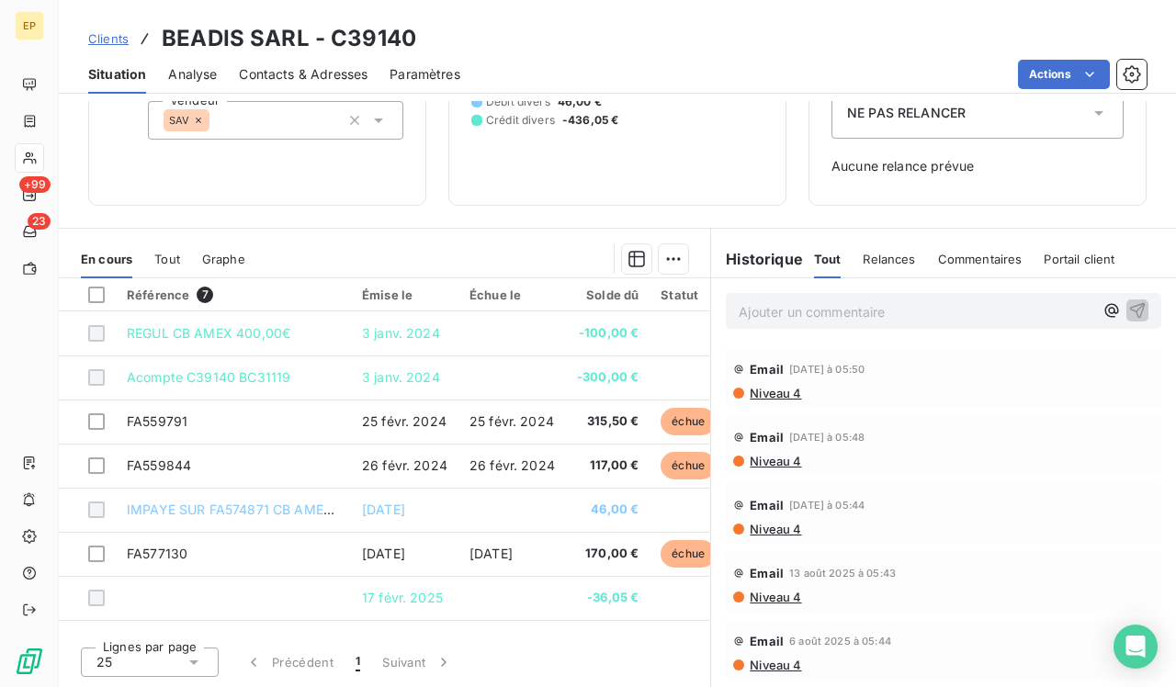
scroll to position [233, 0]
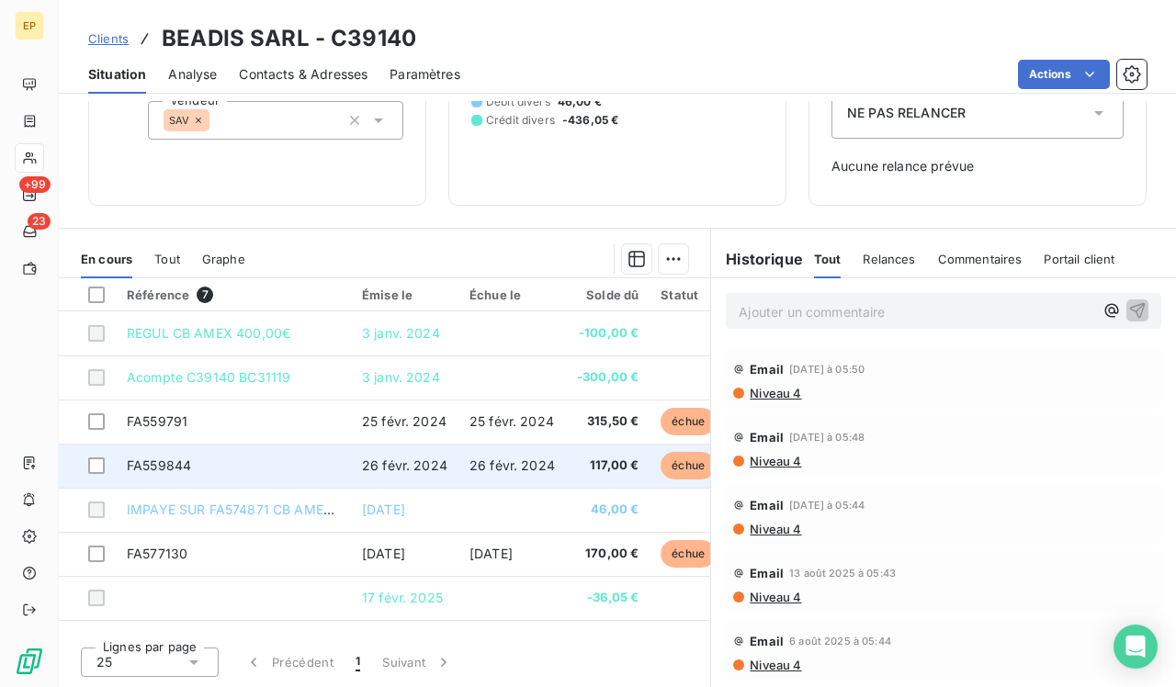
click at [524, 447] on td "26 févr. 2024" at bounding box center [513, 466] width 108 height 44
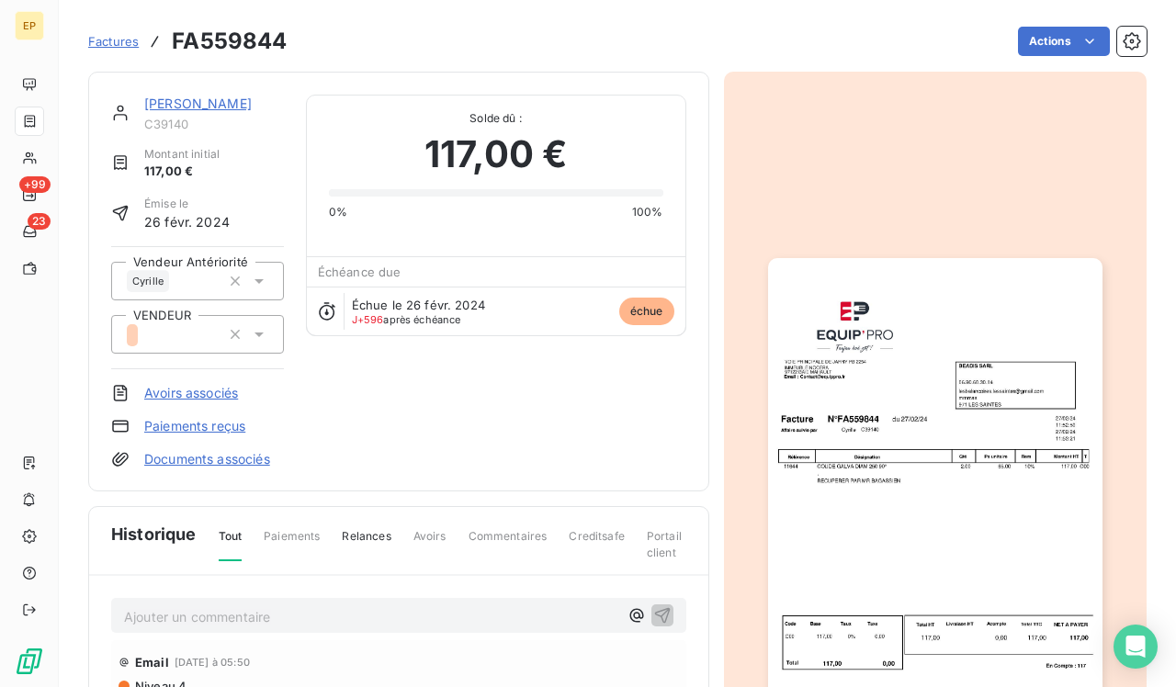
click at [987, 467] on img "button" at bounding box center [935, 494] width 335 height 472
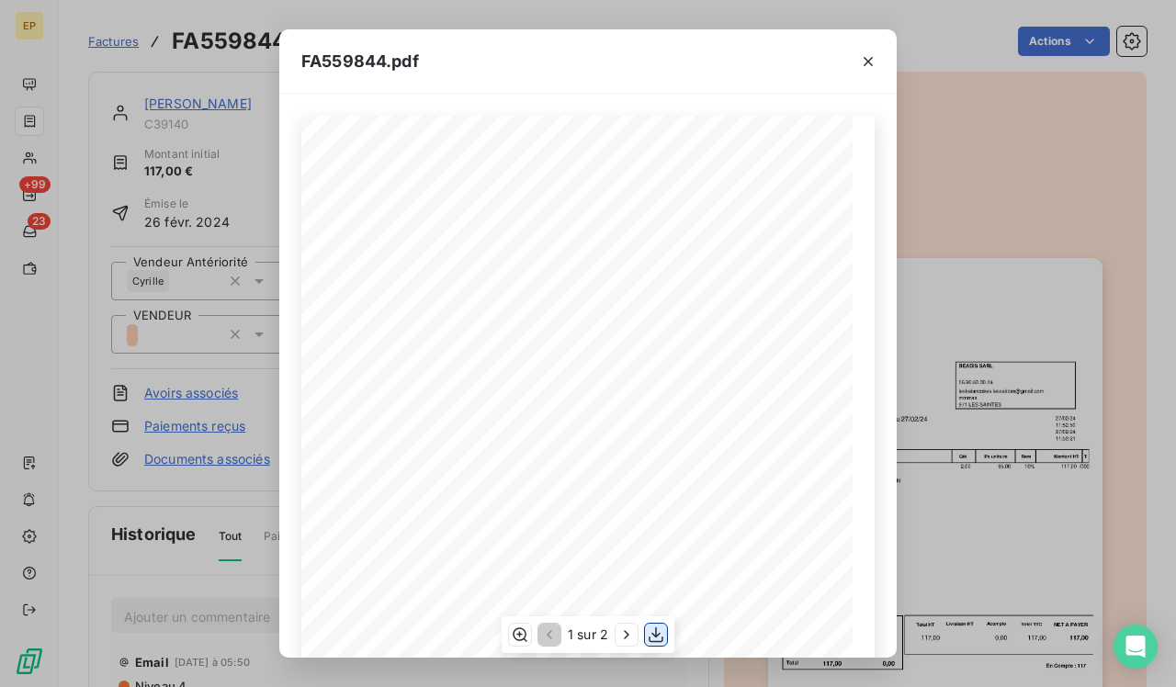
click at [653, 637] on icon "button" at bounding box center [656, 635] width 18 height 18
click at [868, 63] on icon "button" at bounding box center [868, 61] width 18 height 18
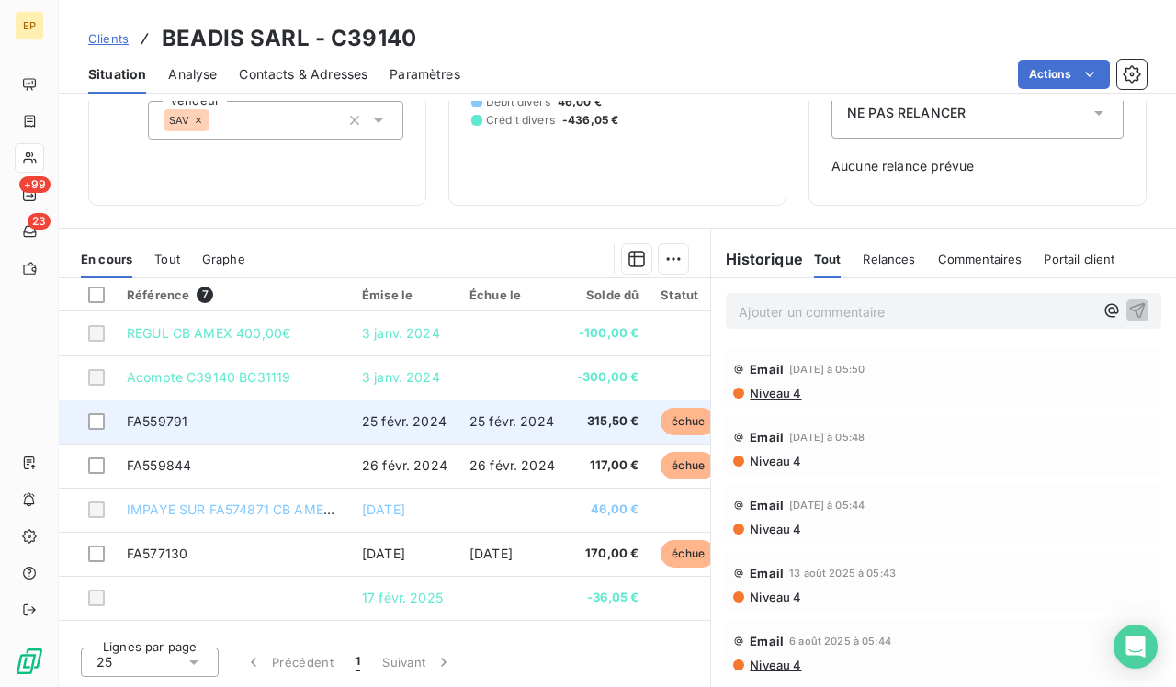
scroll to position [233, 0]
click at [532, 430] on td "25 févr. 2024" at bounding box center [513, 422] width 108 height 44
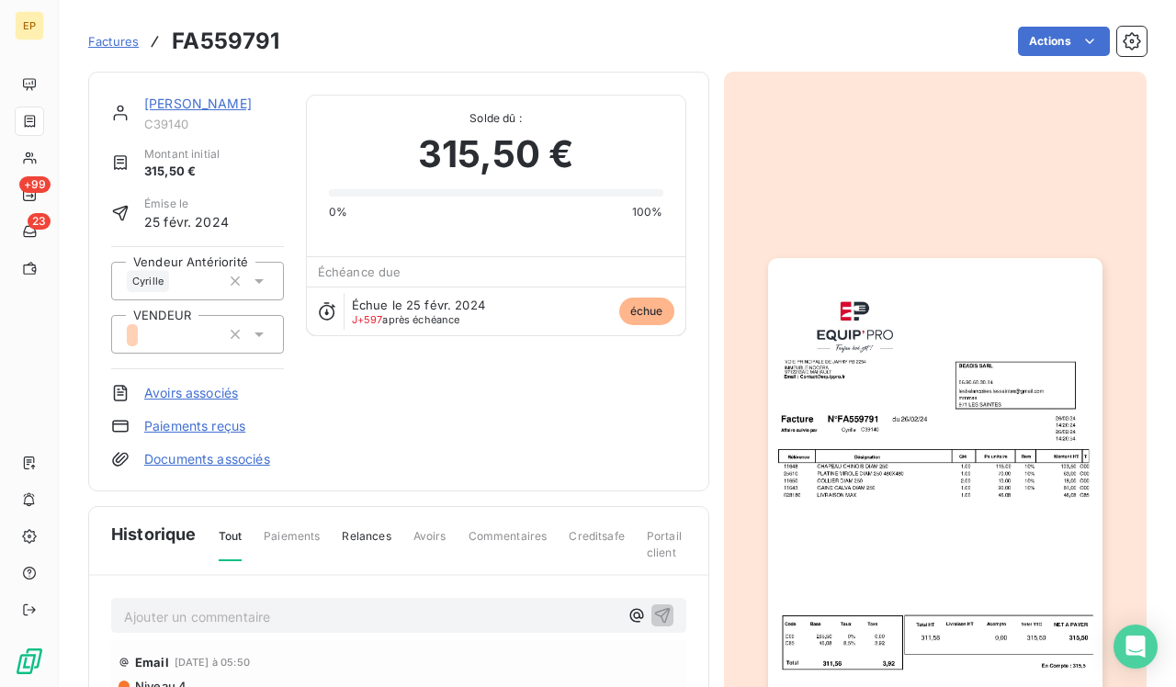
click at [987, 512] on img "button" at bounding box center [935, 494] width 335 height 472
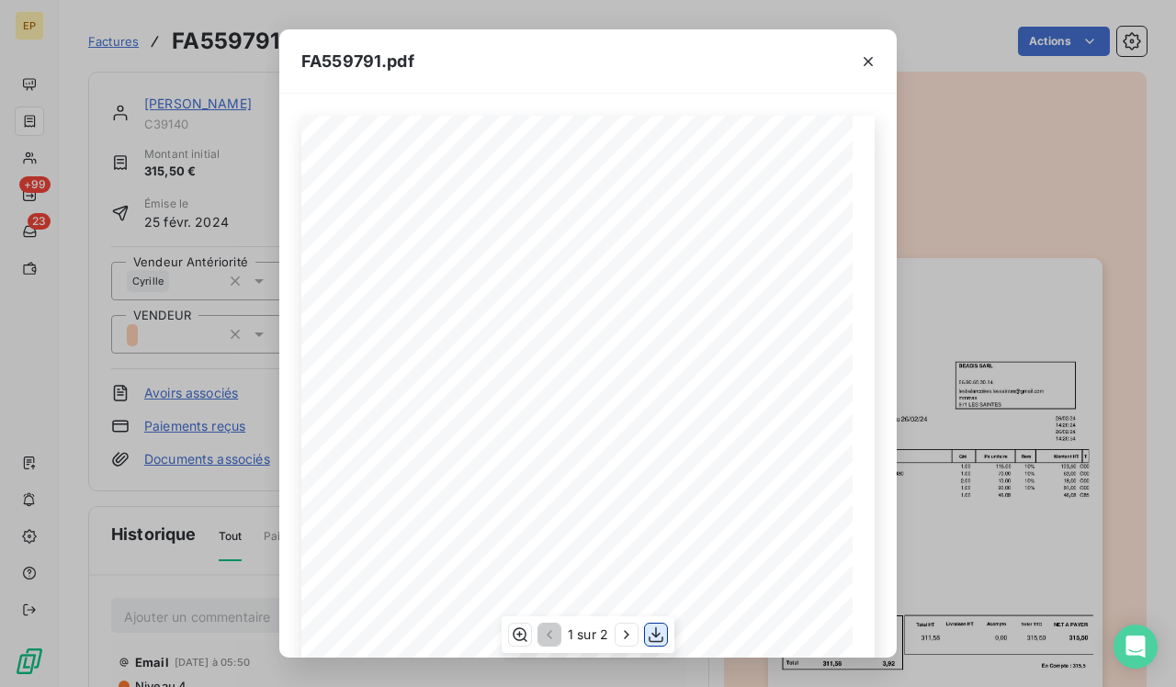
click at [665, 634] on icon "button" at bounding box center [656, 635] width 18 height 18
click at [866, 60] on icon "button" at bounding box center [868, 61] width 18 height 18
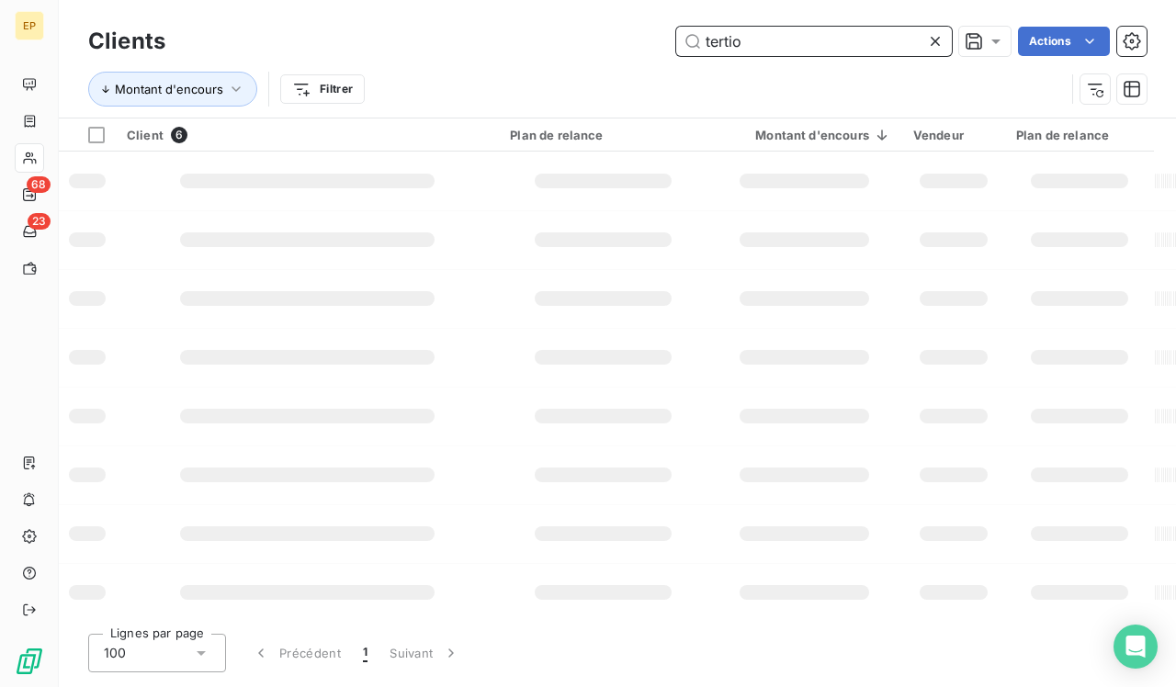
click at [797, 47] on input "tertio" at bounding box center [814, 41] width 276 height 29
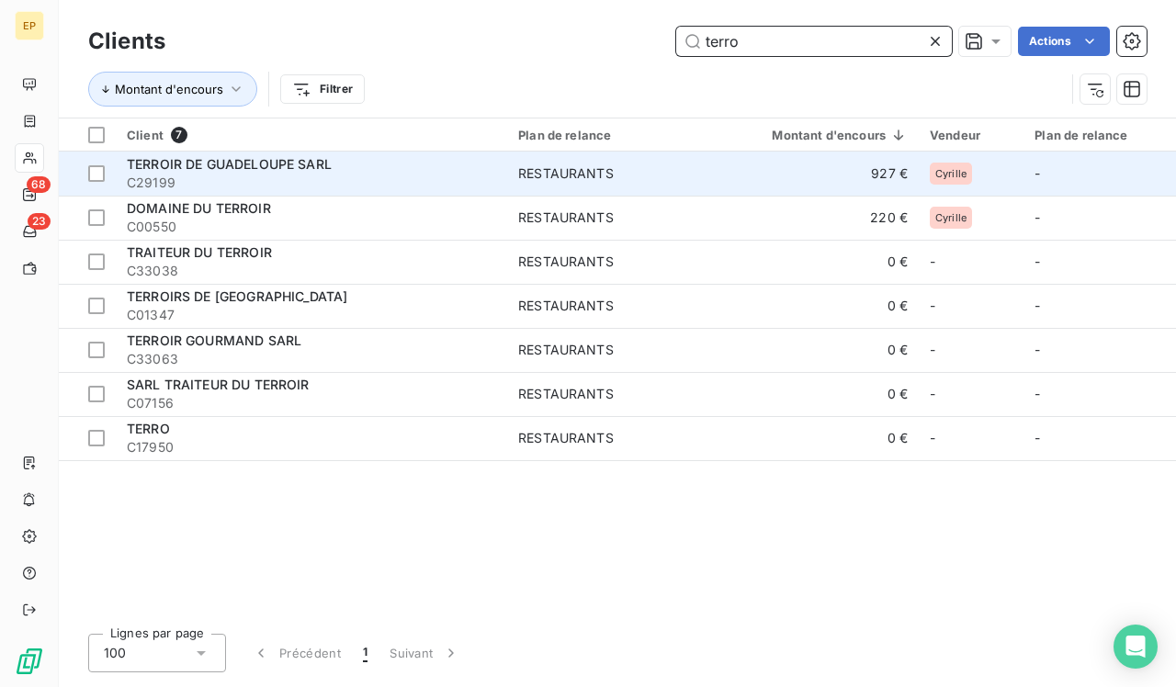
type input "terro"
click at [331, 181] on span "C29199" at bounding box center [311, 183] width 369 height 18
click at [580, 165] on div "RESTAURANTS" at bounding box center [566, 174] width 96 height 18
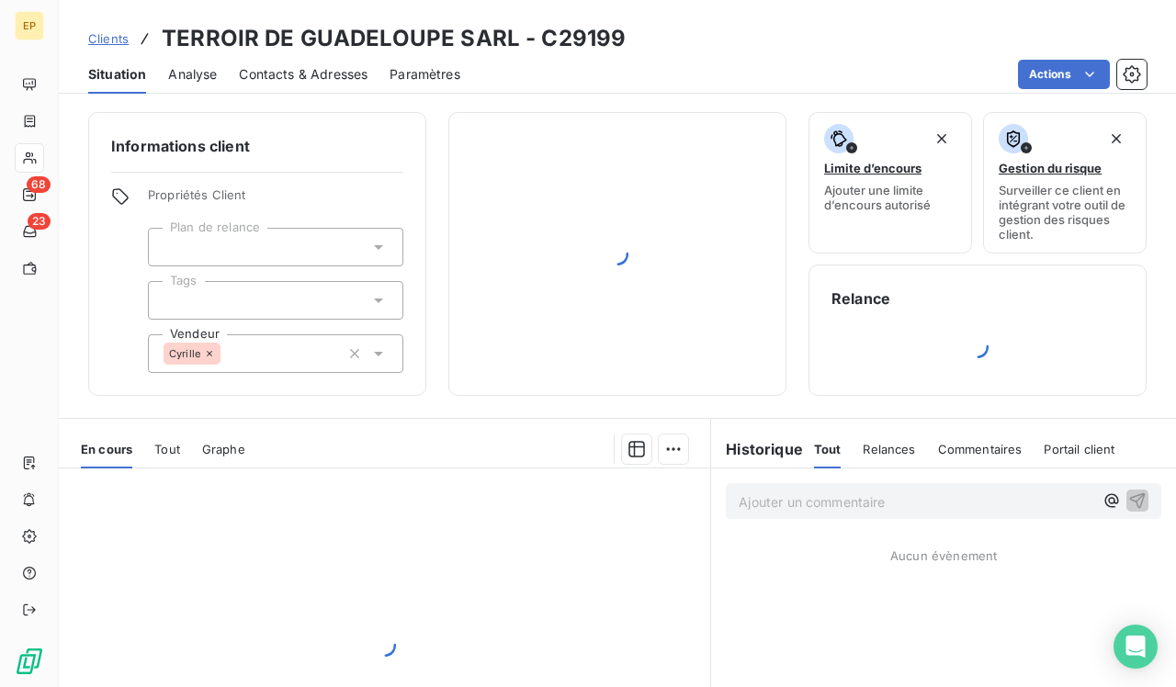
scroll to position [191, 0]
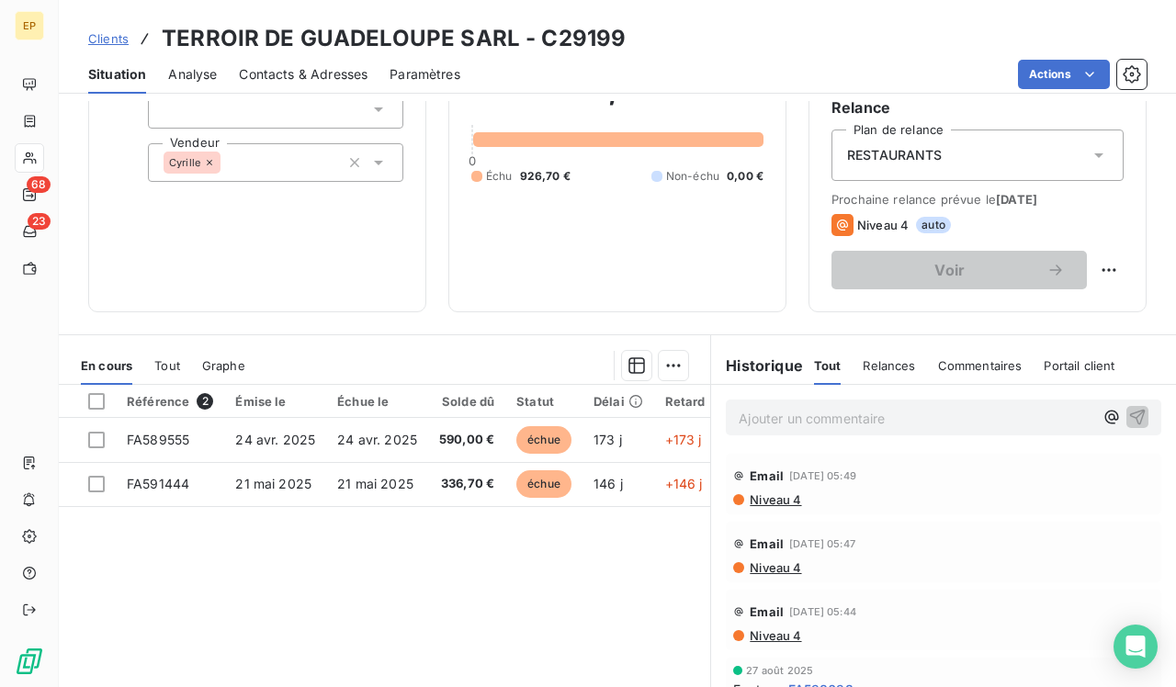
click at [953, 151] on div "RESTAURANTS" at bounding box center [978, 155] width 292 height 51
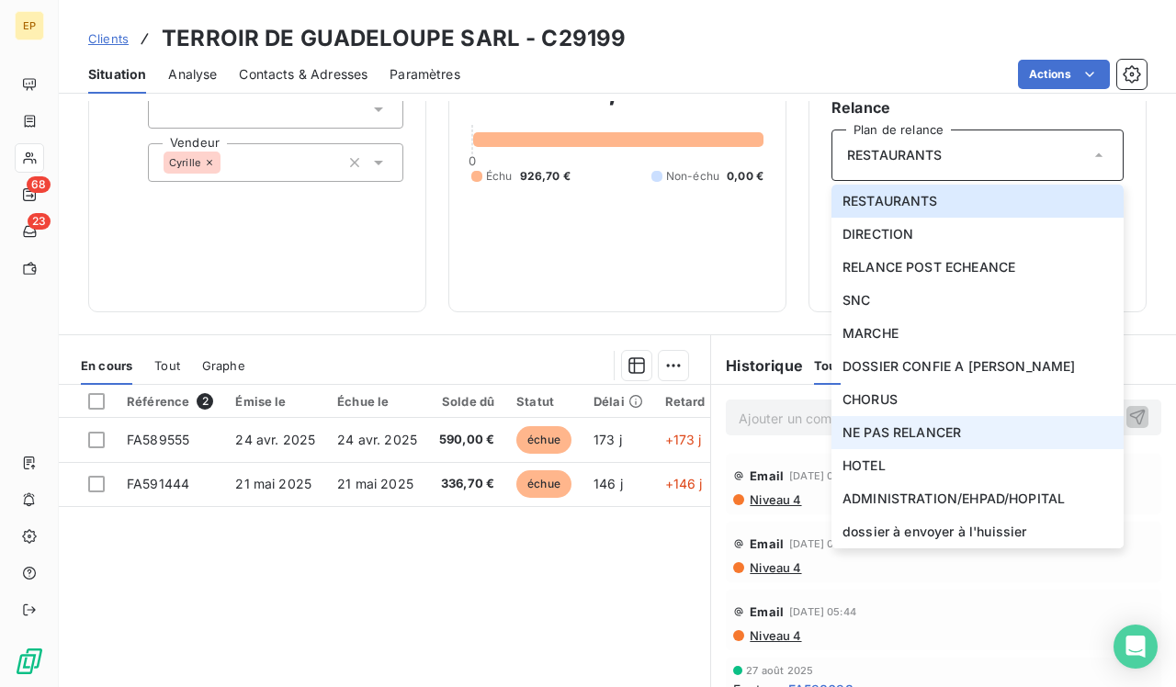
click at [876, 436] on span "NE PAS RELANCER" at bounding box center [902, 433] width 119 height 18
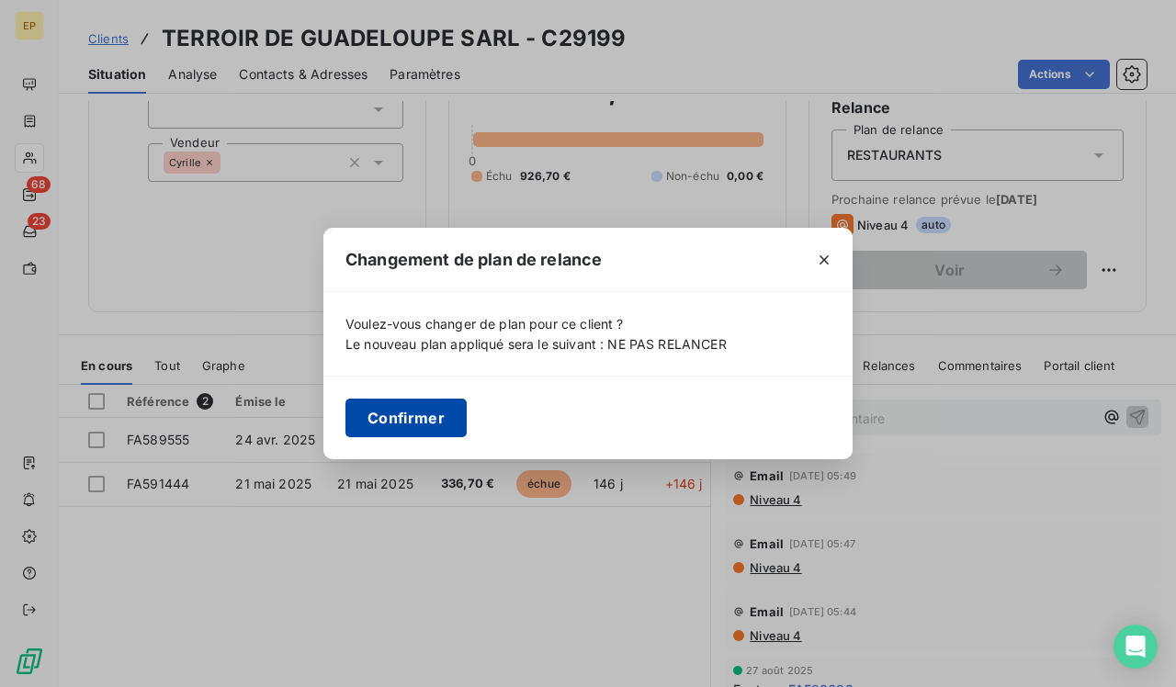
click at [402, 431] on button "Confirmer" at bounding box center [406, 418] width 121 height 39
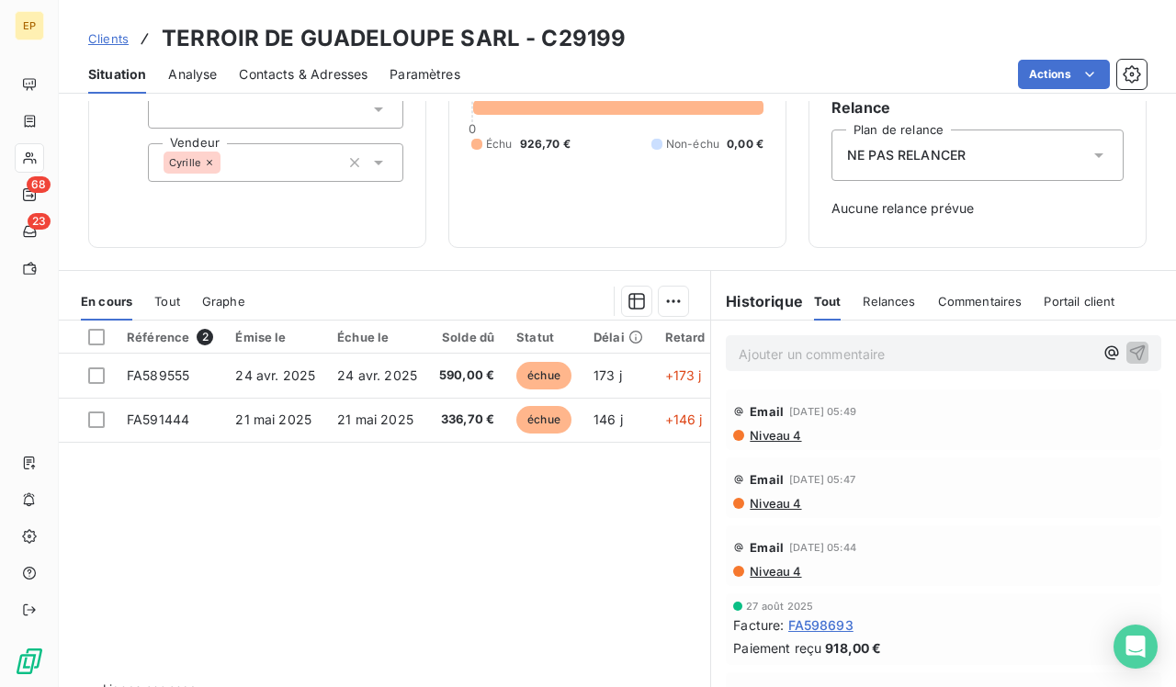
click at [770, 357] on p "Ajouter un commentaire ﻿" at bounding box center [916, 354] width 355 height 23
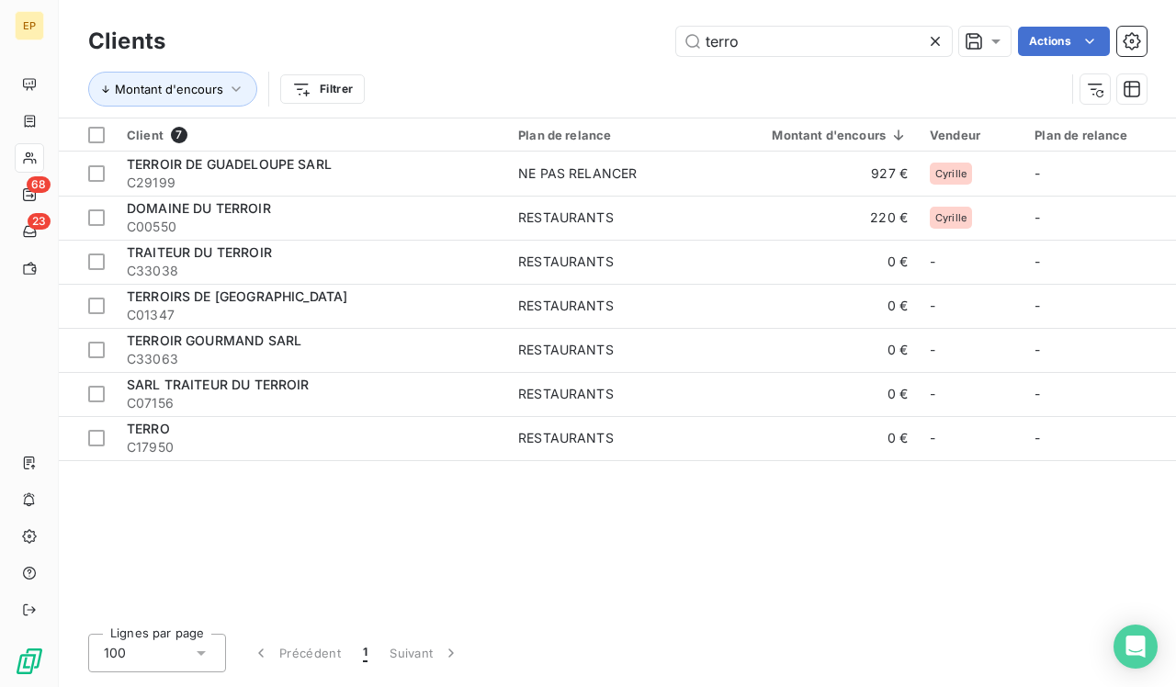
click at [938, 45] on icon at bounding box center [935, 41] width 9 height 9
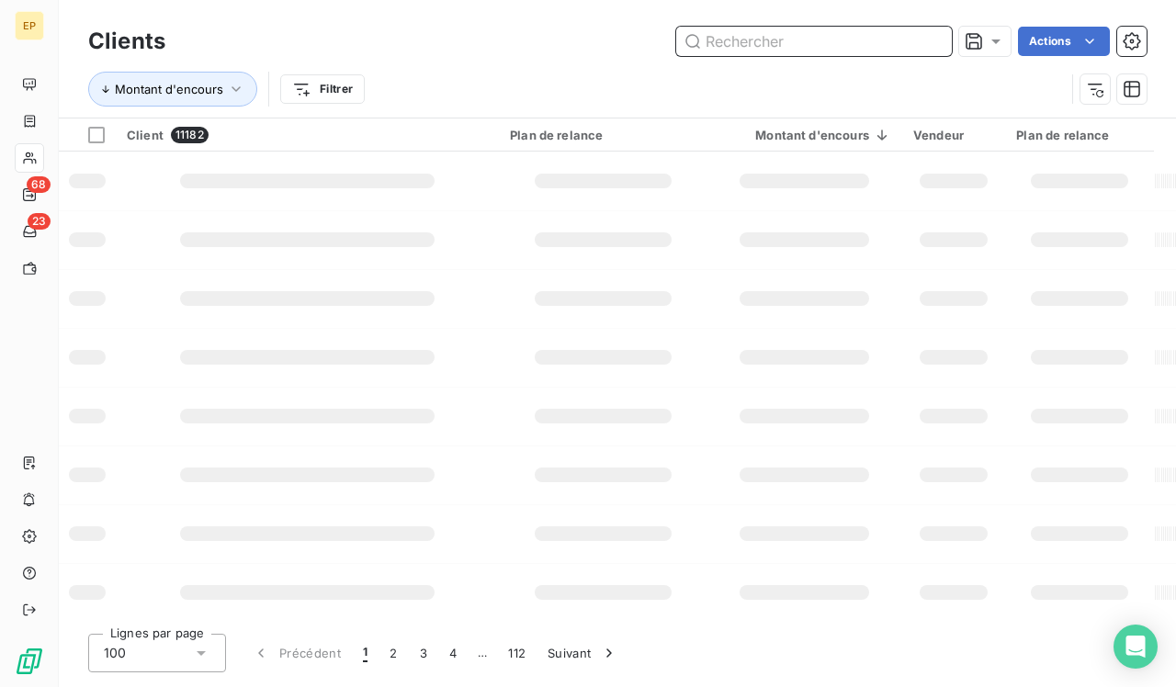
click at [892, 43] on input "text" at bounding box center [814, 41] width 276 height 29
type input "s"
type input "elohim"
